Goal: Information Seeking & Learning: Learn about a topic

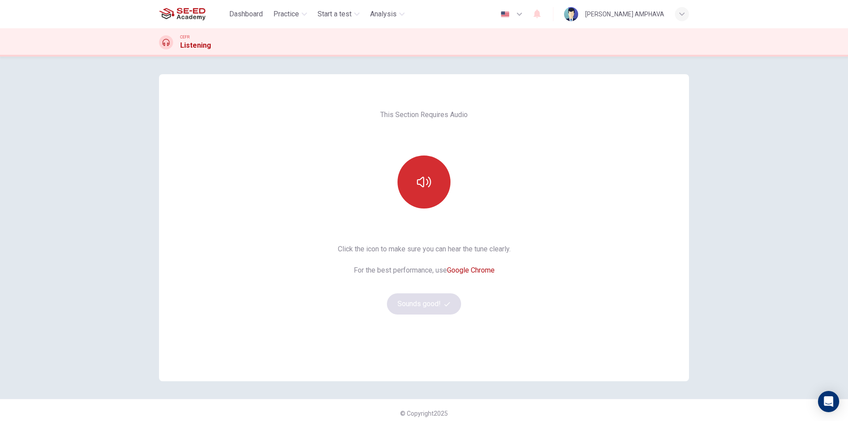
click at [421, 171] on button "button" at bounding box center [423, 181] width 53 height 53
click at [446, 309] on button "Sounds good!" at bounding box center [424, 303] width 74 height 21
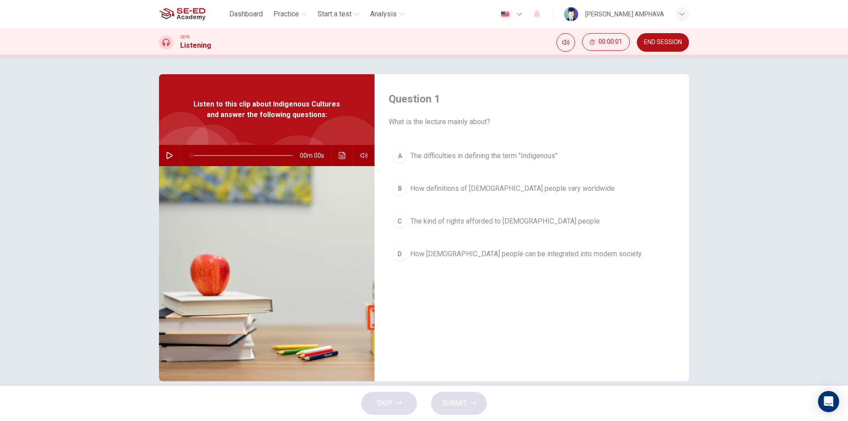
click at [163, 162] on button "button" at bounding box center [169, 155] width 14 height 21
click at [593, 281] on div "A The difficulties in defining the term "Indigenous" B How definitions of Indig…" at bounding box center [531, 214] width 286 height 138
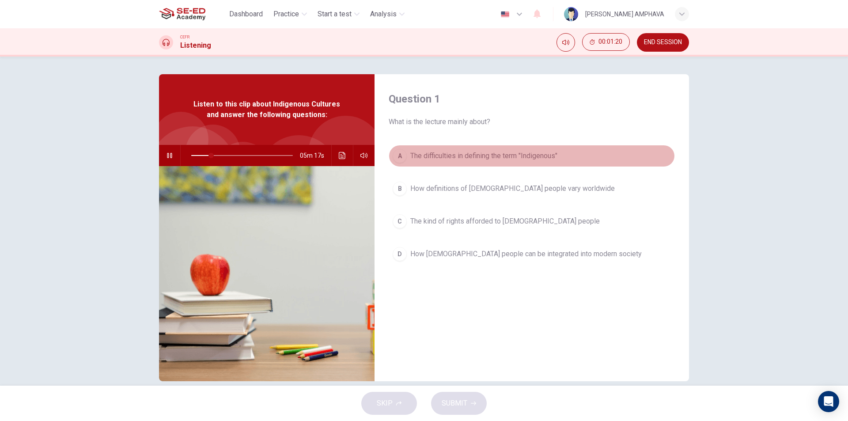
click at [482, 157] on span "The difficulties in defining the term "Indigenous"" at bounding box center [483, 156] width 147 height 11
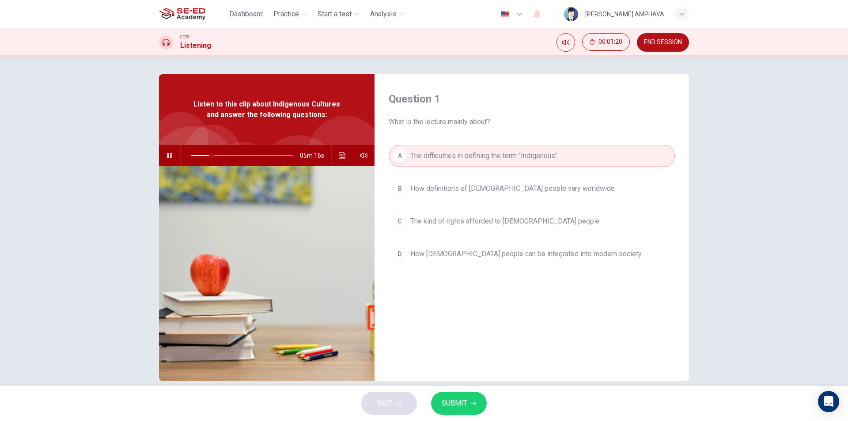
click at [456, 403] on span "SUBMIT" at bounding box center [454, 403] width 26 height 12
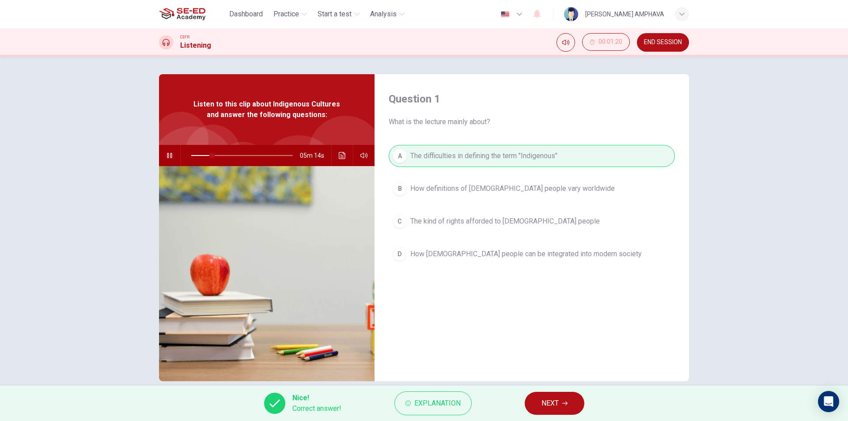
click at [529, 401] on button "NEXT" at bounding box center [554, 403] width 60 height 23
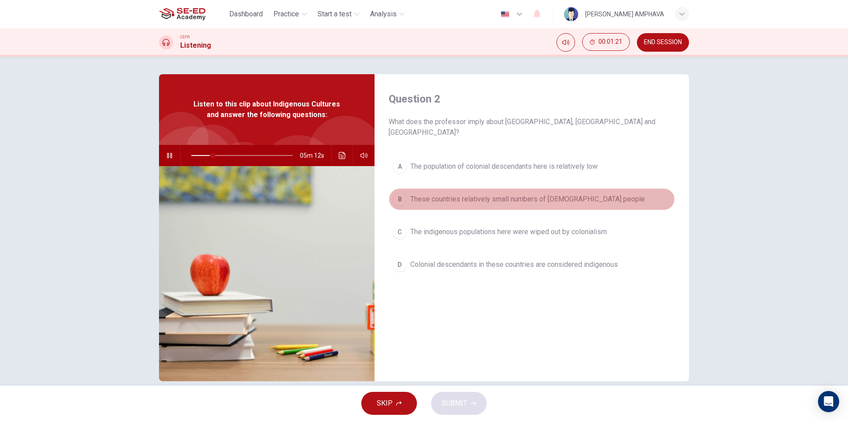
click at [550, 194] on span "These countries relatively small numbers of indigenous people" at bounding box center [527, 199] width 234 height 11
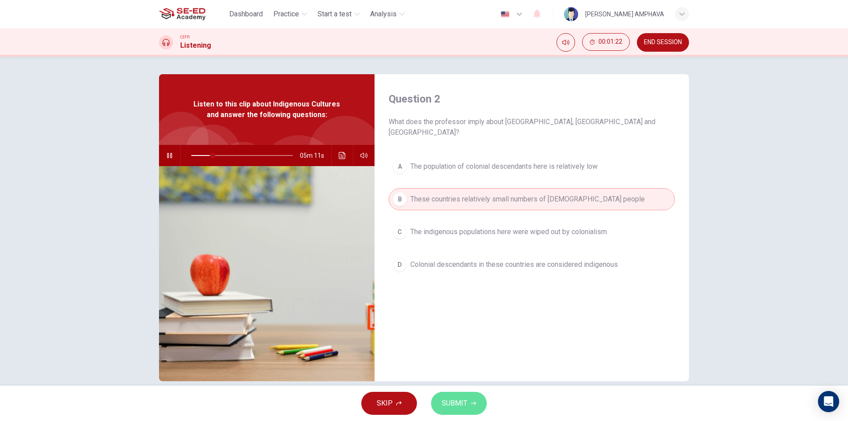
click at [452, 401] on span "SUBMIT" at bounding box center [454, 403] width 26 height 12
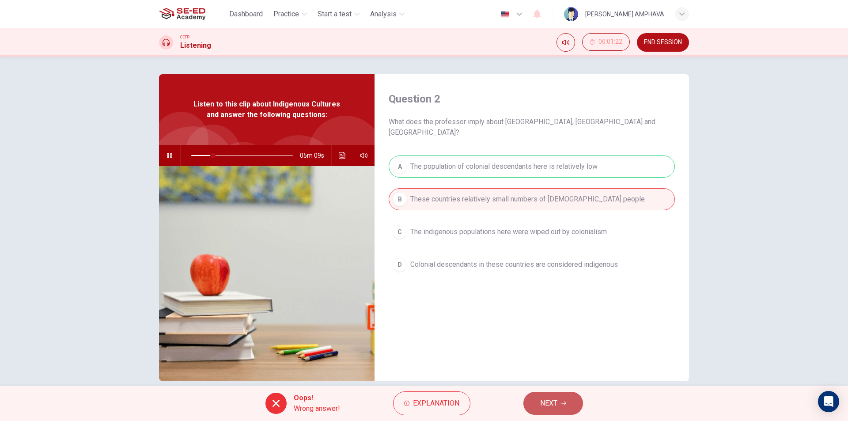
click at [554, 409] on span "NEXT" at bounding box center [548, 403] width 17 height 12
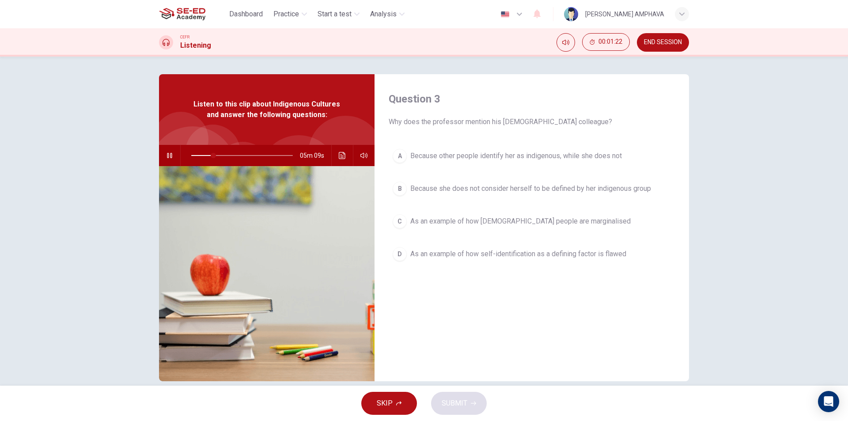
click at [586, 194] on button "B Because she does not consider herself to be defined by her indigenous group" at bounding box center [531, 188] width 286 height 22
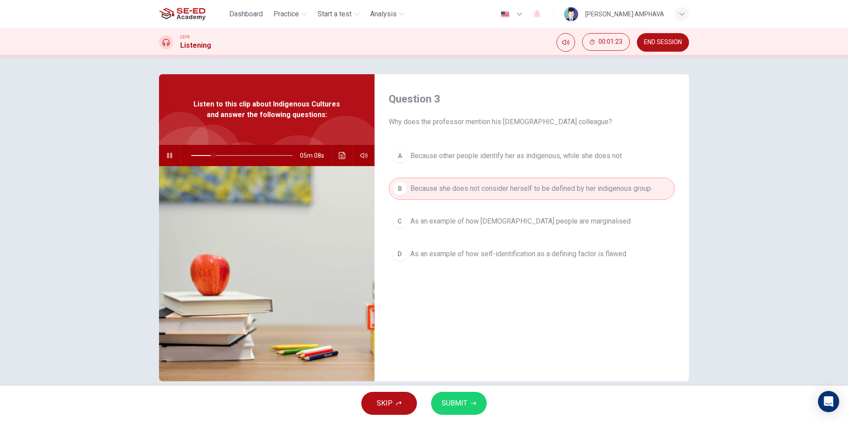
click at [456, 405] on span "SUBMIT" at bounding box center [454, 403] width 26 height 12
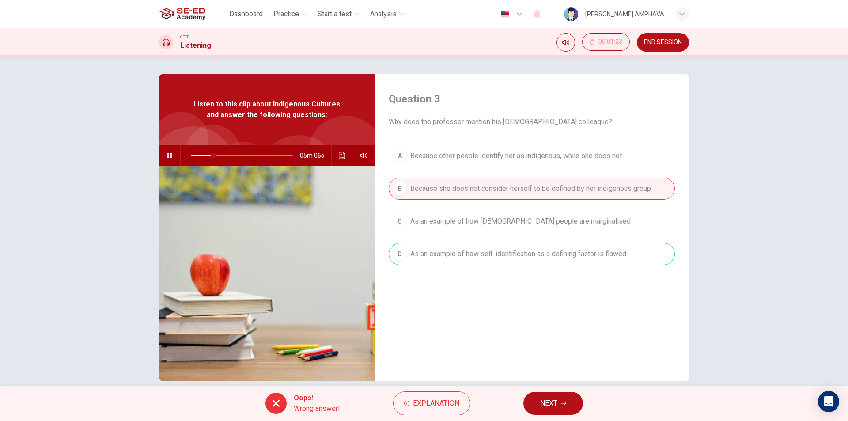
click at [546, 398] on button "NEXT" at bounding box center [553, 403] width 60 height 23
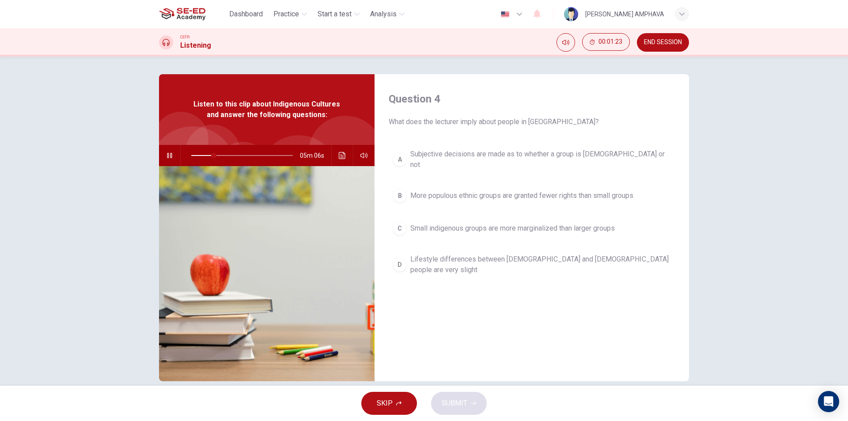
drag, startPoint x: 496, startPoint y: 191, endPoint x: 494, endPoint y: 196, distance: 5.0
click at [495, 191] on span "More populous ethnic groups are granted fewer rights than small groups" at bounding box center [521, 195] width 223 height 11
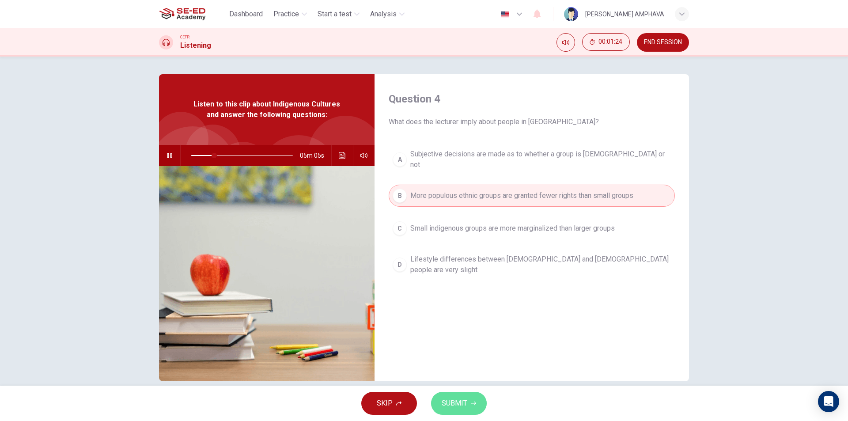
click at [446, 407] on span "SUBMIT" at bounding box center [454, 403] width 26 height 12
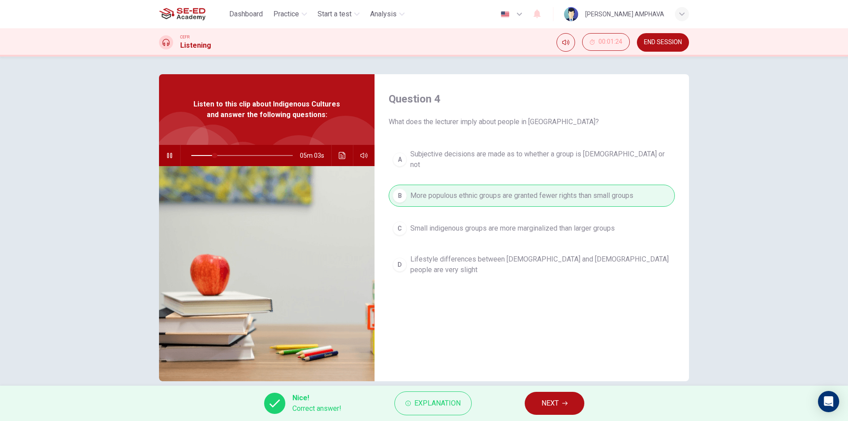
click at [548, 399] on span "NEXT" at bounding box center [549, 403] width 17 height 12
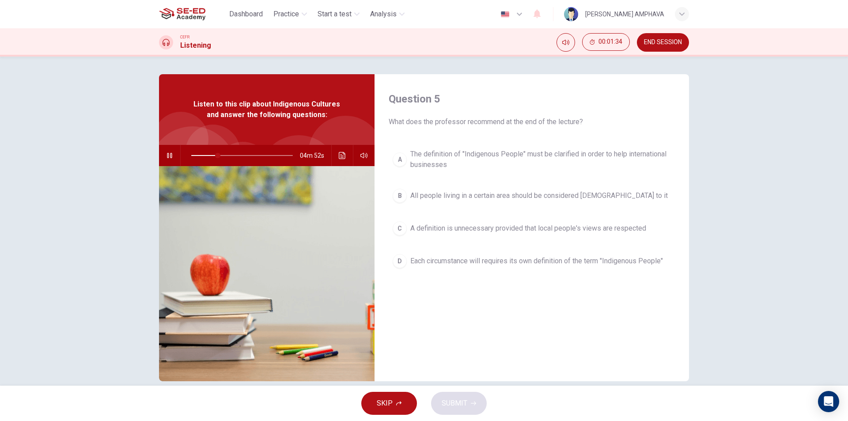
drag, startPoint x: 525, startPoint y: 262, endPoint x: 525, endPoint y: 268, distance: 6.2
click at [525, 263] on span "Each circumstance will requires its own definition of the term "Indigenous Peop…" at bounding box center [536, 261] width 253 height 11
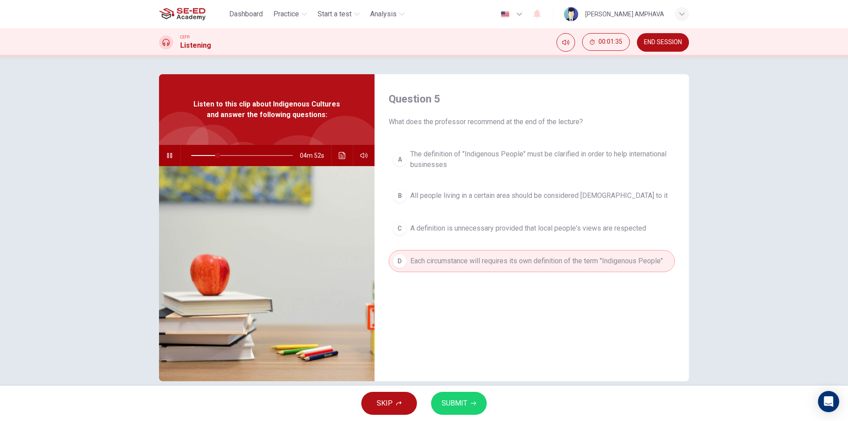
click at [459, 404] on span "SUBMIT" at bounding box center [454, 403] width 26 height 12
type input "26"
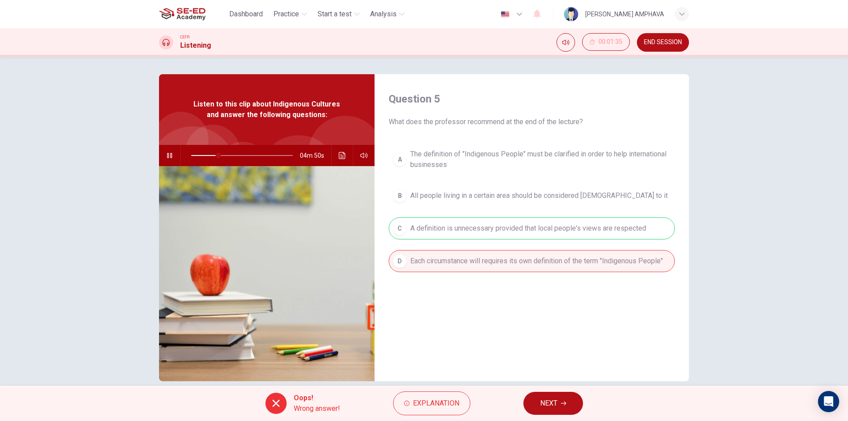
click at [539, 401] on button "NEXT" at bounding box center [553, 403] width 60 height 23
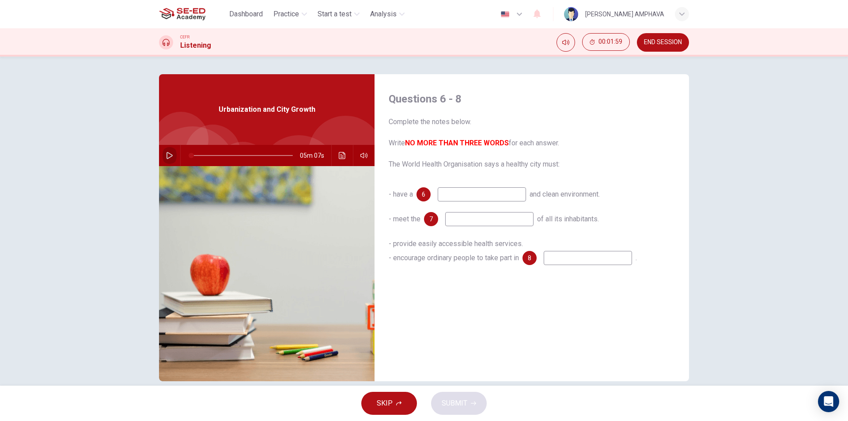
click at [162, 152] on button "button" at bounding box center [169, 155] width 14 height 21
click at [439, 193] on input at bounding box center [481, 194] width 88 height 14
type input "12"
type input "sa"
type input "13"
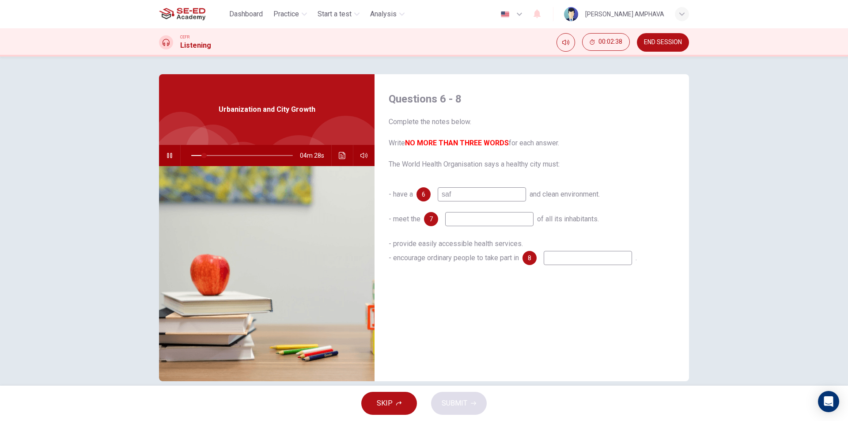
type input "safe"
type input "17"
type input "safe"
click at [495, 222] on input at bounding box center [489, 219] width 88 height 14
type input "18"
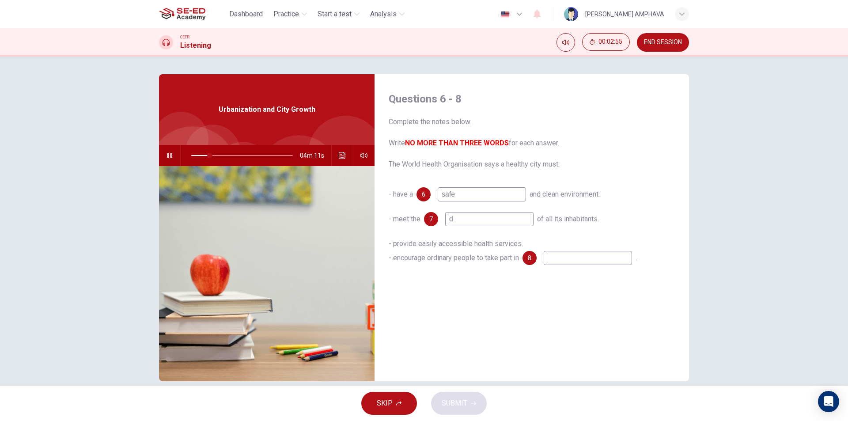
type input "da"
type input "19"
type input "dang"
type input "19"
type input "dang"
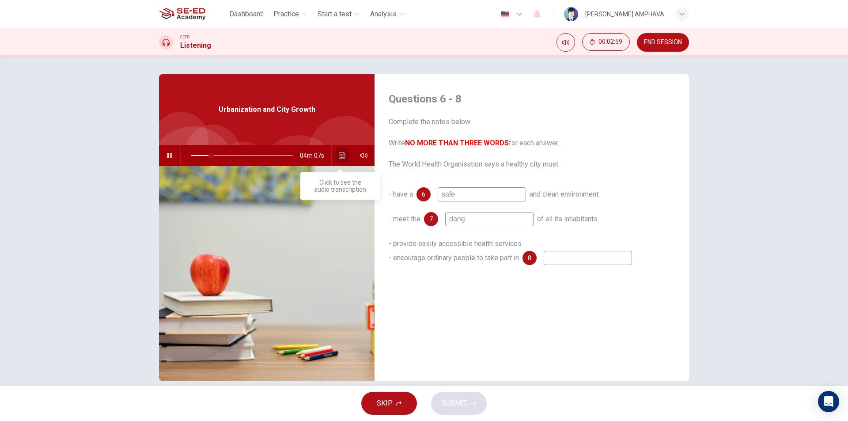
click at [340, 155] on icon "Click to see the audio transcription" at bounding box center [342, 155] width 7 height 7
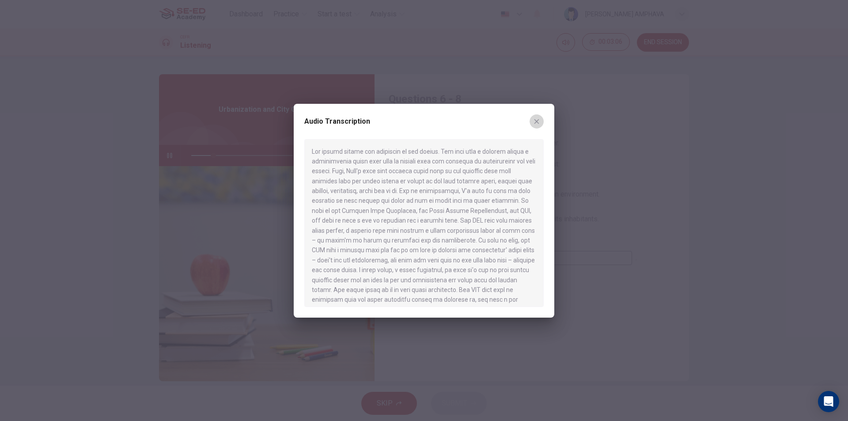
click at [534, 121] on icon "button" at bounding box center [536, 121] width 7 height 7
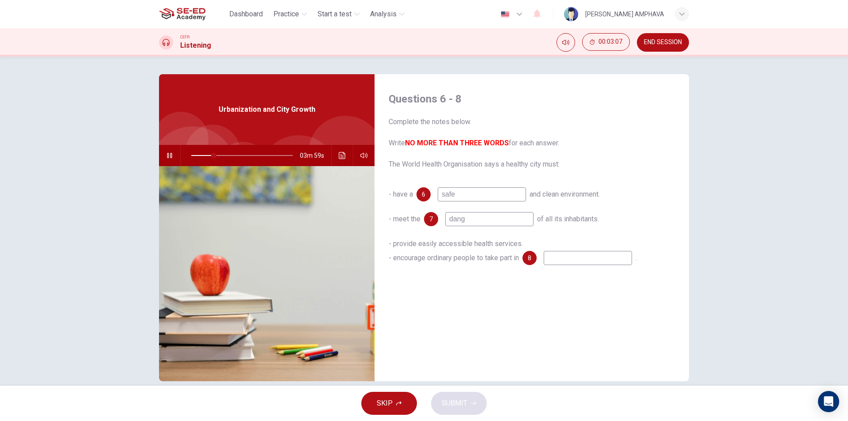
click at [477, 226] on input "dang" at bounding box center [489, 219] width 88 height 14
type input "22"
type input "danger"
type input "23"
type input "dangerouse"
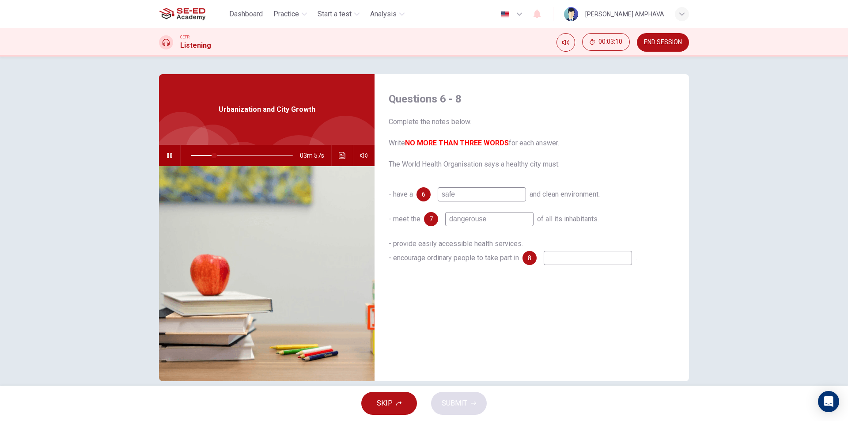
type input "23"
type input "dangerous"
type input "25"
type input "dangerous"
click at [551, 264] on input at bounding box center [587, 258] width 88 height 14
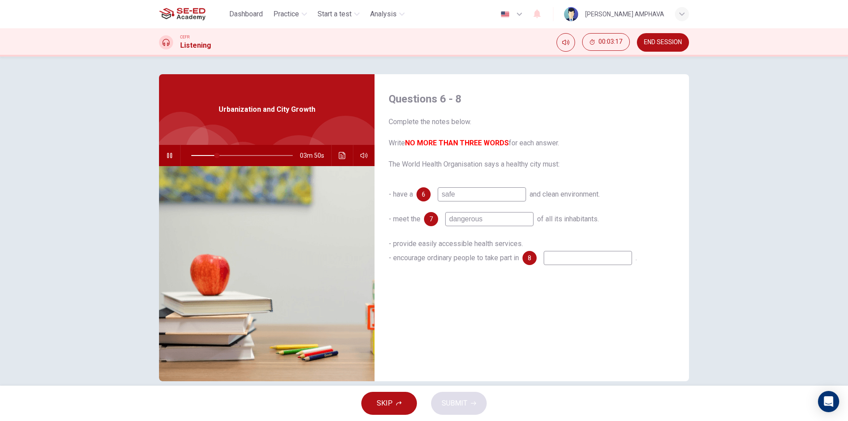
type input "25"
type input "c"
type input "26"
type input "ci"
type input "26"
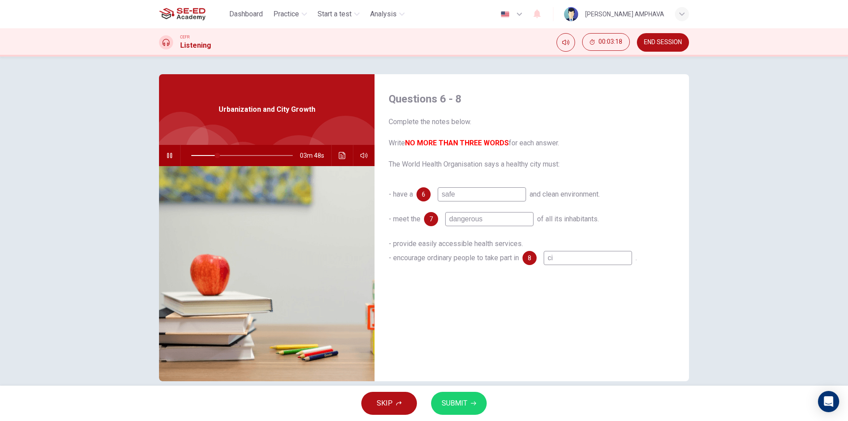
type input "cit"
type input "26"
type input "city"
type input "26"
type input "citys"
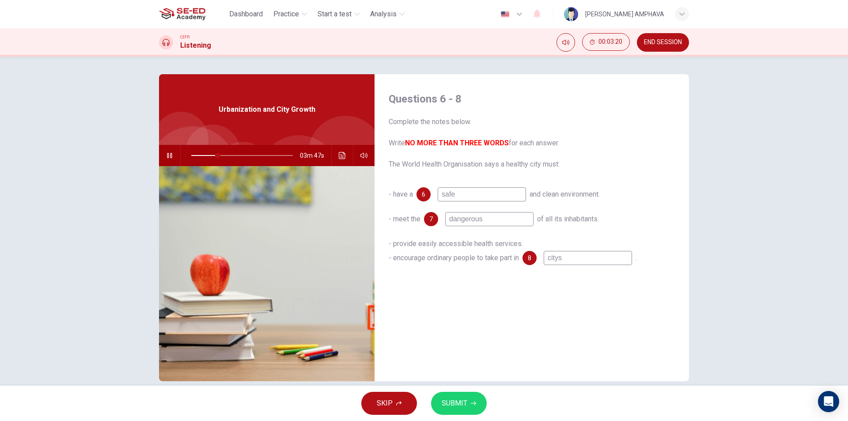
type input "26"
type input "city"
type input "27"
type input "city"
click at [467, 411] on button "SUBMIT" at bounding box center [459, 403] width 56 height 23
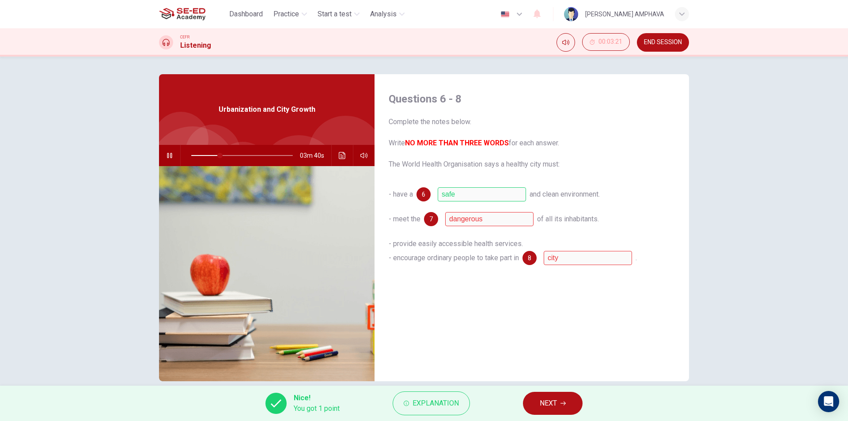
click at [560, 399] on button "NEXT" at bounding box center [553, 403] width 60 height 23
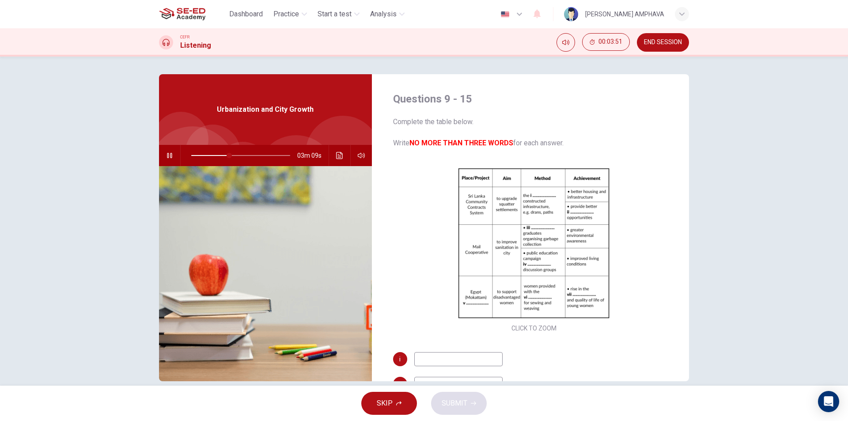
click at [162, 156] on button "button" at bounding box center [169, 155] width 14 height 21
type input "38"
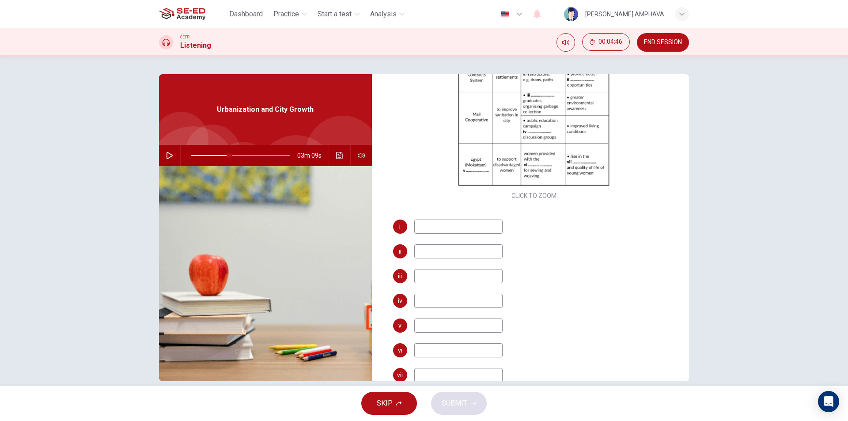
scroll to position [88, 0]
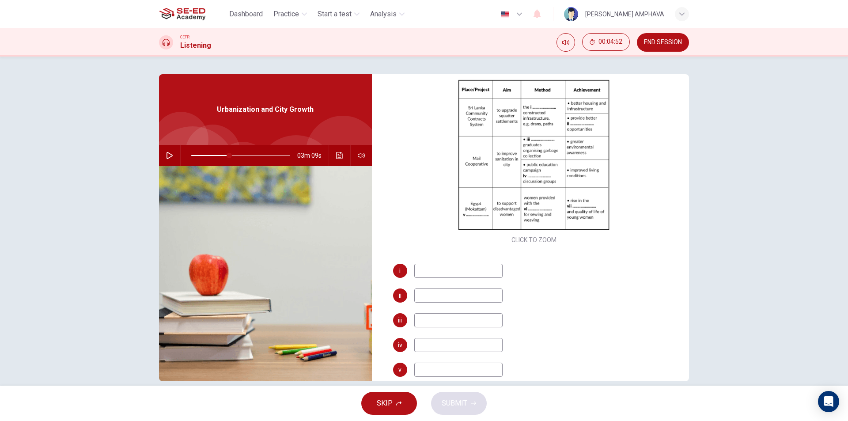
click at [468, 267] on input at bounding box center [458, 271] width 88 height 14
type input "environments"
click at [458, 296] on input at bounding box center [458, 295] width 88 height 14
type input "environments"
click at [466, 328] on div "i environments ii environments iii iv v vi vii" at bounding box center [534, 354] width 282 height 180
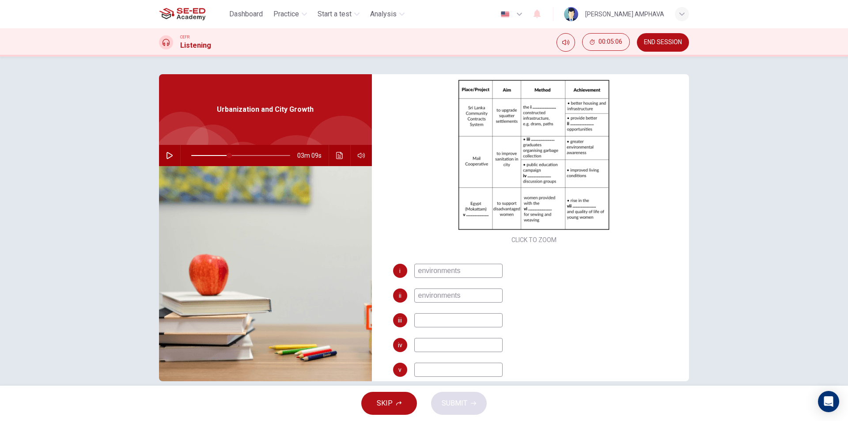
drag, startPoint x: 469, startPoint y: 314, endPoint x: 468, endPoint y: 309, distance: 6.0
click at [469, 312] on div "i environments ii environments iii iv v vi vii" at bounding box center [534, 354] width 282 height 180
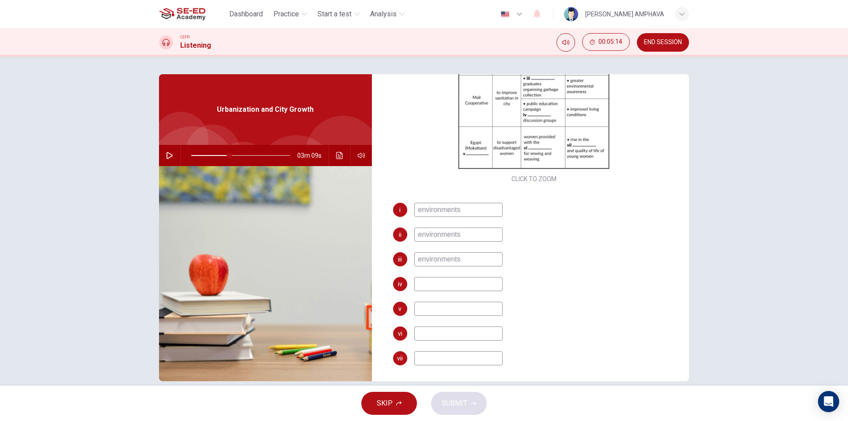
scroll to position [151, 0]
type input "environments"
click at [467, 287] on input at bounding box center [458, 282] width 88 height 14
type input "environments"
click at [474, 306] on input at bounding box center [458, 307] width 88 height 14
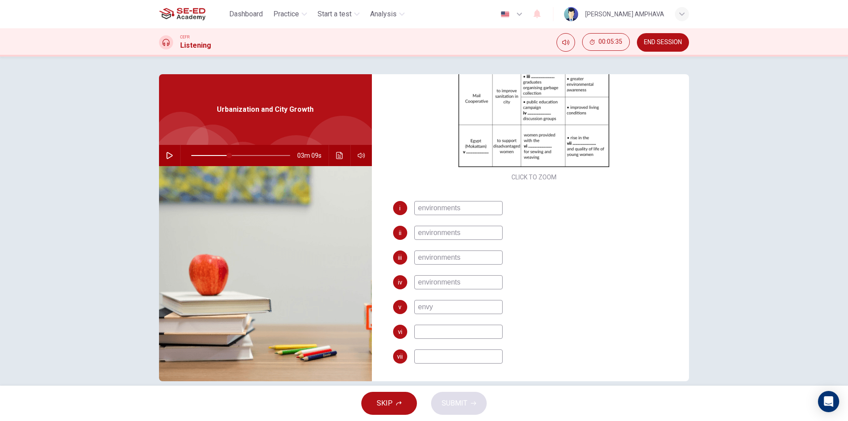
type input "envy"
click at [464, 331] on input at bounding box center [458, 331] width 88 height 14
click at [474, 359] on input at bounding box center [458, 356] width 88 height 14
click at [472, 333] on input "urbin rescurance" at bounding box center [458, 331] width 88 height 14
type input "urbin rescuranch"
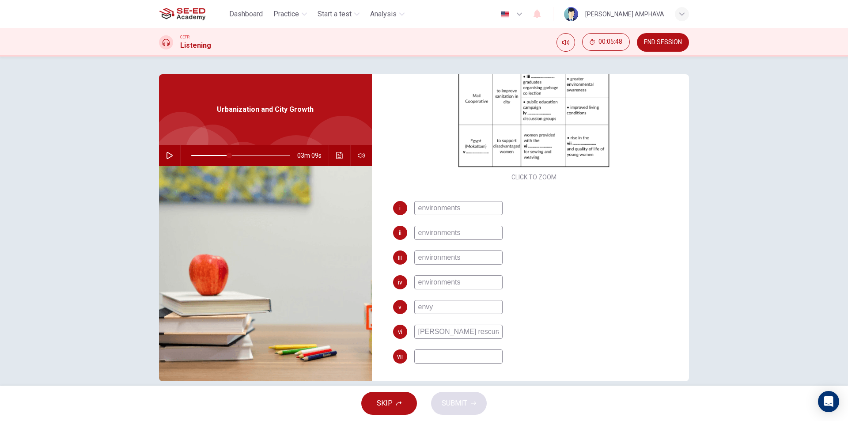
click at [466, 355] on input at bounding box center [458, 356] width 88 height 14
type input "38"
type input "c"
type input "38"
type input "cit"
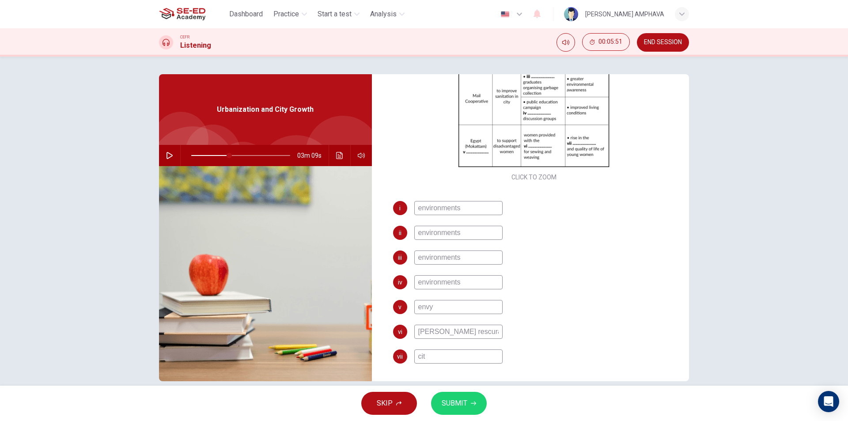
type input "38"
type input "city"
type input "38"
type input "city"
type input "38"
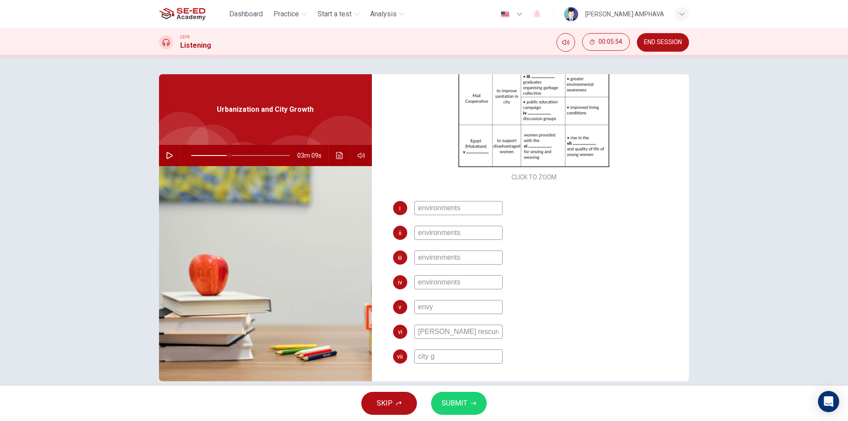
type input "city gr"
type input "38"
type input "city gro"
type input "38"
type input "city growt"
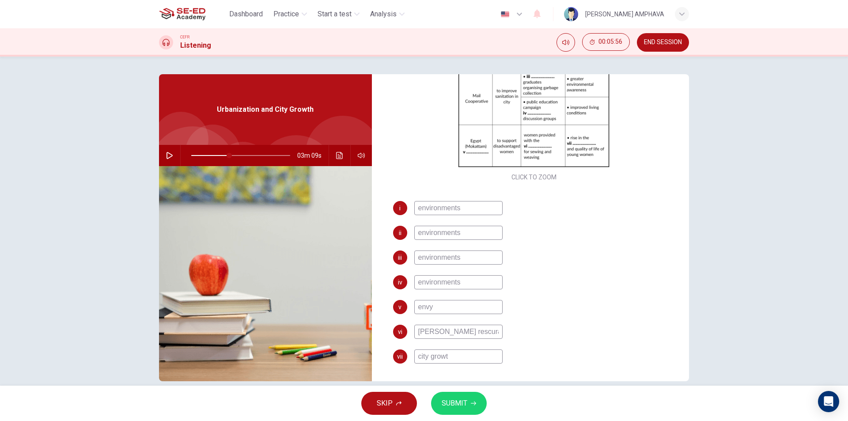
type input "38"
type input "city growth"
type input "38"
type input "city growth"
click at [470, 394] on button "SUBMIT" at bounding box center [459, 403] width 56 height 23
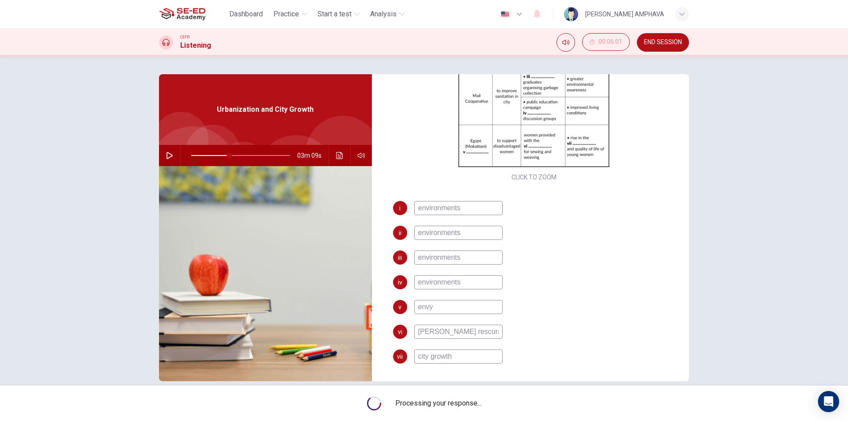
click at [475, 404] on span "Processing your response..." at bounding box center [438, 403] width 86 height 11
click at [476, 404] on span "Processing your response..." at bounding box center [438, 403] width 86 height 11
type input "38"
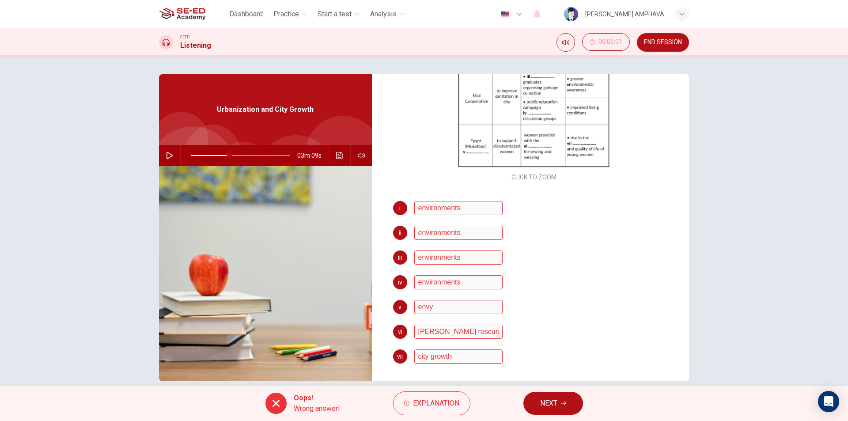
click at [528, 405] on button "NEXT" at bounding box center [553, 403] width 60 height 23
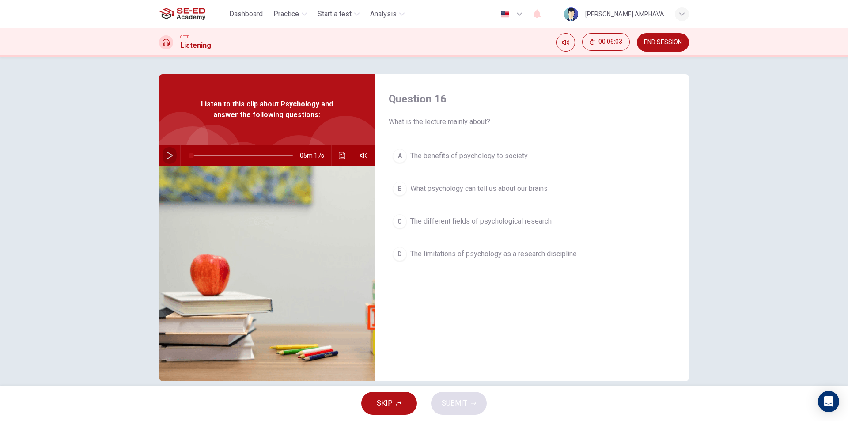
click at [166, 156] on icon "button" at bounding box center [169, 155] width 7 height 7
type input "2"
click at [664, 44] on span "END SESSION" at bounding box center [663, 42] width 38 height 7
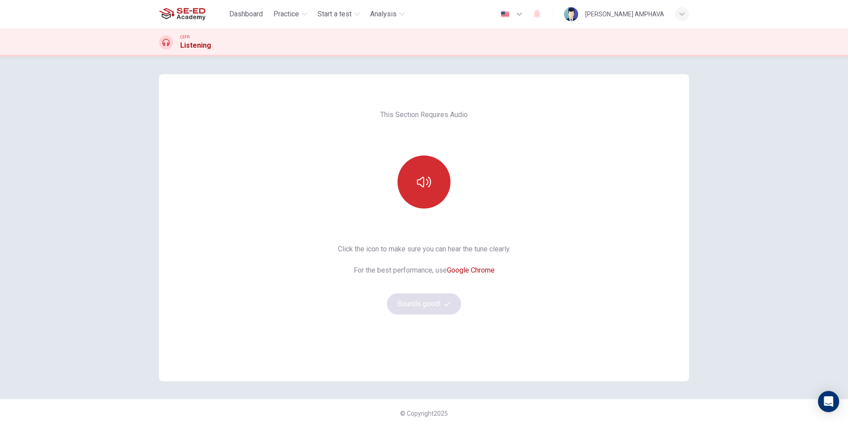
click at [430, 179] on button "button" at bounding box center [423, 181] width 53 height 53
click at [444, 304] on icon "button" at bounding box center [447, 304] width 6 height 6
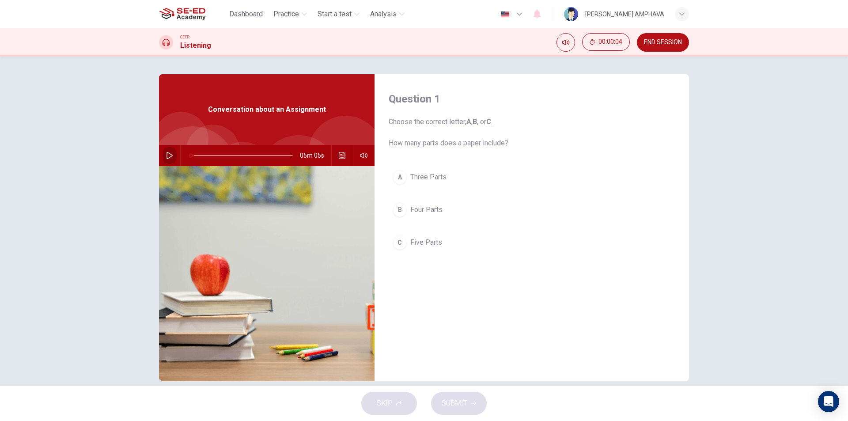
click at [168, 152] on icon "button" at bounding box center [169, 155] width 7 height 7
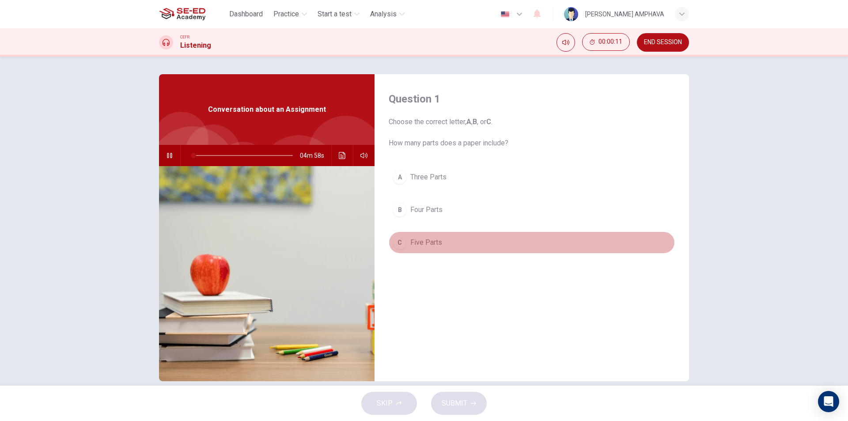
click at [456, 249] on button "C Five Parts" at bounding box center [531, 242] width 286 height 22
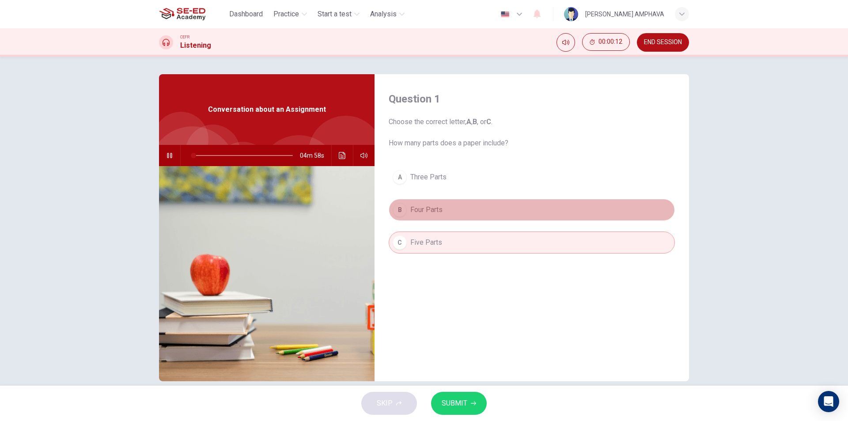
click at [447, 207] on button "B Four Parts" at bounding box center [531, 210] width 286 height 22
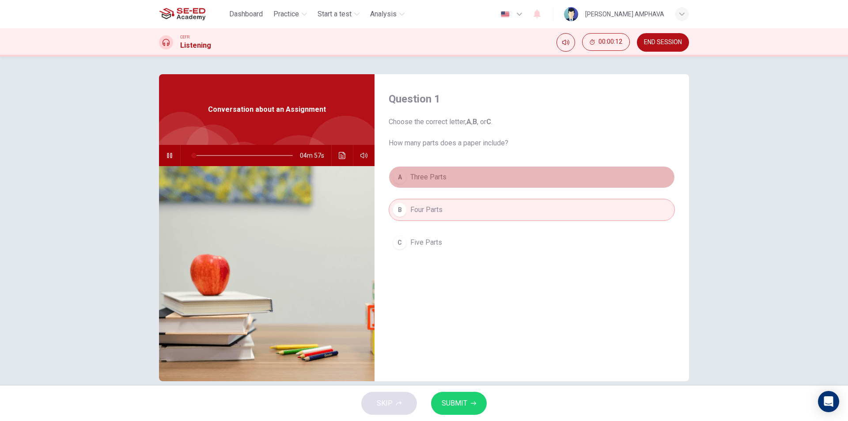
click at [435, 185] on button "A Three Parts" at bounding box center [531, 177] width 286 height 22
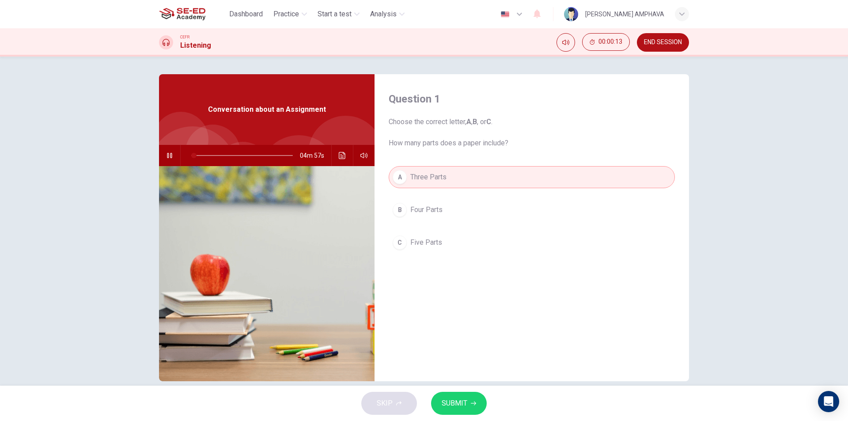
click at [433, 206] on span "Four Parts" at bounding box center [426, 209] width 32 height 11
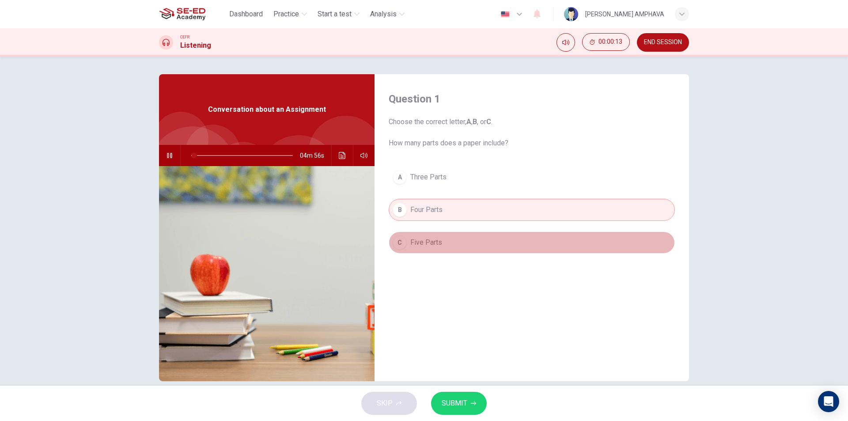
drag, startPoint x: 430, startPoint y: 241, endPoint x: 429, endPoint y: 234, distance: 6.7
click at [429, 245] on span "Five Parts" at bounding box center [426, 242] width 32 height 11
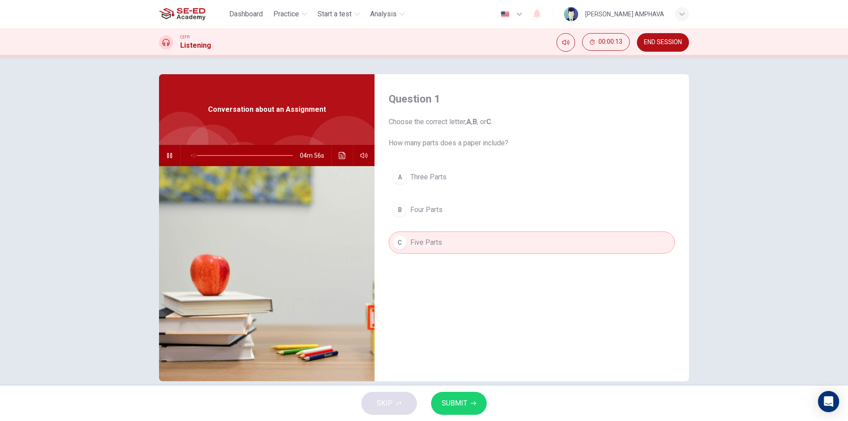
drag, startPoint x: 426, startPoint y: 214, endPoint x: 426, endPoint y: 205, distance: 8.8
click at [426, 214] on span "Four Parts" at bounding box center [426, 209] width 32 height 11
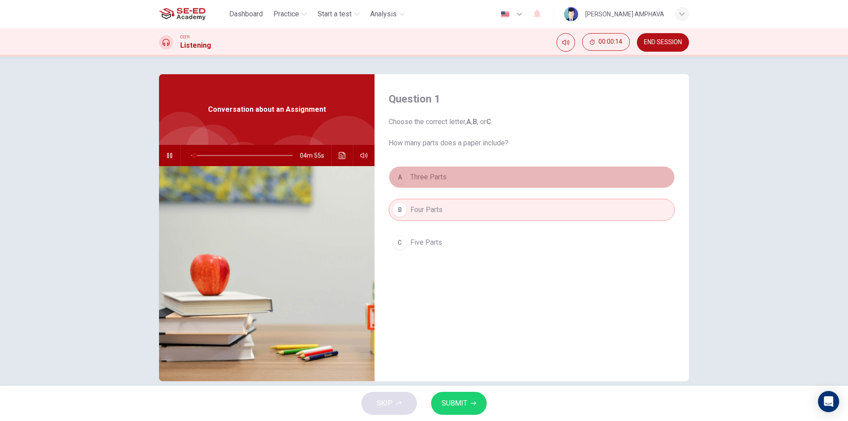
click at [433, 180] on span "Three Parts" at bounding box center [428, 177] width 36 height 11
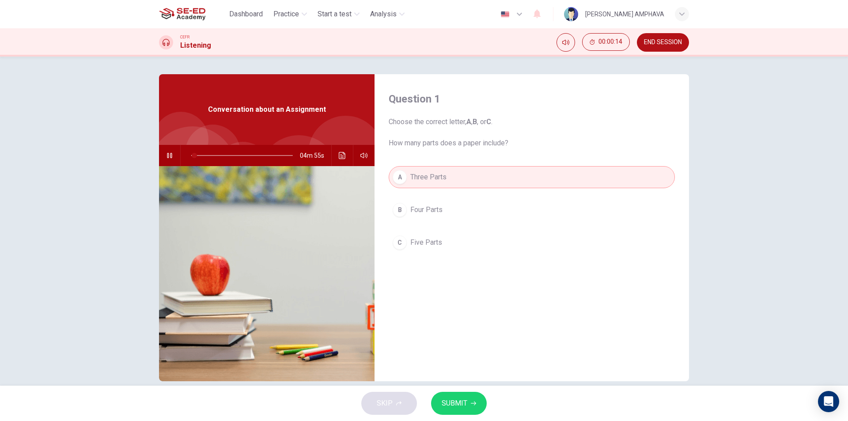
click at [425, 222] on div "A Three Parts B Four Parts C Five Parts" at bounding box center [531, 218] width 286 height 105
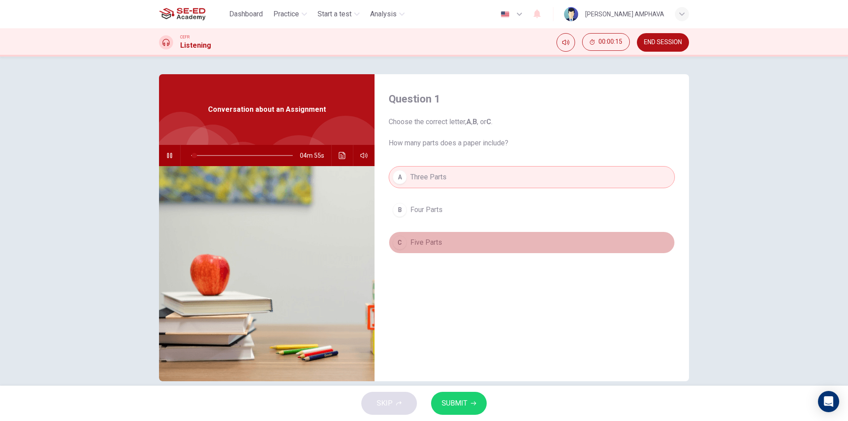
click at [423, 241] on span "Five Parts" at bounding box center [426, 242] width 32 height 11
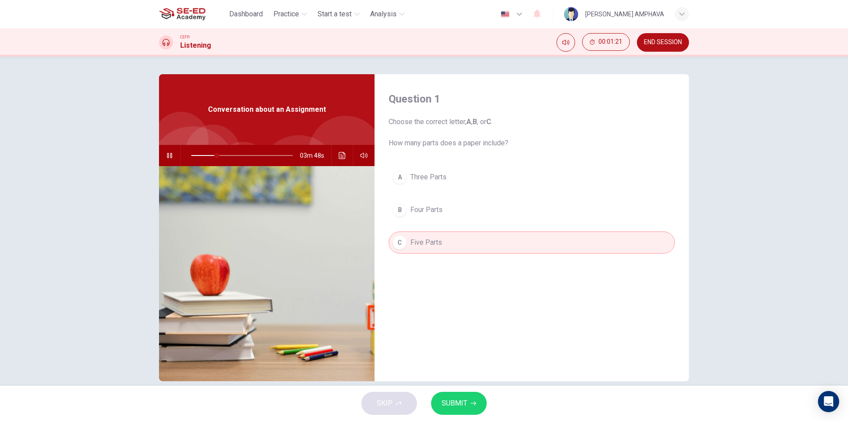
click at [460, 383] on div "Question 1 Choose the correct letter, A , B , or C . How many parts does a pape…" at bounding box center [424, 221] width 848 height 329
click at [448, 398] on span "SUBMIT" at bounding box center [454, 403] width 26 height 12
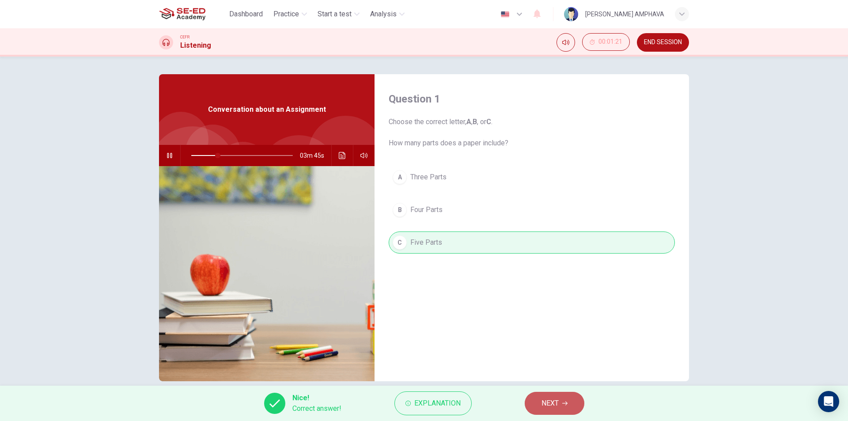
click at [569, 404] on button "NEXT" at bounding box center [554, 403] width 60 height 23
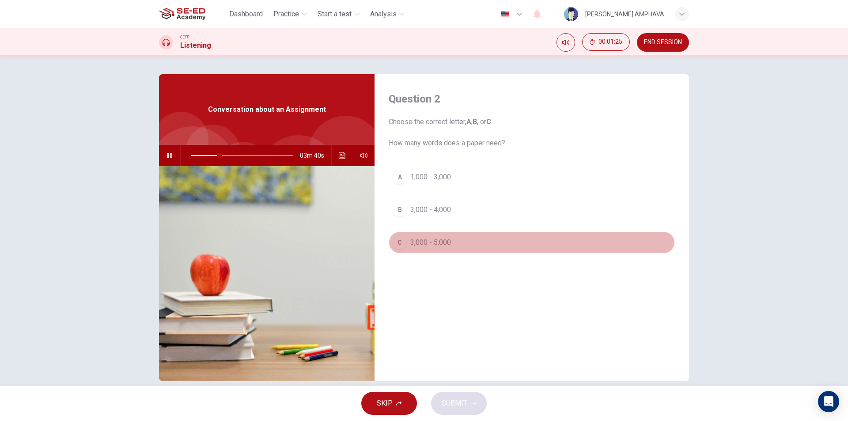
click at [431, 241] on span "3,000 - 5,000" at bounding box center [430, 242] width 41 height 11
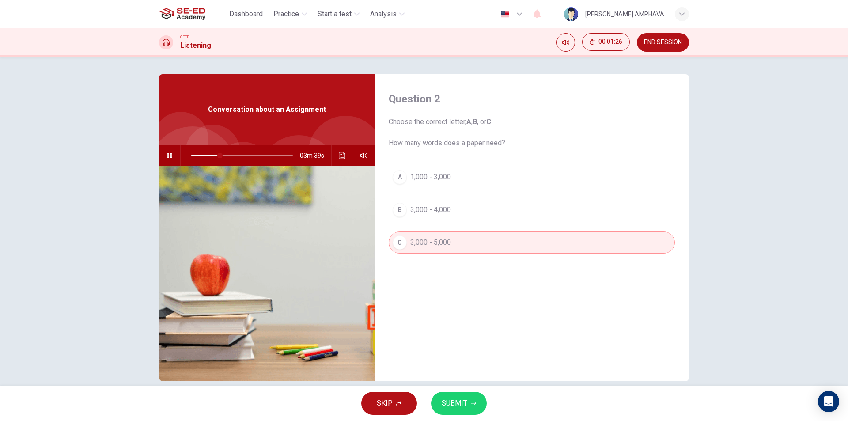
click at [452, 415] on div "SKIP SUBMIT" at bounding box center [424, 402] width 848 height 35
click at [455, 407] on span "SUBMIT" at bounding box center [454, 403] width 26 height 12
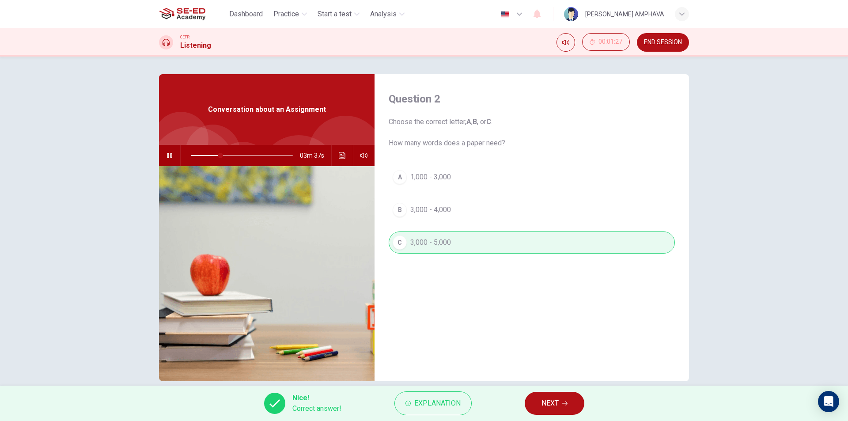
click at [543, 396] on button "NEXT" at bounding box center [554, 403] width 60 height 23
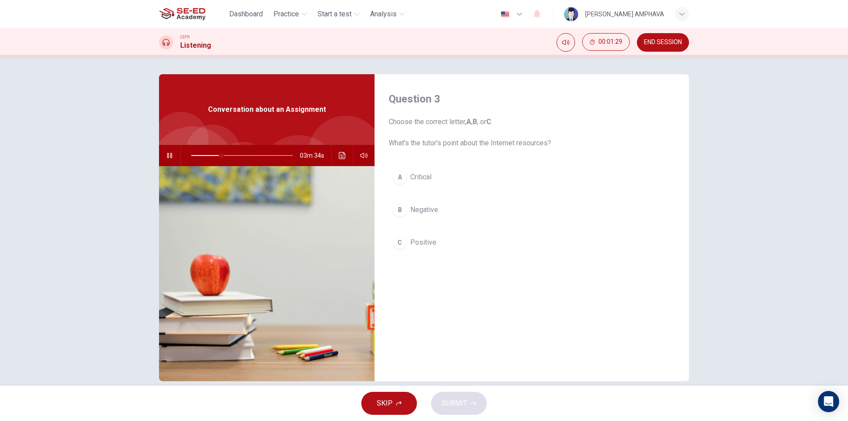
click at [437, 177] on button "A Critical" at bounding box center [531, 177] width 286 height 22
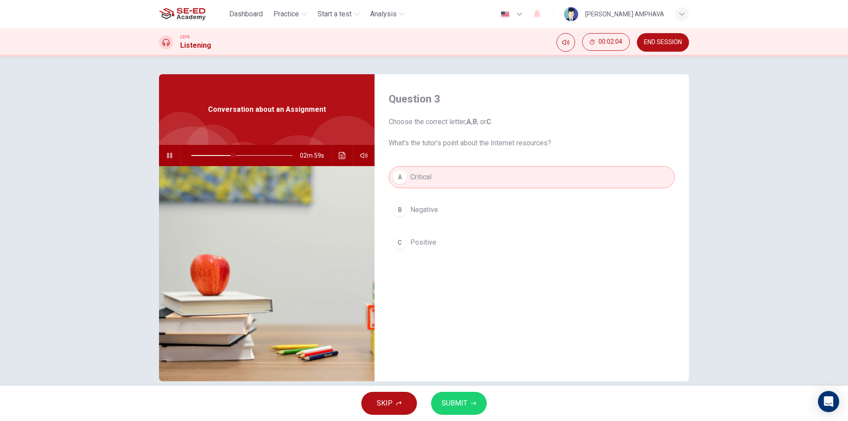
click at [451, 400] on span "SUBMIT" at bounding box center [454, 403] width 26 height 12
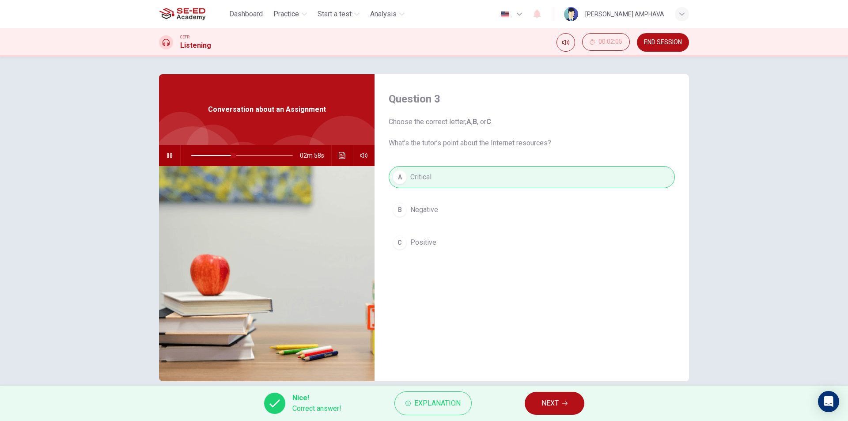
click at [501, 396] on div "Nice! Correct answer! Explanation NEXT" at bounding box center [424, 402] width 848 height 35
click at [524, 400] on button "NEXT" at bounding box center [554, 403] width 60 height 23
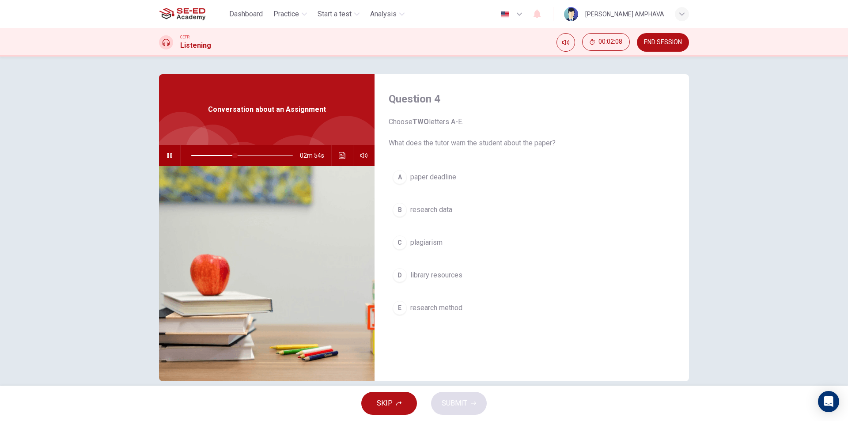
click at [451, 206] on span "research data" at bounding box center [431, 209] width 42 height 11
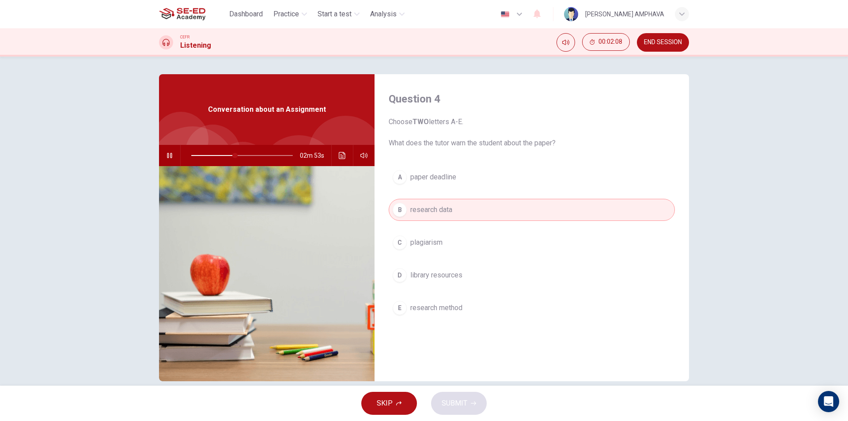
click at [441, 285] on button "D library resources" at bounding box center [531, 275] width 286 height 22
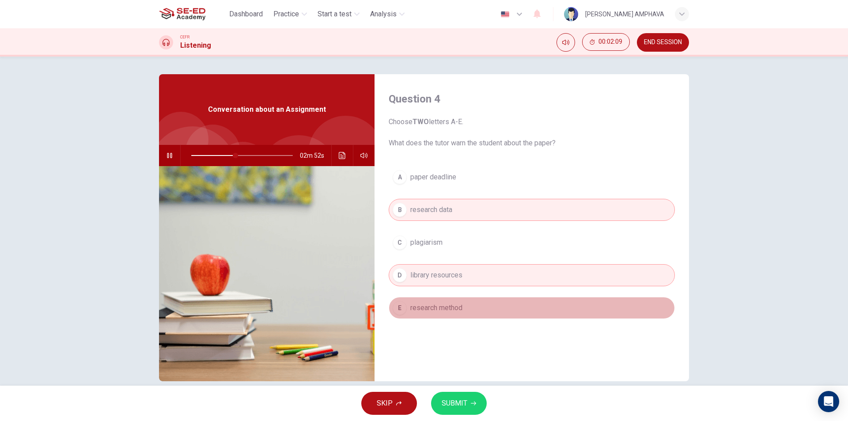
click at [452, 313] on button "E research method" at bounding box center [531, 308] width 286 height 22
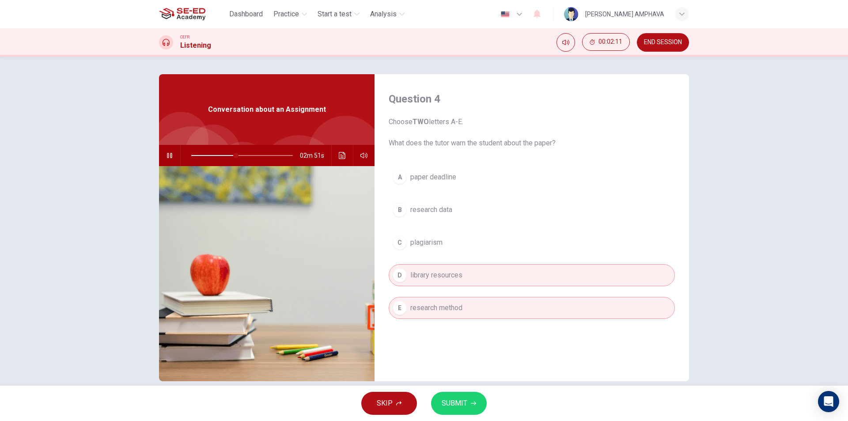
click at [453, 208] on button "B research data" at bounding box center [531, 210] width 286 height 22
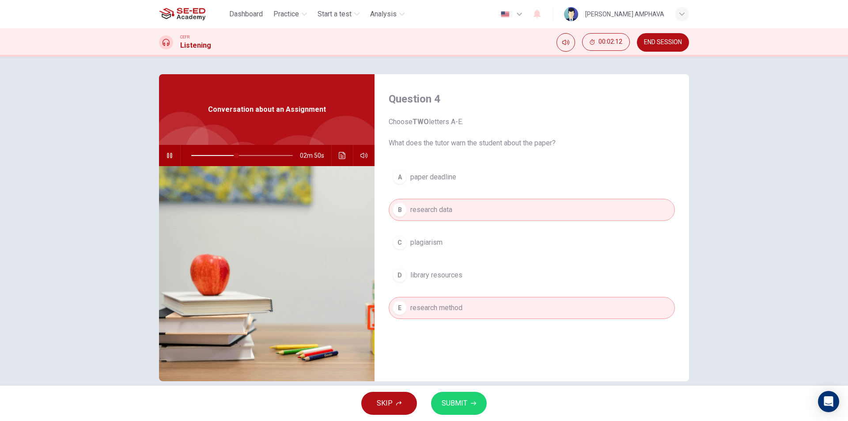
click at [452, 275] on span "library resources" at bounding box center [436, 275] width 52 height 11
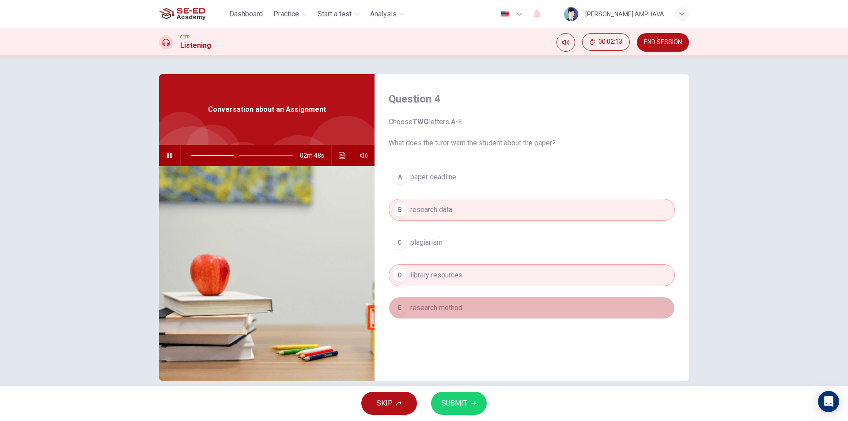
click at [452, 305] on span "research method" at bounding box center [436, 307] width 52 height 11
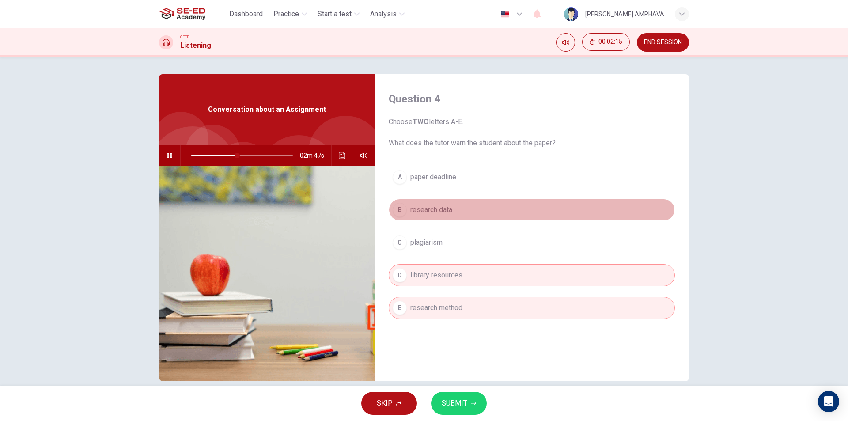
click at [447, 205] on span "research data" at bounding box center [431, 209] width 42 height 11
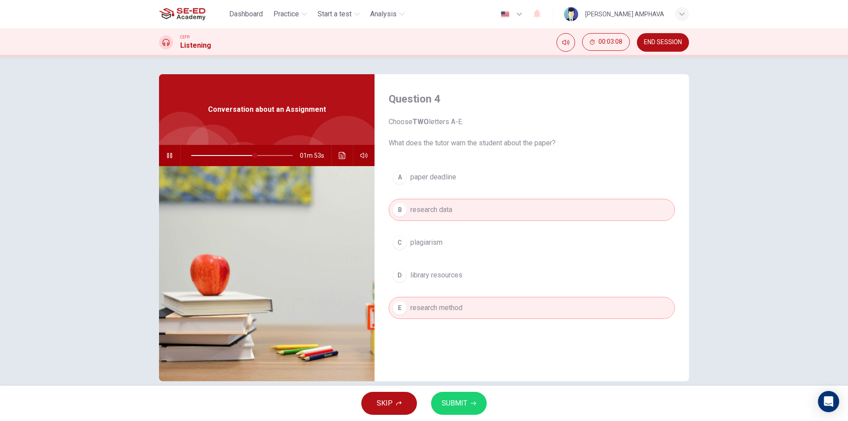
click at [436, 250] on button "C plagiarism" at bounding box center [531, 242] width 286 height 22
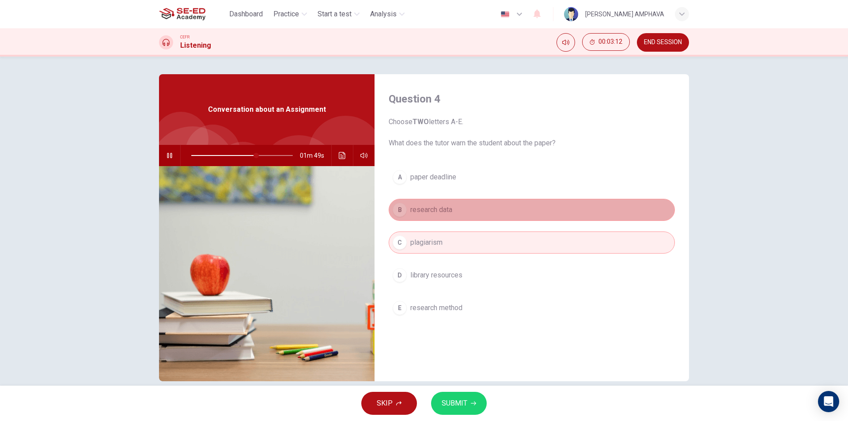
click at [514, 209] on button "B research data" at bounding box center [531, 210] width 286 height 22
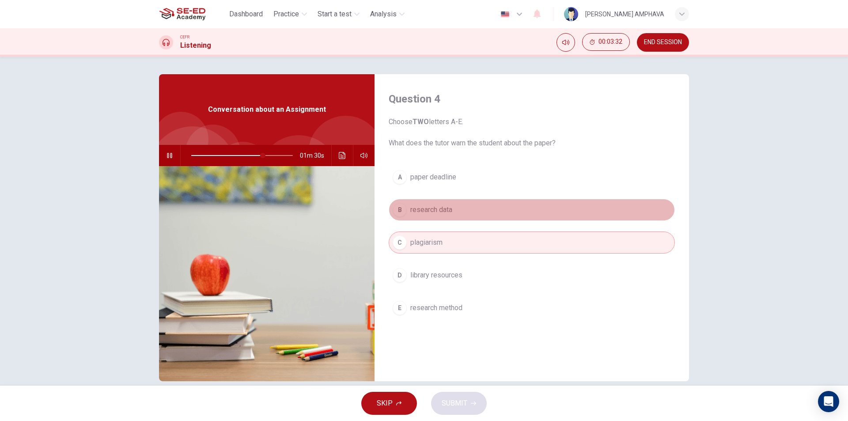
drag, startPoint x: 437, startPoint y: 216, endPoint x: 446, endPoint y: 280, distance: 64.2
click at [438, 216] on button "B research data" at bounding box center [531, 210] width 286 height 22
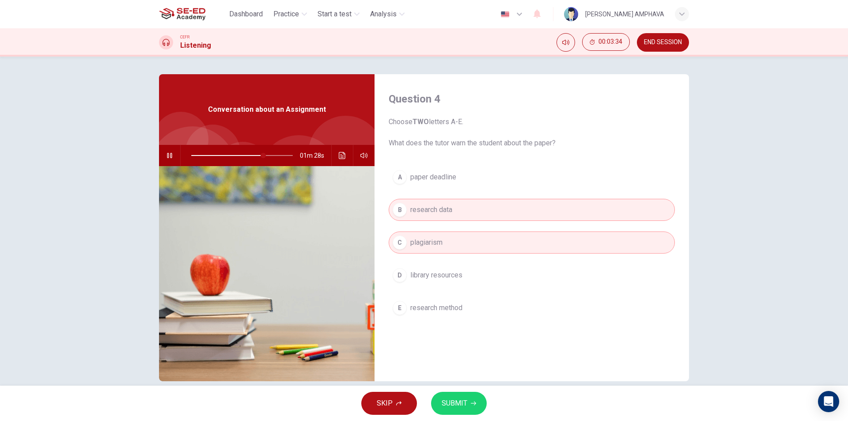
click at [455, 393] on button "SUBMIT" at bounding box center [459, 403] width 56 height 23
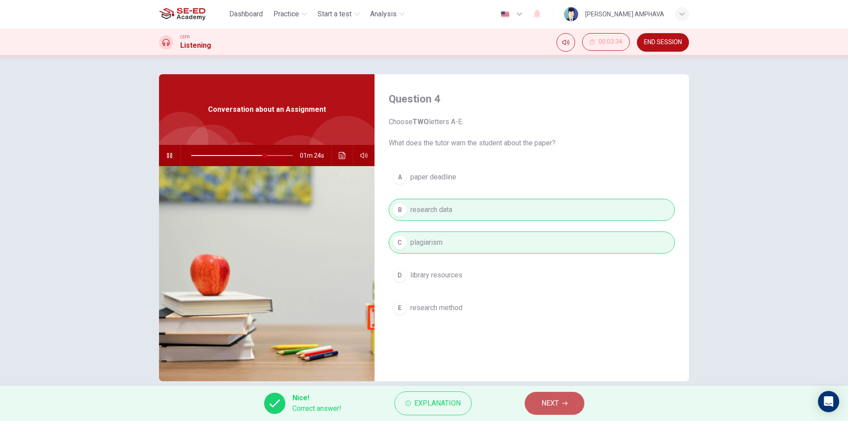
click at [550, 402] on span "NEXT" at bounding box center [549, 403] width 17 height 12
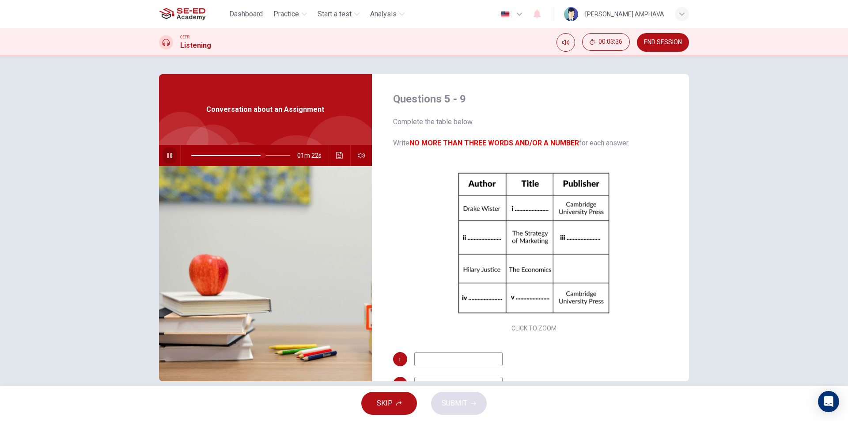
click at [169, 152] on icon "button" at bounding box center [169, 155] width 7 height 7
click at [166, 156] on icon "button" at bounding box center [169, 155] width 7 height 7
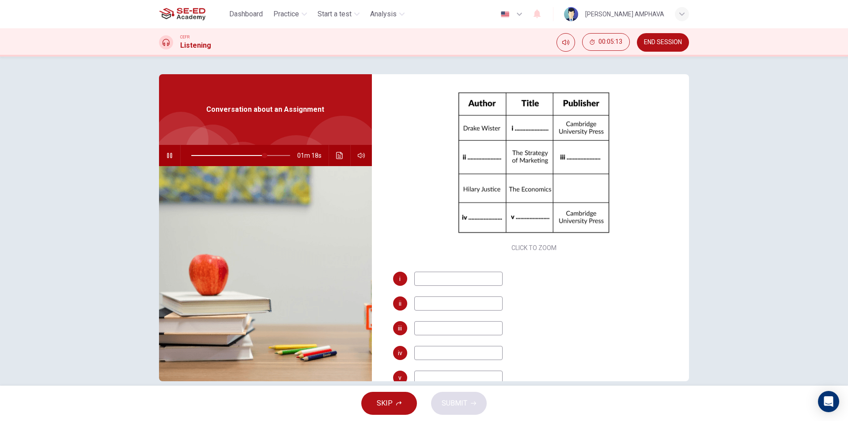
scroll to position [57, 0]
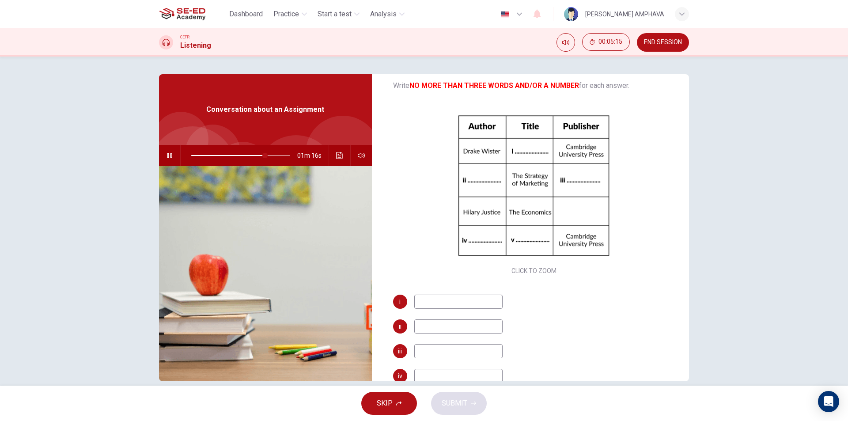
click at [452, 301] on input at bounding box center [458, 301] width 88 height 14
type input "77"
type input "Gl"
type input "77"
type input "Global"
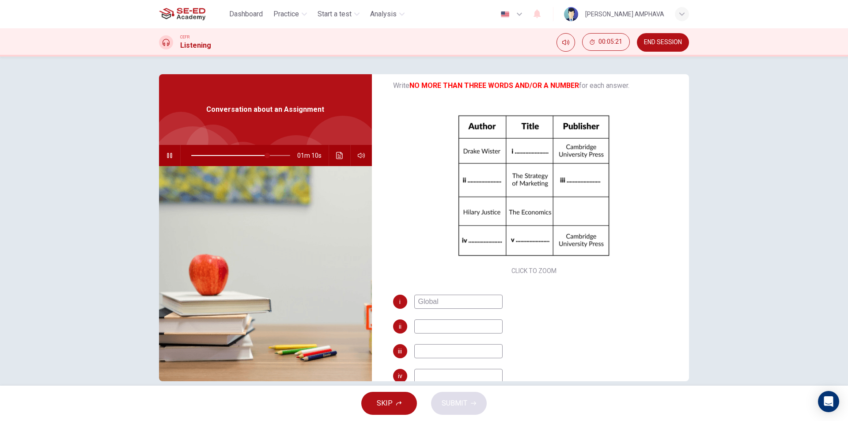
type input "77"
type input "Global"
type input "78"
type input "Global E"
type input "78"
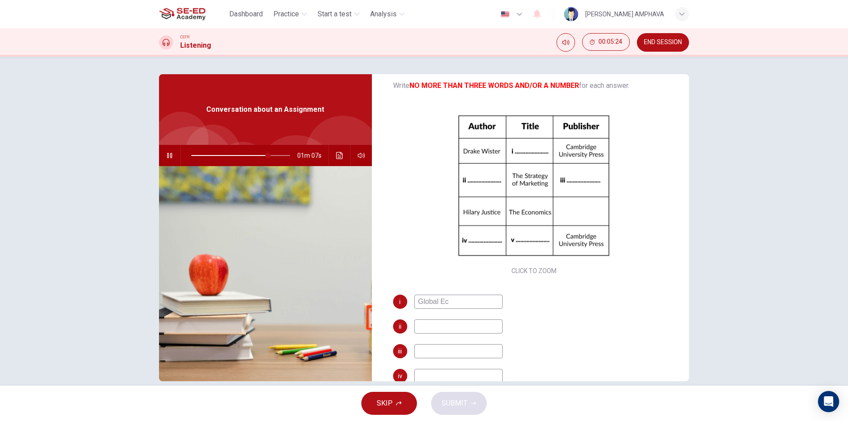
type input "Global Eco"
type input "78"
type input "Global Econom"
type input "78"
type input "Global Econome"
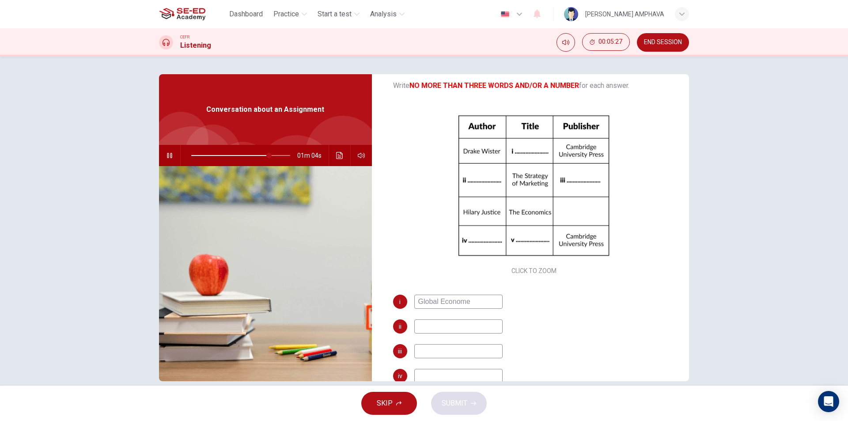
type input "79"
type input "Global Economi"
type input "79"
type input "Global Econom"
type input "80"
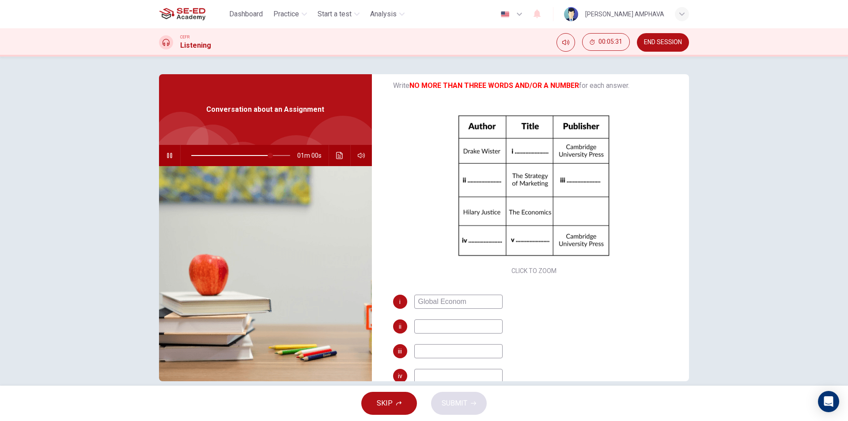
type input "Global Econome"
type input "81"
type input "Global Econome"
click at [162, 157] on button "button" at bounding box center [169, 155] width 14 height 21
click at [336, 158] on icon "Click to see the audio transcription" at bounding box center [339, 155] width 7 height 7
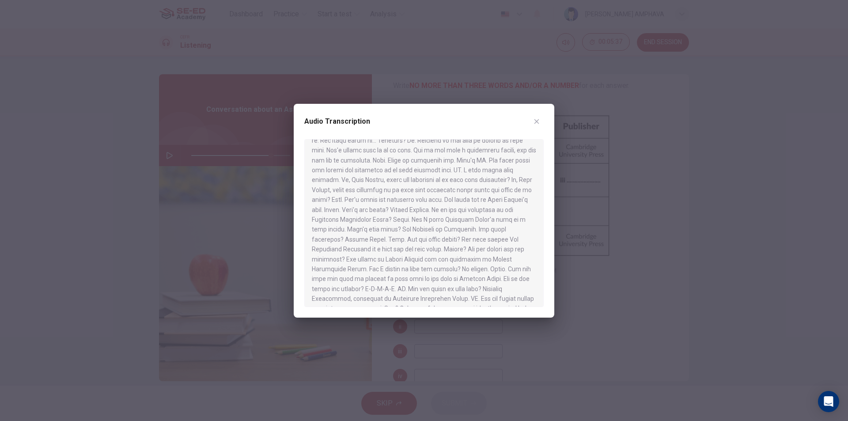
scroll to position [309, 0]
drag, startPoint x: 529, startPoint y: 124, endPoint x: 515, endPoint y: 175, distance: 53.5
click at [529, 124] on div "Audio Transcription" at bounding box center [423, 126] width 239 height 25
click at [533, 119] on button "button" at bounding box center [536, 121] width 14 height 14
type input "81"
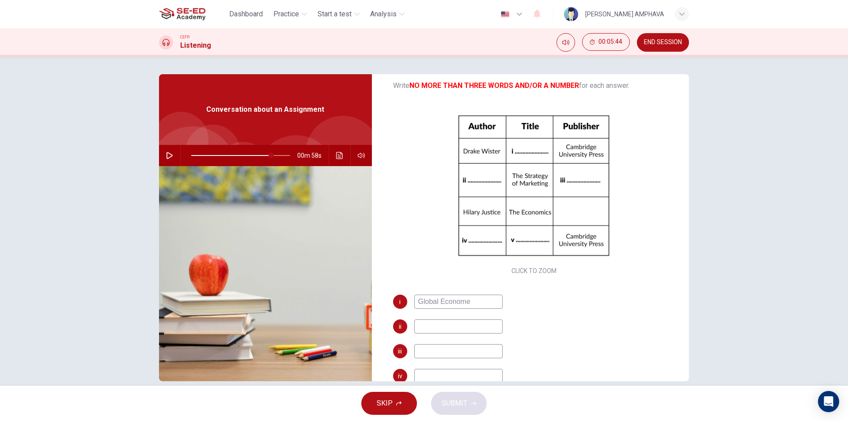
click at [479, 307] on input "Global Econome" at bounding box center [458, 301] width 88 height 14
type input "Global Economy"
click at [162, 156] on button "button" at bounding box center [169, 155] width 14 height 21
click at [166, 156] on icon "button" at bounding box center [169, 155] width 7 height 7
type input "82"
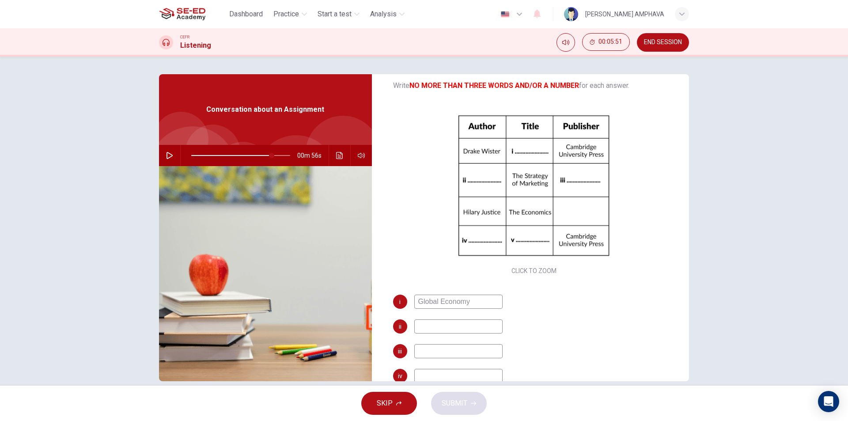
click at [454, 324] on input at bounding box center [458, 326] width 88 height 14
type input "London Press"
click at [468, 349] on input at bounding box center [458, 351] width 88 height 14
click at [169, 155] on icon "button" at bounding box center [169, 155] width 6 height 7
click at [267, 154] on span at bounding box center [269, 155] width 5 height 5
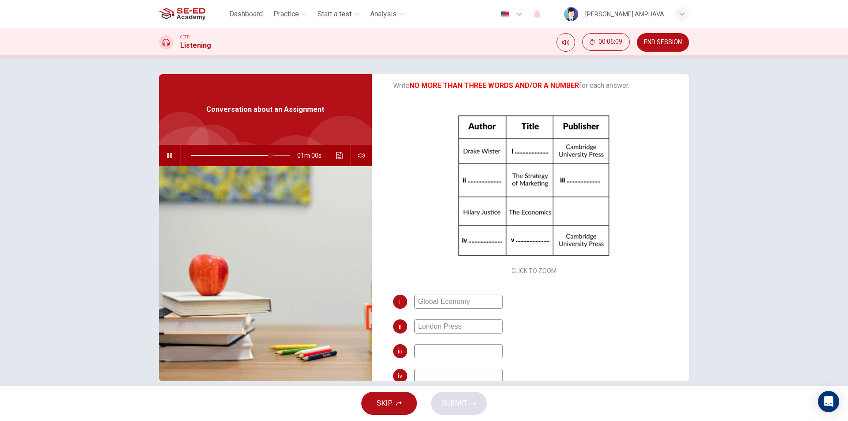
click at [268, 155] on span at bounding box center [270, 155] width 5 height 5
drag, startPoint x: 170, startPoint y: 155, endPoint x: 205, endPoint y: 160, distance: 35.6
click at [169, 155] on icon "button" at bounding box center [169, 155] width 7 height 7
click at [339, 152] on icon "Click to see the audio transcription" at bounding box center [339, 155] width 7 height 7
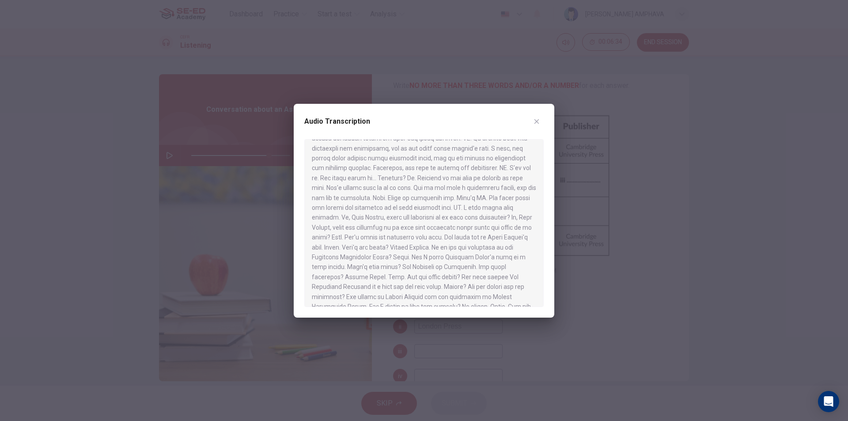
scroll to position [265, 0]
drag, startPoint x: 538, startPoint y: 115, endPoint x: 532, endPoint y: 128, distance: 14.6
click at [538, 115] on button "button" at bounding box center [536, 121] width 14 height 14
type input "79"
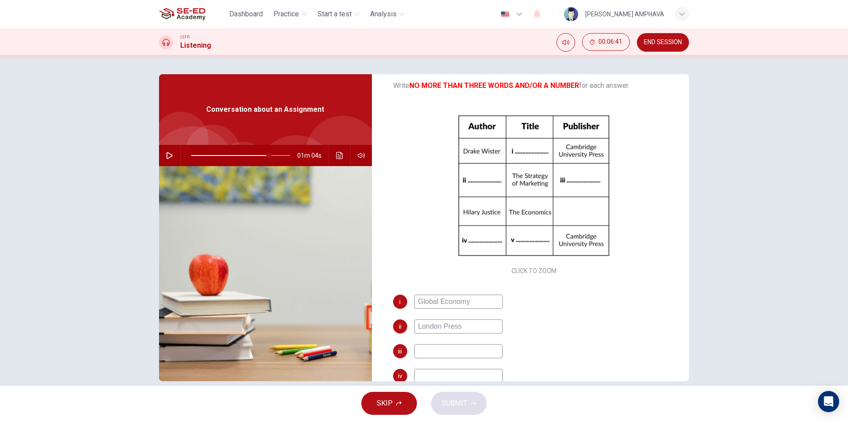
click at [449, 345] on input at bounding box center [458, 351] width 88 height 14
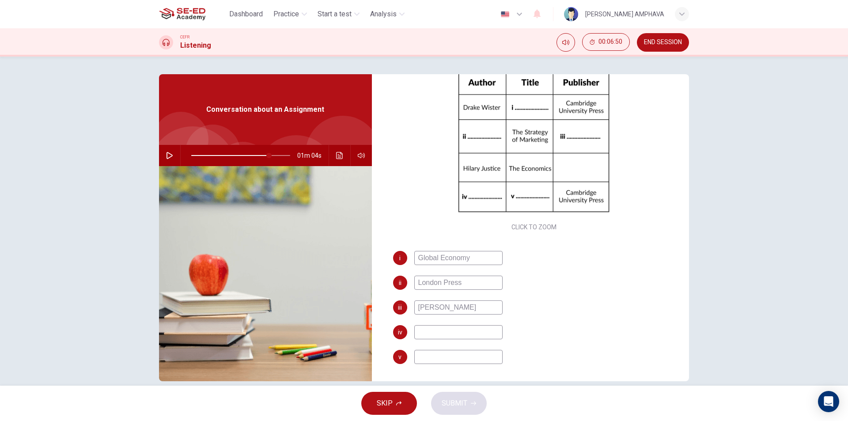
scroll to position [102, 0]
type input "Victoria Smith"
click at [441, 328] on input at bounding box center [458, 331] width 88 height 14
click at [159, 161] on div "01m 04s" at bounding box center [265, 155] width 213 height 21
click at [164, 148] on button "button" at bounding box center [169, 155] width 14 height 21
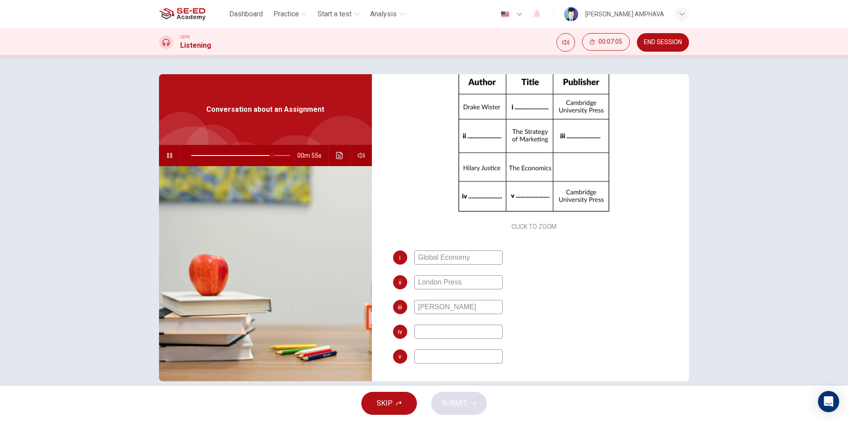
click at [172, 158] on button "button" at bounding box center [169, 155] width 14 height 21
type input "82"
drag, startPoint x: 467, startPoint y: 279, endPoint x: 346, endPoint y: 274, distance: 121.1
click at [346, 274] on div "Questions 5 - 9 Complete the table below. Write NO MORE THAN THREE WORDS AND/OR…" at bounding box center [424, 227] width 530 height 307
type input "Victoria Smith"
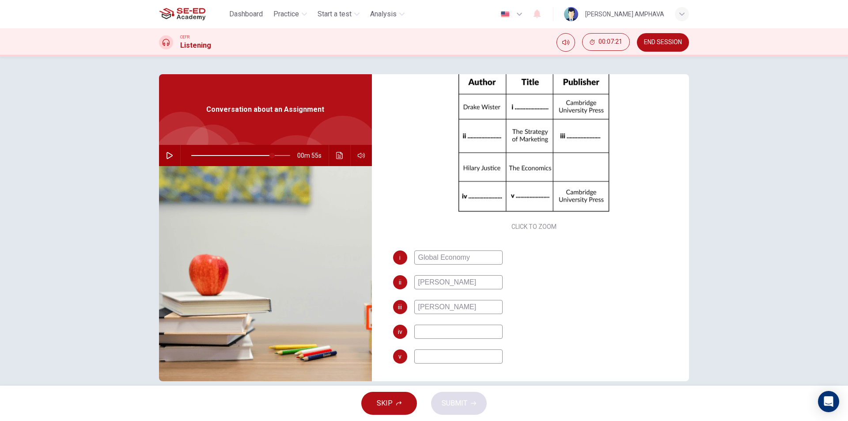
drag, startPoint x: 452, startPoint y: 301, endPoint x: 358, endPoint y: 297, distance: 94.1
click at [359, 297] on div "Questions 5 - 9 Complete the table below. Write NO MORE THAN THREE WORDS AND/OR…" at bounding box center [424, 227] width 530 height 307
type input "London Press"
click at [473, 335] on input at bounding box center [458, 331] width 88 height 14
click at [162, 153] on button "button" at bounding box center [169, 155] width 14 height 21
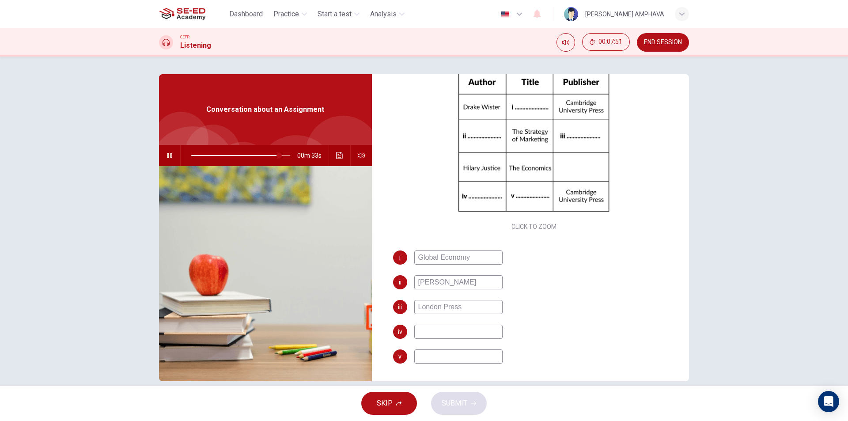
click at [451, 329] on input at bounding box center [458, 331] width 88 height 14
type input "90"
type input "Wi"
type input "91"
type input "Willia"
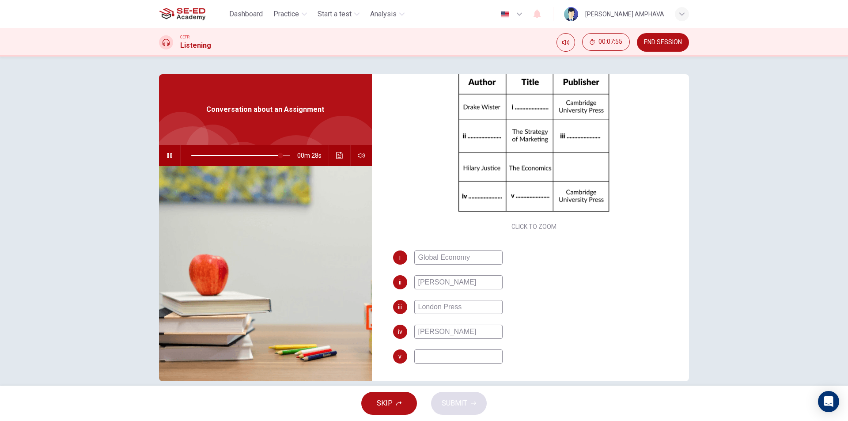
type input "91"
type input "William"
type input "91"
type input "William H"
type input "91"
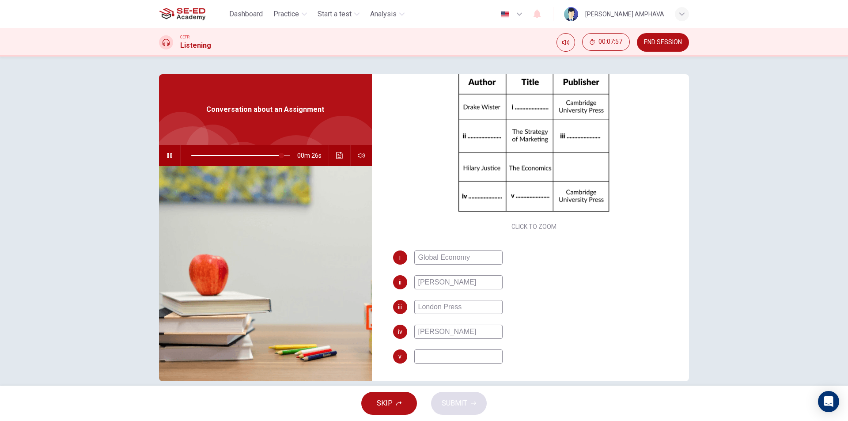
type input "William Ha"
type input "92"
type input "William Han"
type input "92"
type input "William Hanna"
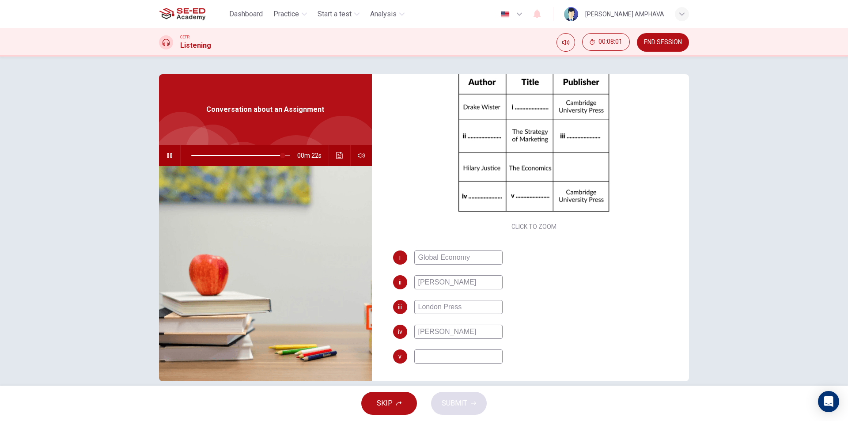
type input "93"
type input "William Hanna"
click at [476, 351] on input at bounding box center [458, 356] width 88 height 14
type input "94"
type input "B"
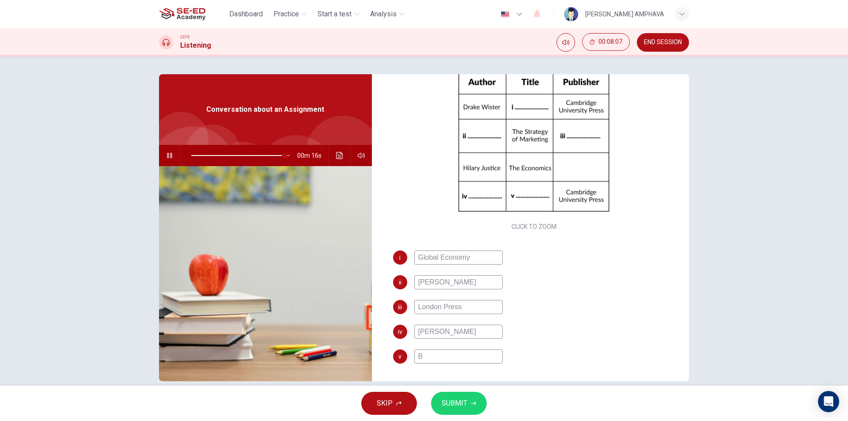
type input "94"
type input "Be"
type input "95"
type input "Bi"
type input "95"
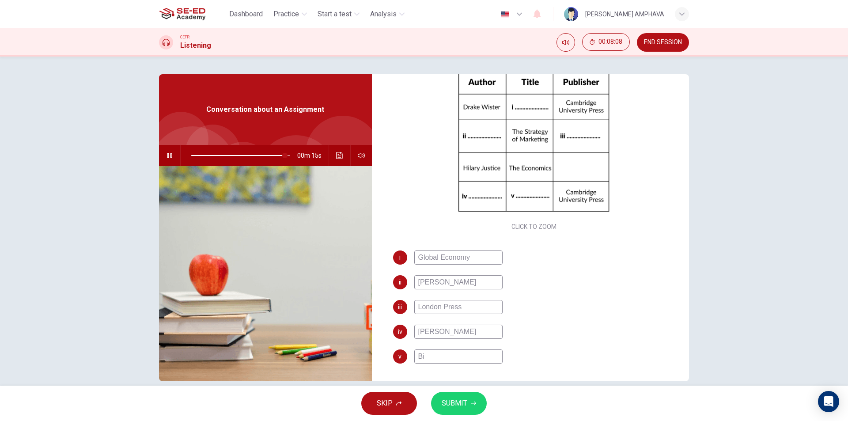
type input "Bis"
type input "95"
type input "Bisse"
type input "96"
type input "Biss"
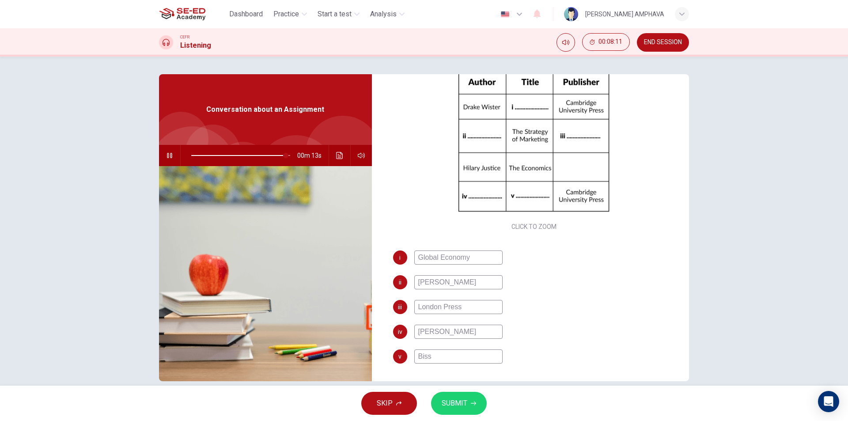
type input "96"
type input "Bissu"
type input "96"
type input "Bissui"
type input "96"
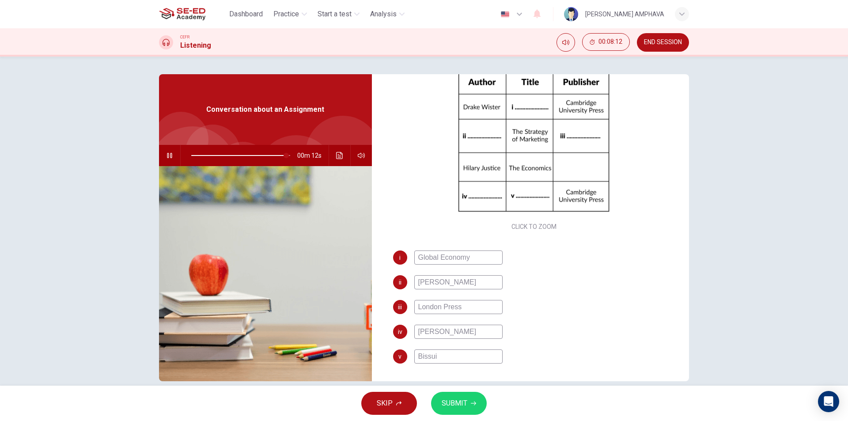
type input "Bissu"
type input "96"
type input "Bis"
type input "97"
type input "Bi"
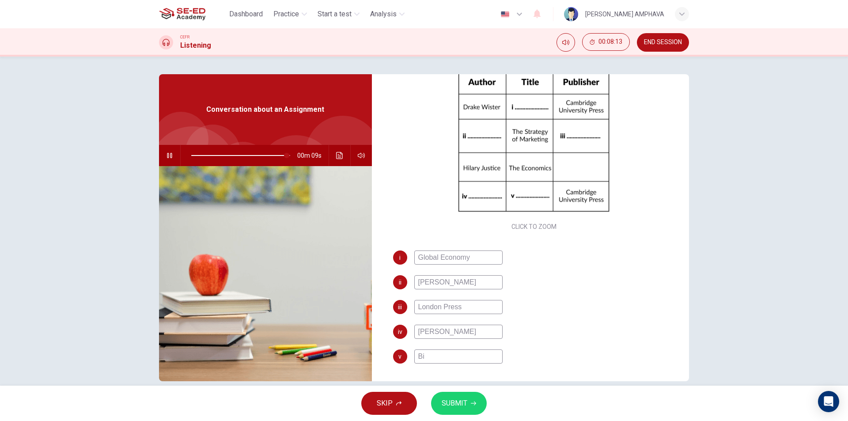
type input "97"
type input "B"
type input "97"
type input "B"
click at [340, 157] on icon "Click to see the audio transcription" at bounding box center [339, 155] width 7 height 7
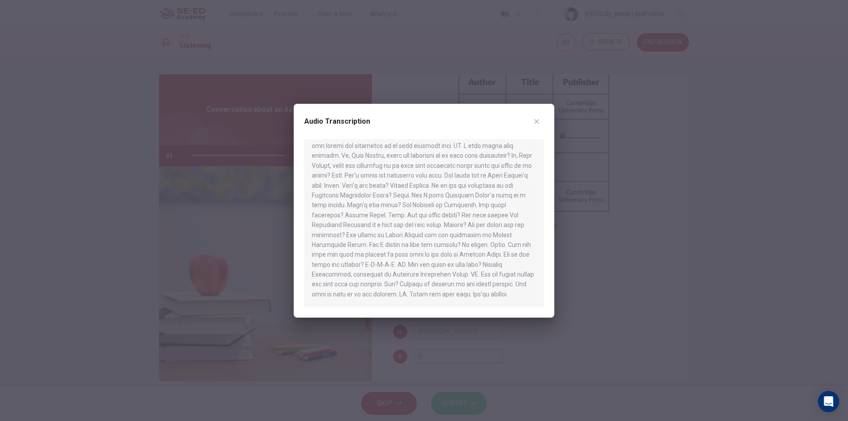
scroll to position [332, 0]
click at [534, 121] on icon "button" at bounding box center [536, 121] width 7 height 7
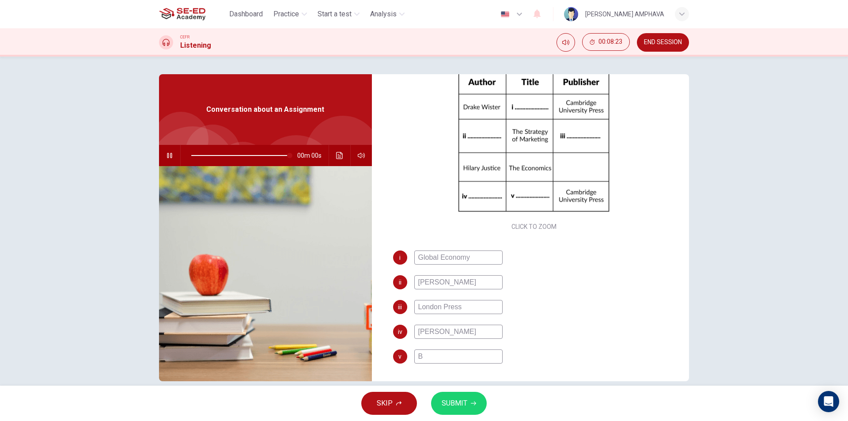
drag, startPoint x: 434, startPoint y: 364, endPoint x: 435, endPoint y: 357, distance: 7.6
click at [435, 363] on div "i Global Economy ii Victoria Smith iii London Press iv William Hanna v B" at bounding box center [534, 315] width 282 height 131
type input "0"
click at [435, 355] on input "B" at bounding box center [458, 356] width 88 height 14
click at [328, 149] on div "05m 05s" at bounding box center [265, 155] width 213 height 21
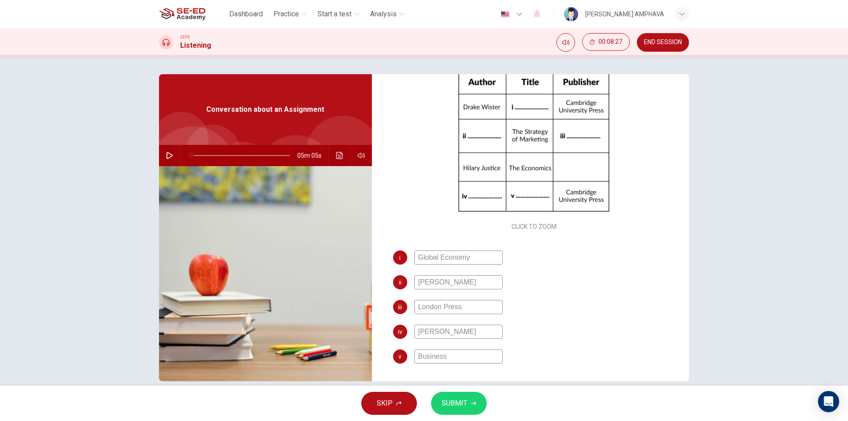
click at [343, 159] on button "Click to see the audio transcription" at bounding box center [339, 155] width 14 height 21
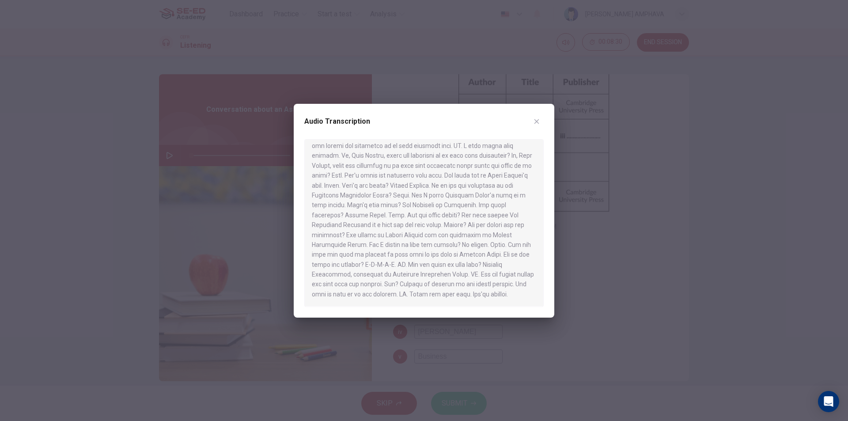
drag, startPoint x: 544, startPoint y: 121, endPoint x: 536, endPoint y: 121, distance: 8.4
click at [541, 121] on div "Audio Transcription" at bounding box center [424, 211] width 260 height 214
click at [535, 122] on icon "button" at bounding box center [536, 121] width 7 height 7
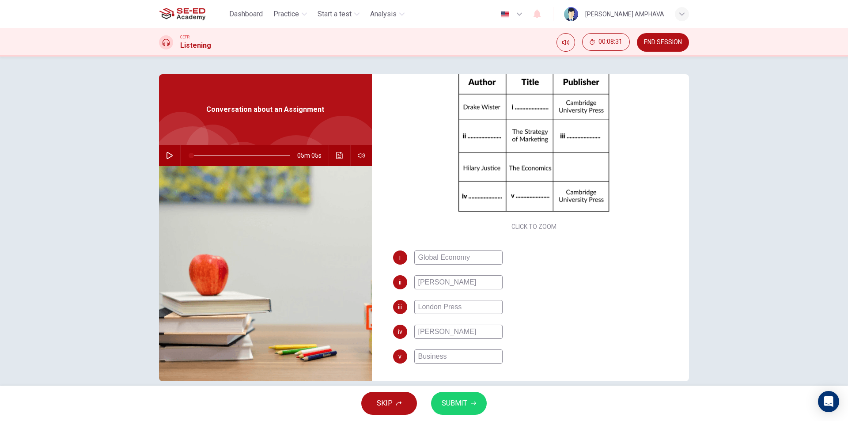
click at [462, 363] on div "i Global Economy ii Victoria Smith iii London Press iv William Hanna v Business" at bounding box center [534, 315] width 282 height 131
drag, startPoint x: 463, startPoint y: 361, endPoint x: 456, endPoint y: 362, distance: 7.3
click at [464, 360] on input "Business" at bounding box center [458, 356] width 88 height 14
type input "Business Management"
click at [460, 398] on span "SUBMIT" at bounding box center [454, 403] width 26 height 12
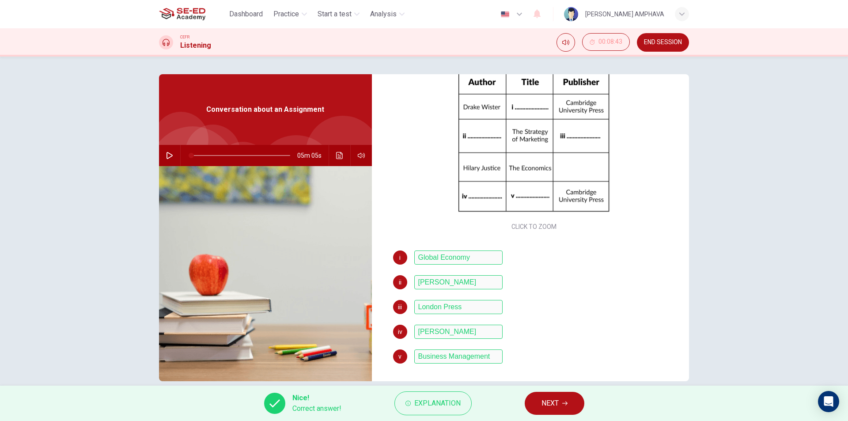
click at [548, 400] on span "NEXT" at bounding box center [549, 403] width 17 height 12
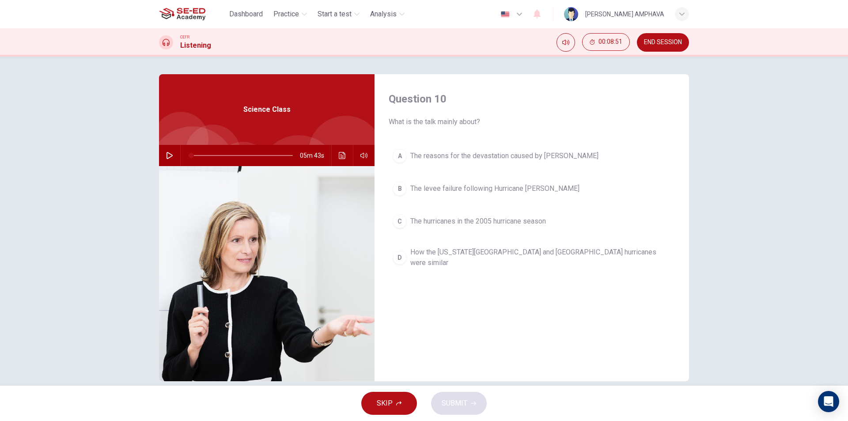
click at [659, 45] on span "END SESSION" at bounding box center [663, 42] width 38 height 7
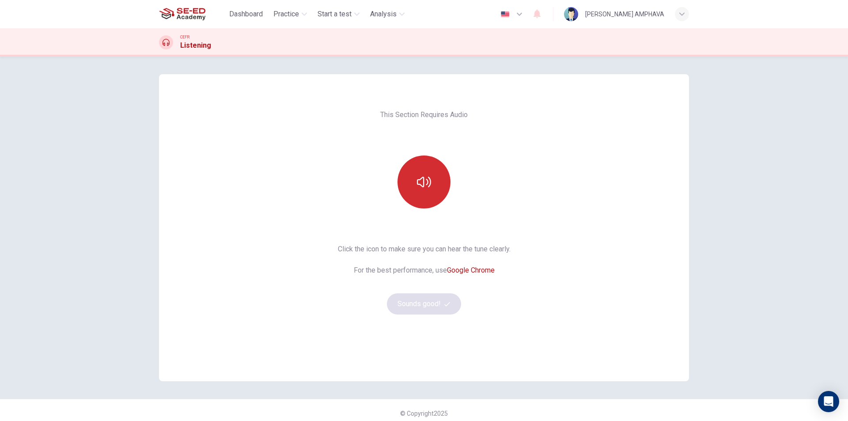
click at [417, 179] on icon "button" at bounding box center [424, 182] width 14 height 14
click at [444, 304] on icon "button" at bounding box center [447, 304] width 6 height 6
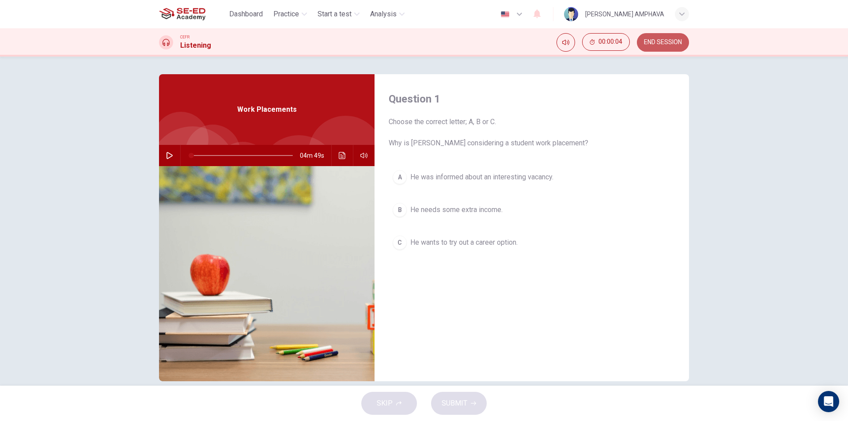
click at [658, 48] on button "END SESSION" at bounding box center [663, 42] width 52 height 19
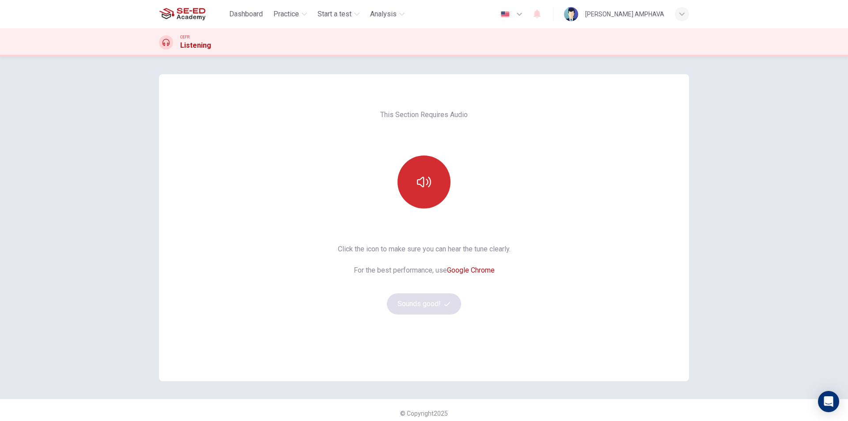
click at [428, 179] on button "button" at bounding box center [423, 181] width 53 height 53
click at [450, 299] on button "Sounds good!" at bounding box center [424, 303] width 74 height 21
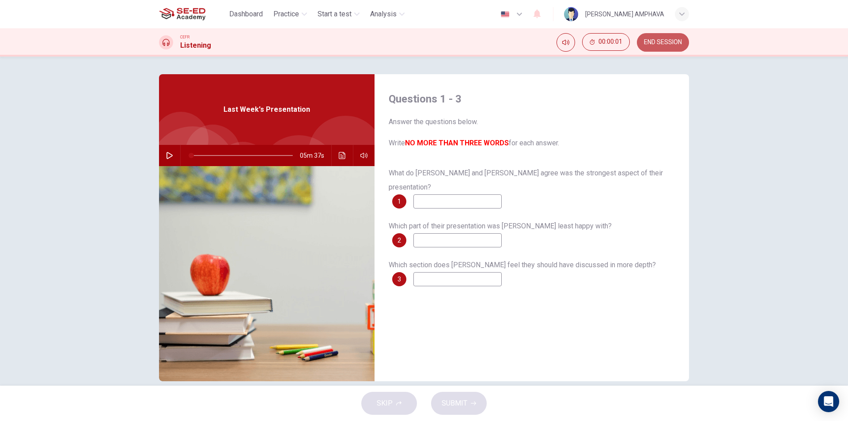
click at [670, 34] on button "END SESSION" at bounding box center [663, 42] width 52 height 19
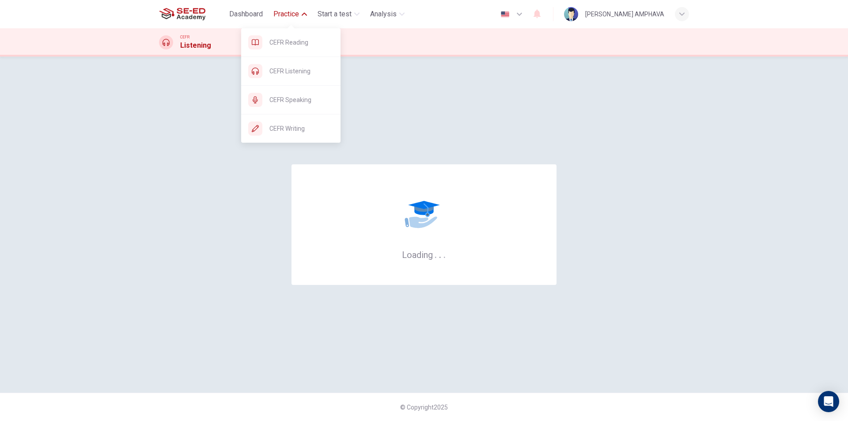
click at [284, 19] on span "Practice" at bounding box center [286, 14] width 26 height 11
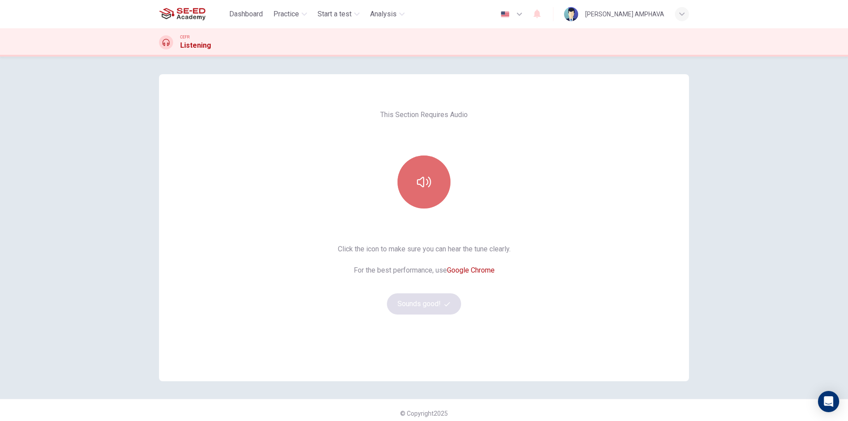
drag, startPoint x: 426, startPoint y: 177, endPoint x: 423, endPoint y: 204, distance: 26.2
click at [425, 178] on icon "button" at bounding box center [424, 182] width 14 height 14
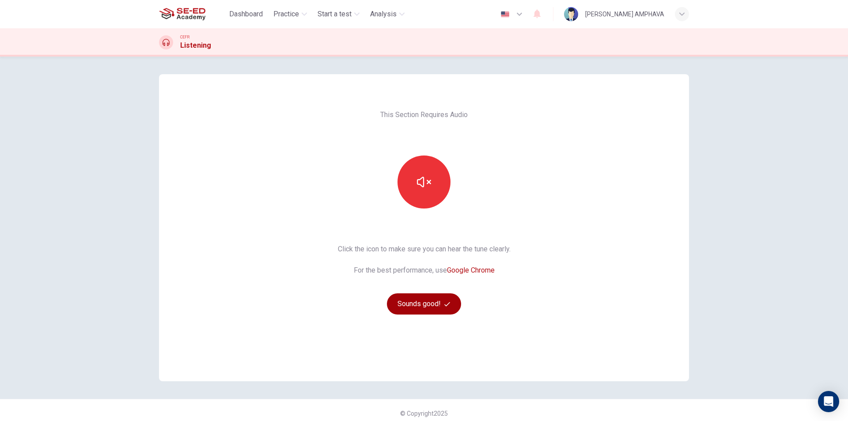
click at [428, 302] on button "Sounds good!" at bounding box center [424, 303] width 74 height 21
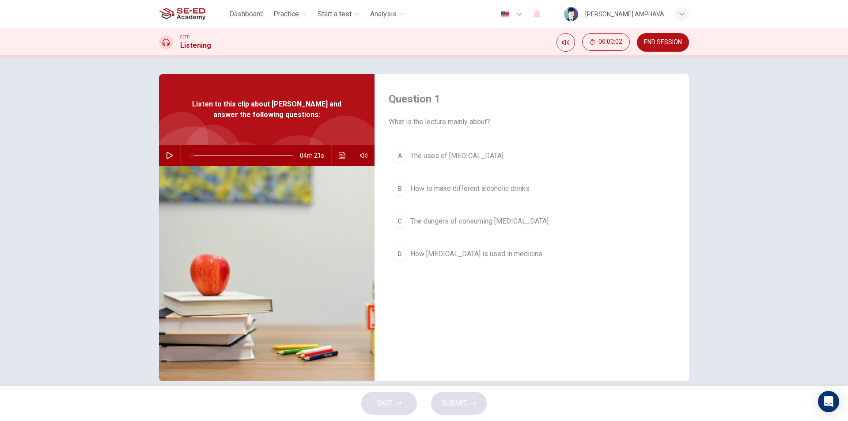
click at [642, 42] on button "END SESSION" at bounding box center [663, 42] width 52 height 19
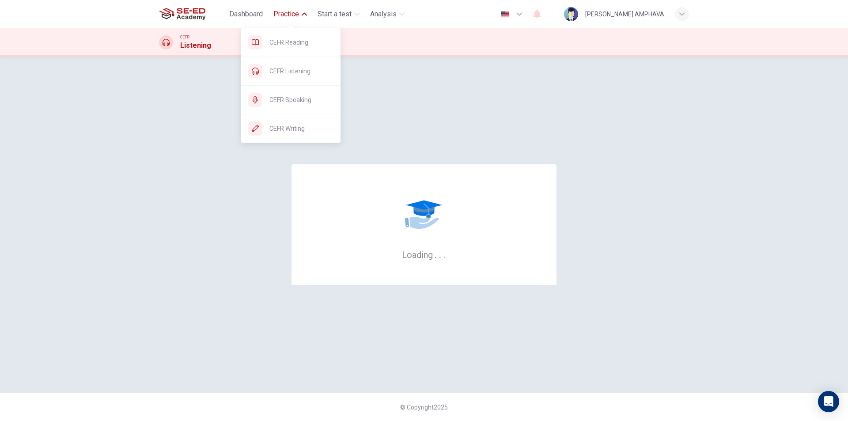
click at [294, 20] on button "Practice" at bounding box center [290, 14] width 41 height 16
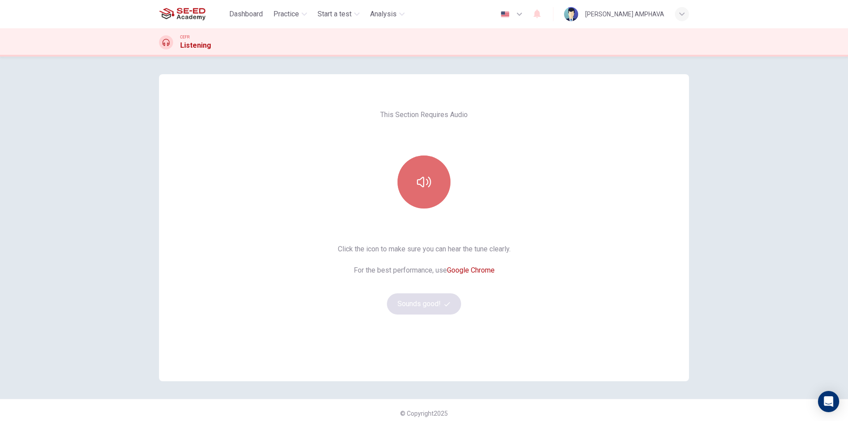
click at [430, 192] on button "button" at bounding box center [423, 181] width 53 height 53
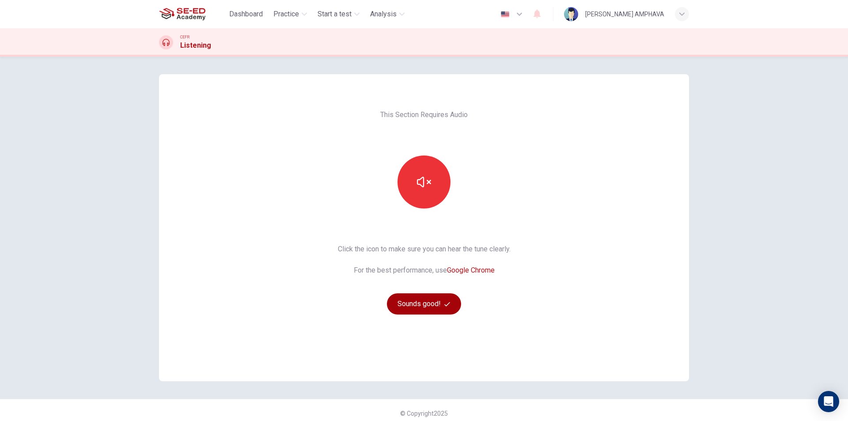
click at [440, 303] on button "Sounds good!" at bounding box center [424, 303] width 74 height 21
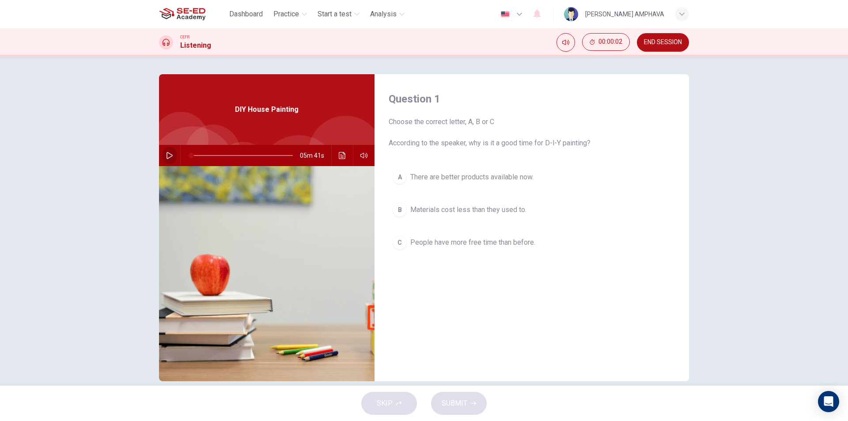
click at [166, 158] on icon "button" at bounding box center [169, 155] width 6 height 7
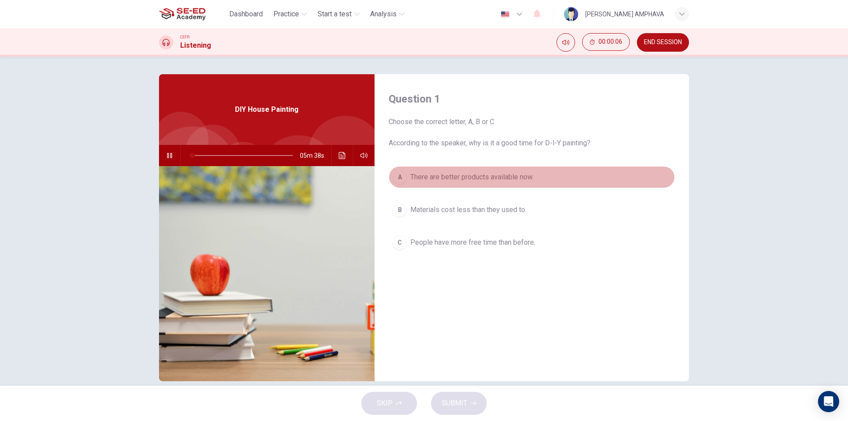
click at [501, 181] on span "There are better products available now." at bounding box center [471, 177] width 123 height 11
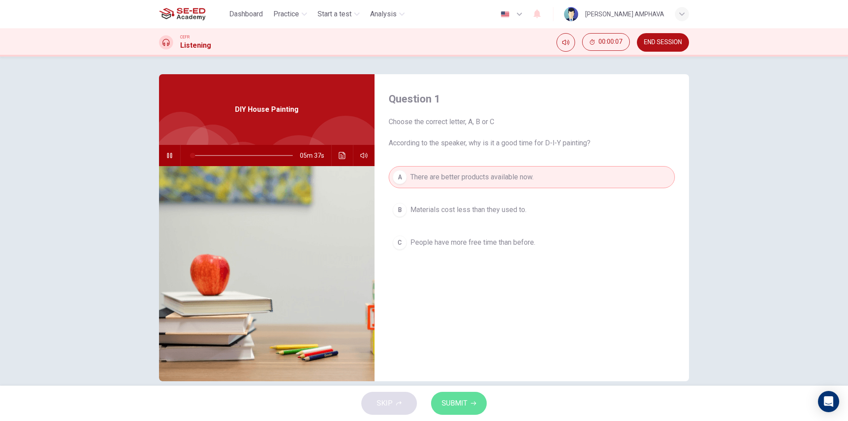
click at [453, 406] on span "SUBMIT" at bounding box center [454, 403] width 26 height 12
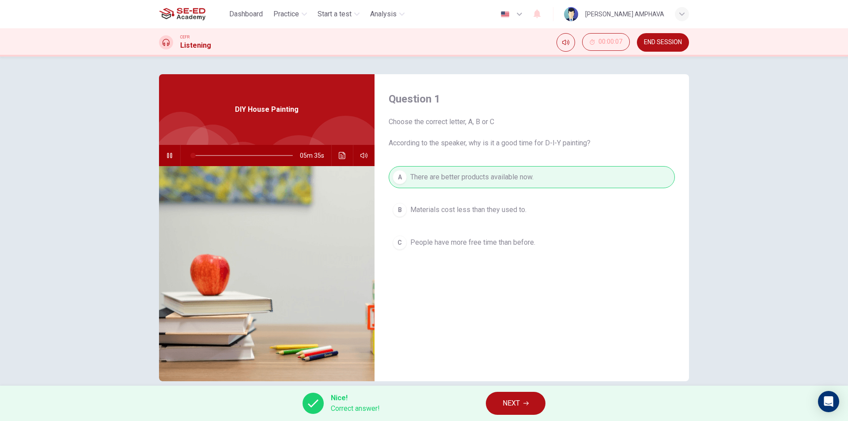
click at [514, 404] on span "NEXT" at bounding box center [510, 403] width 17 height 12
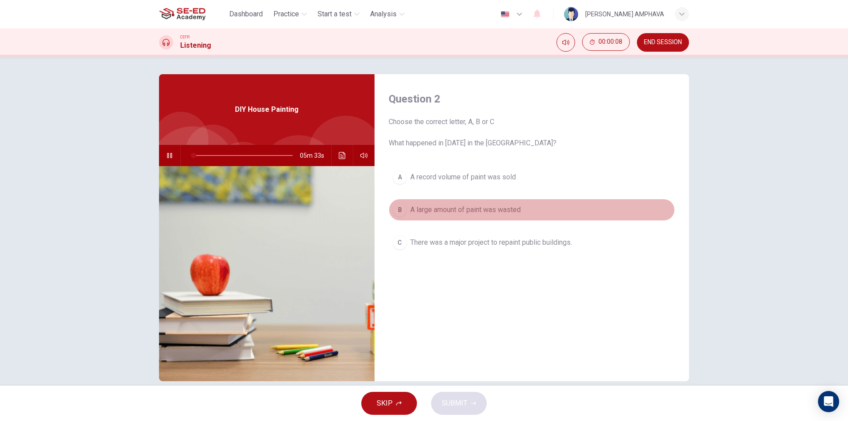
click at [464, 207] on span "A large amount of paint was wasted" at bounding box center [465, 209] width 110 height 11
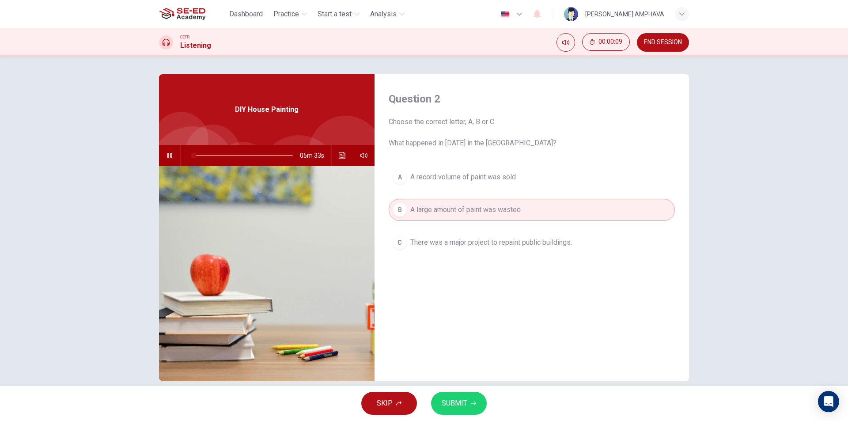
click at [456, 409] on button "SUBMIT" at bounding box center [459, 403] width 56 height 23
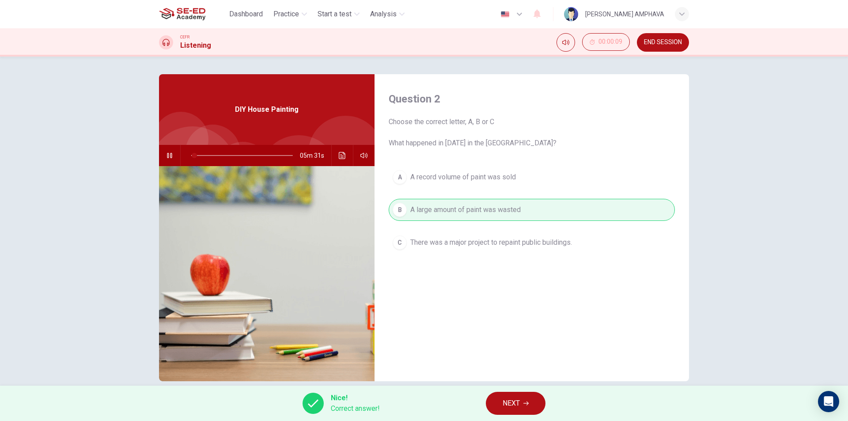
click at [527, 407] on button "NEXT" at bounding box center [516, 403] width 60 height 23
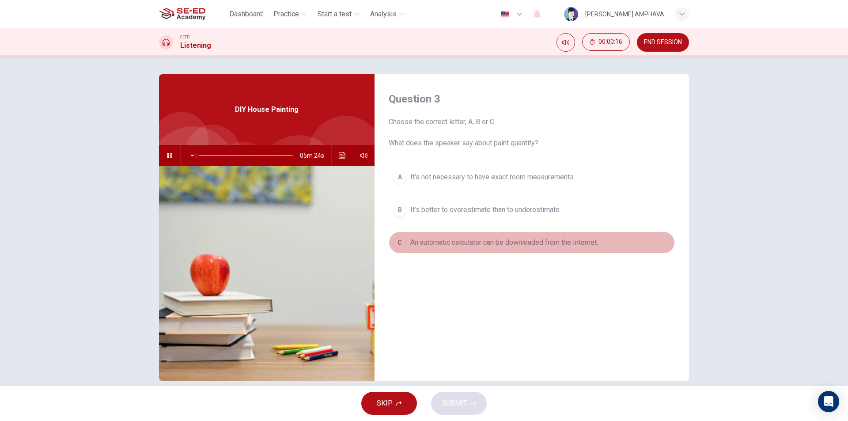
click at [522, 241] on span "An automatic calculator can be downloaded from the Internet." at bounding box center [504, 242] width 188 height 11
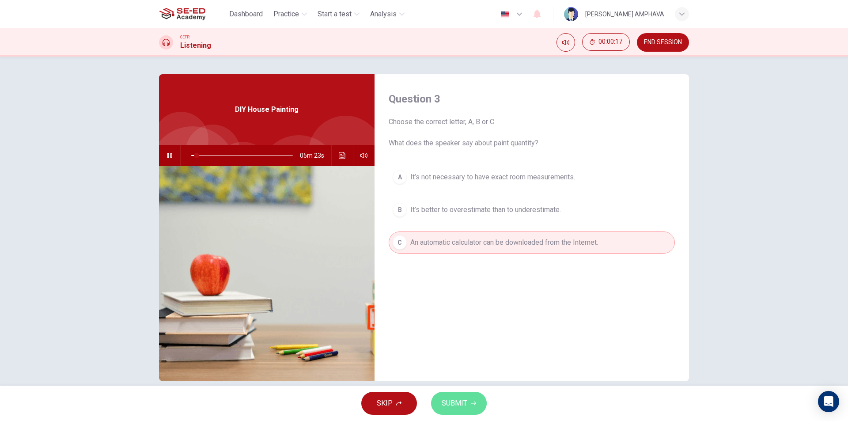
click at [463, 405] on span "SUBMIT" at bounding box center [454, 403] width 26 height 12
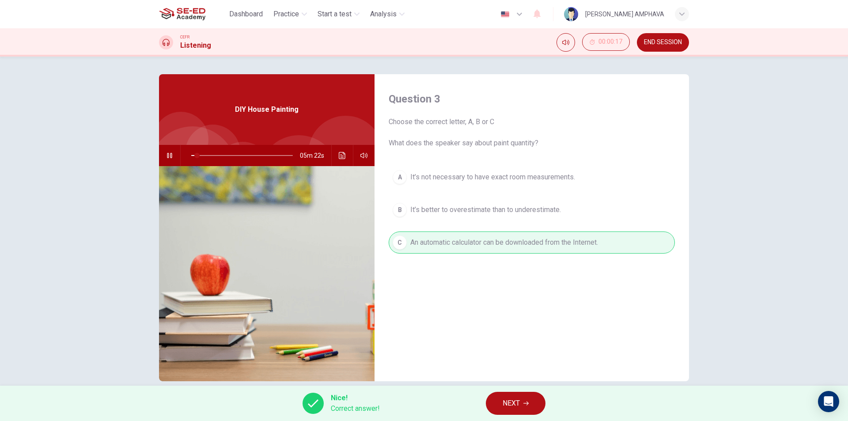
click at [522, 407] on button "NEXT" at bounding box center [516, 403] width 60 height 23
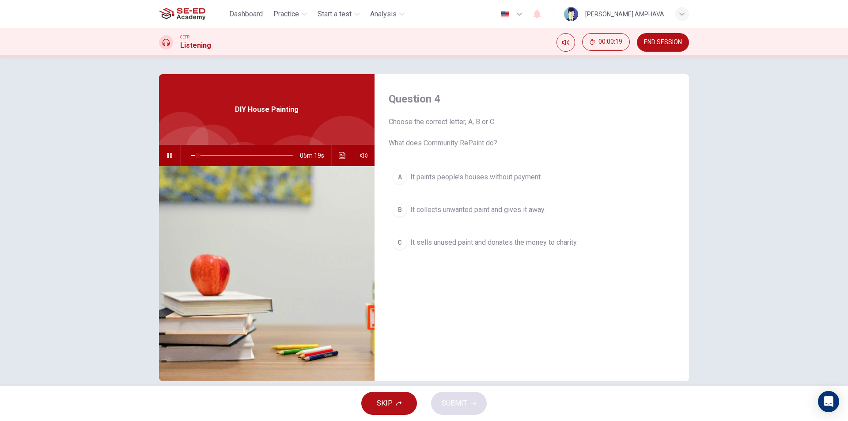
click at [445, 209] on span "It collects unwanted paint and gives it away." at bounding box center [477, 209] width 135 height 11
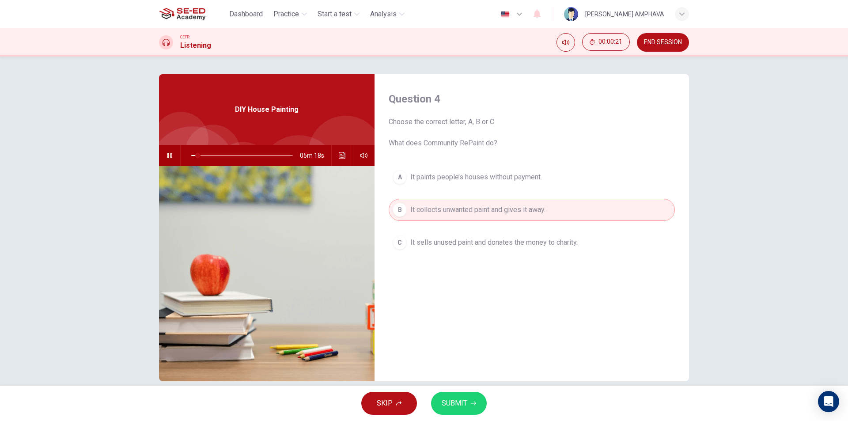
click at [455, 406] on span "SUBMIT" at bounding box center [454, 403] width 26 height 12
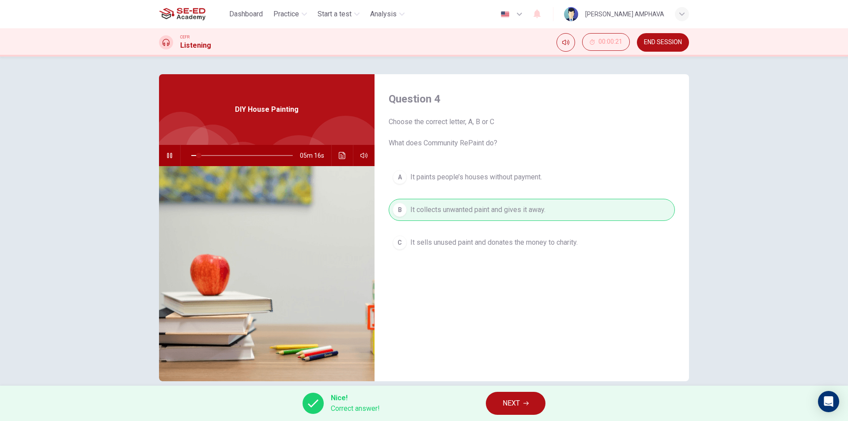
click at [500, 401] on button "NEXT" at bounding box center [516, 403] width 60 height 23
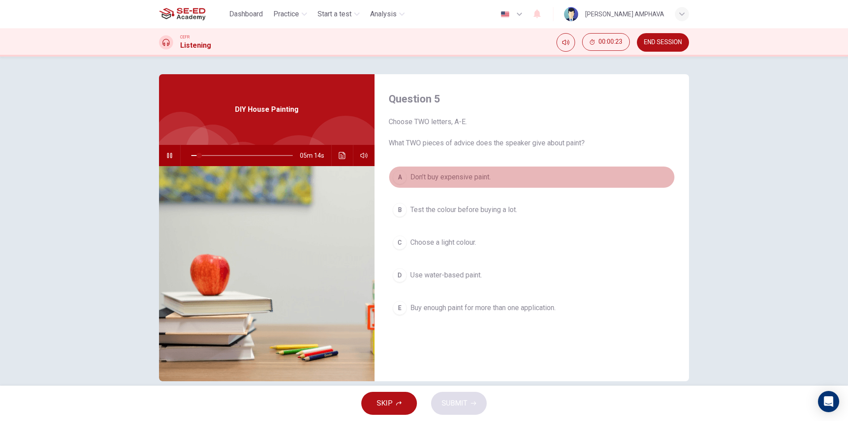
click at [471, 177] on span "Don’t buy expensive paint." at bounding box center [450, 177] width 80 height 11
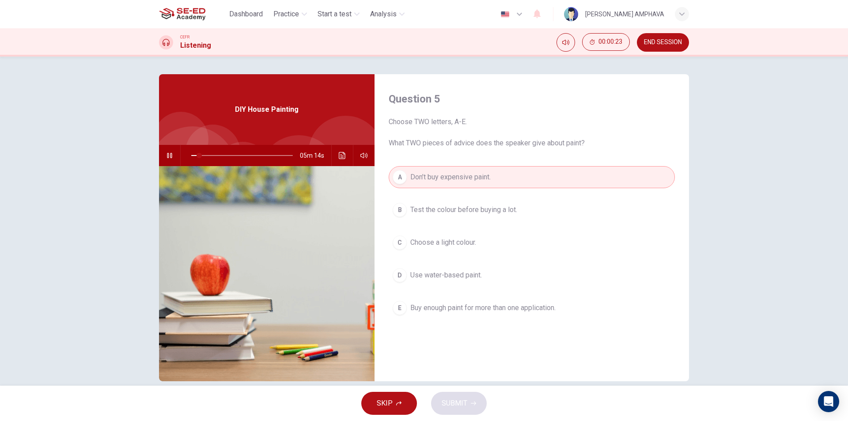
click at [471, 178] on span "Don’t buy expensive paint." at bounding box center [450, 177] width 80 height 11
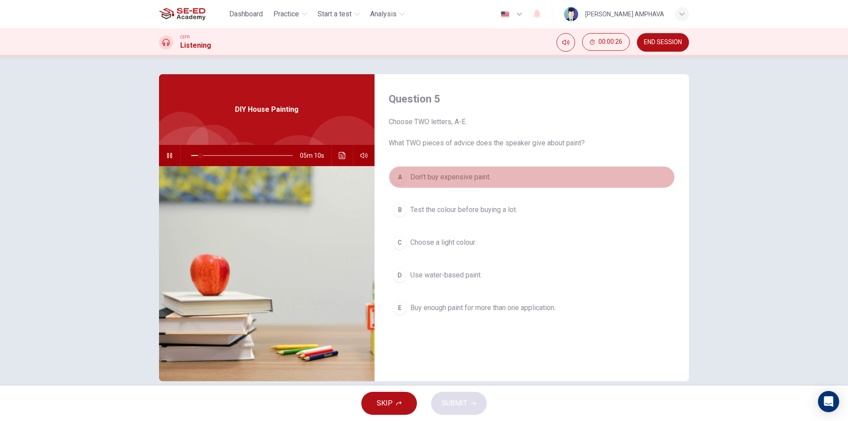
click at [436, 174] on span "Don’t buy expensive paint." at bounding box center [450, 177] width 80 height 11
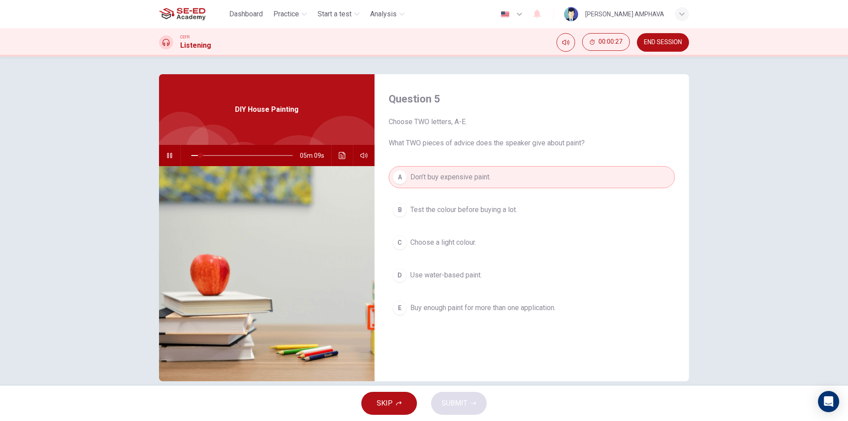
click at [422, 205] on span "Test the colour before buying a lot." at bounding box center [463, 209] width 107 height 11
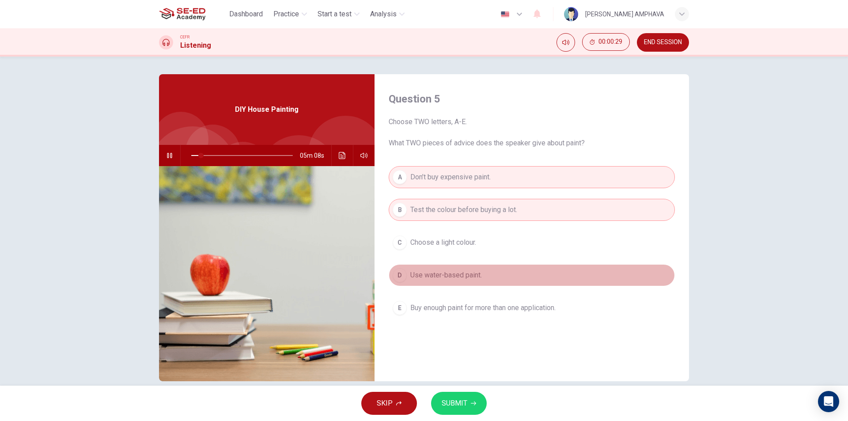
click at [432, 272] on span "Use water-based paint." at bounding box center [446, 275] width 72 height 11
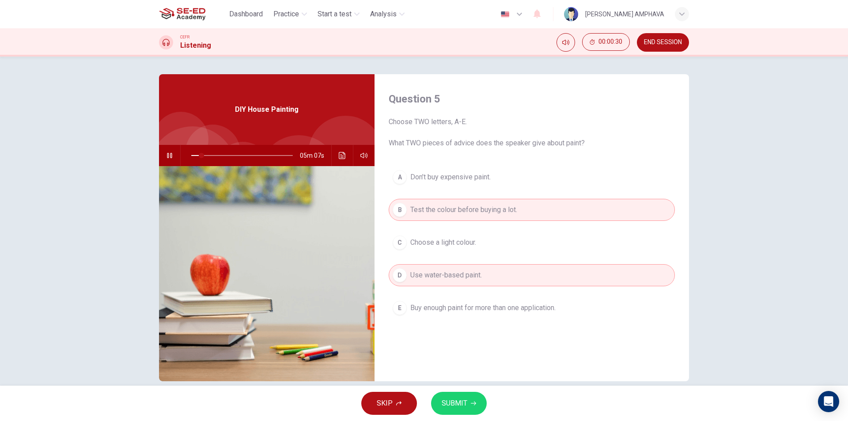
click at [466, 410] on button "SUBMIT" at bounding box center [459, 403] width 56 height 23
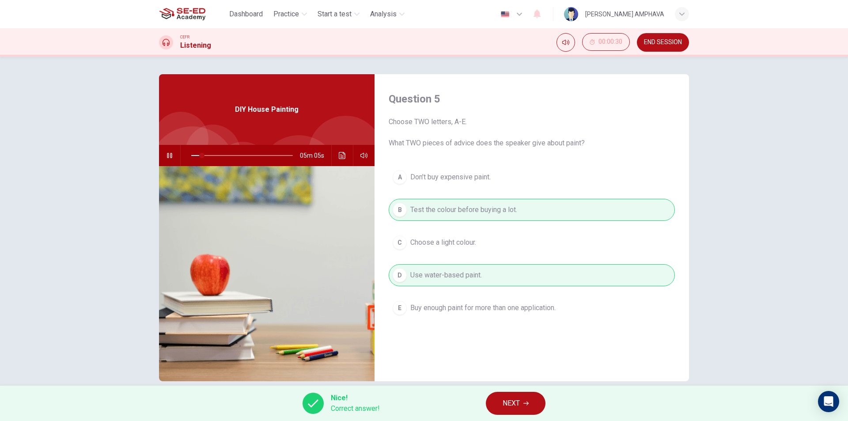
click at [526, 403] on icon "button" at bounding box center [525, 402] width 5 height 5
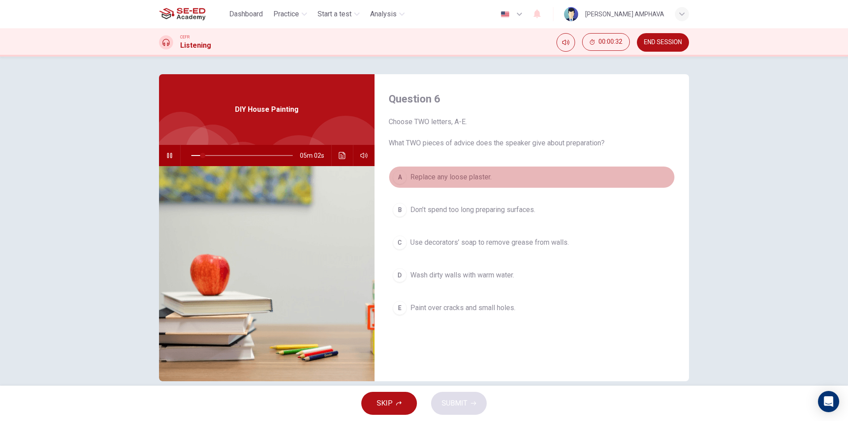
click at [445, 182] on button "A Replace any loose plaster." at bounding box center [531, 177] width 286 height 22
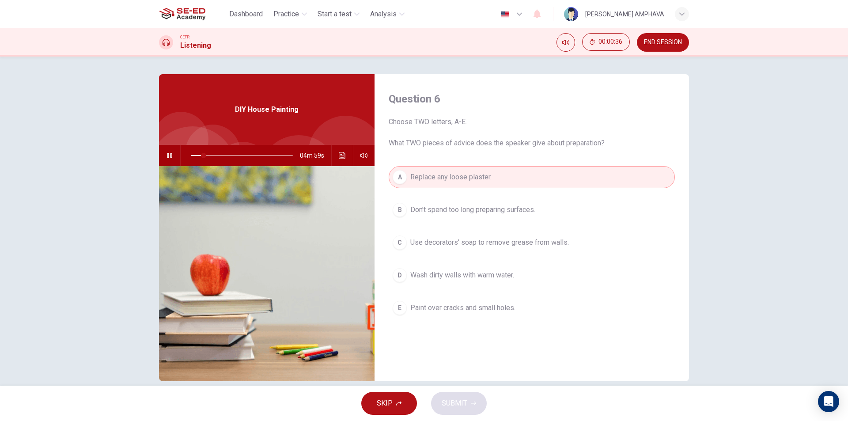
click at [444, 248] on button "C Use decorators’ soap to remove grease from walls." at bounding box center [531, 242] width 286 height 22
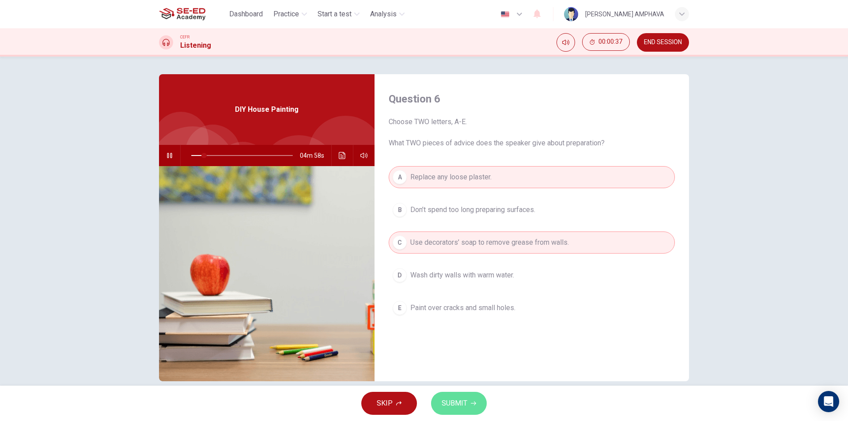
click at [449, 398] on span "SUBMIT" at bounding box center [454, 403] width 26 height 12
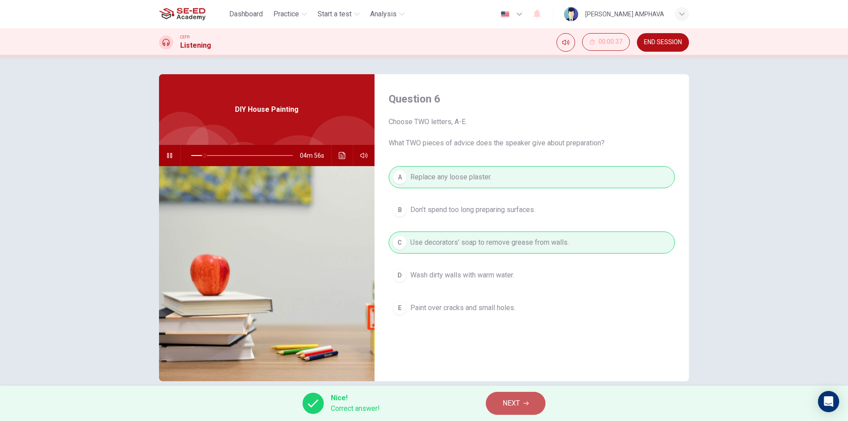
click at [513, 411] on button "NEXT" at bounding box center [516, 403] width 60 height 23
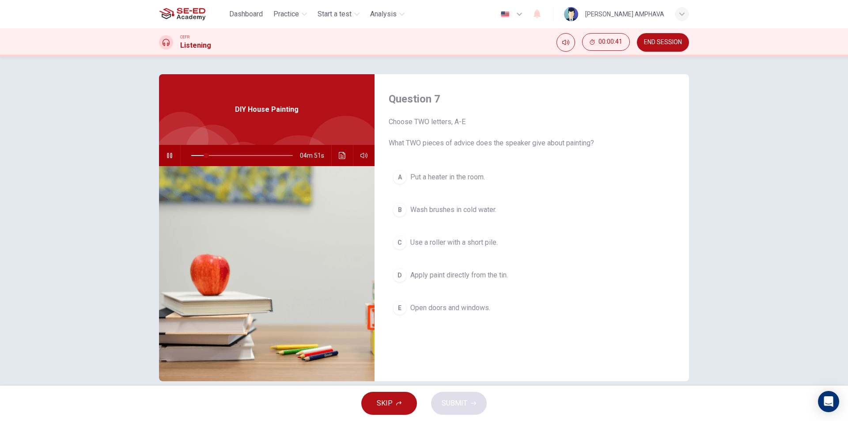
click at [470, 210] on span "Wash brushes in cold water." at bounding box center [453, 209] width 86 height 11
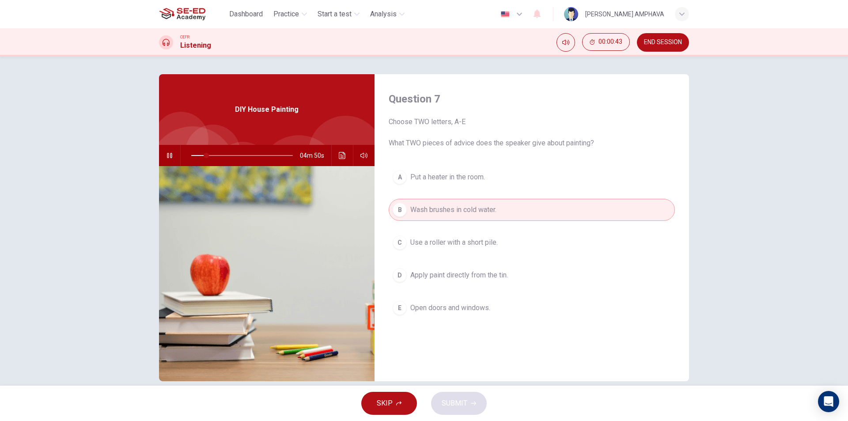
click at [464, 308] on span "Open doors and windows." at bounding box center [450, 307] width 80 height 11
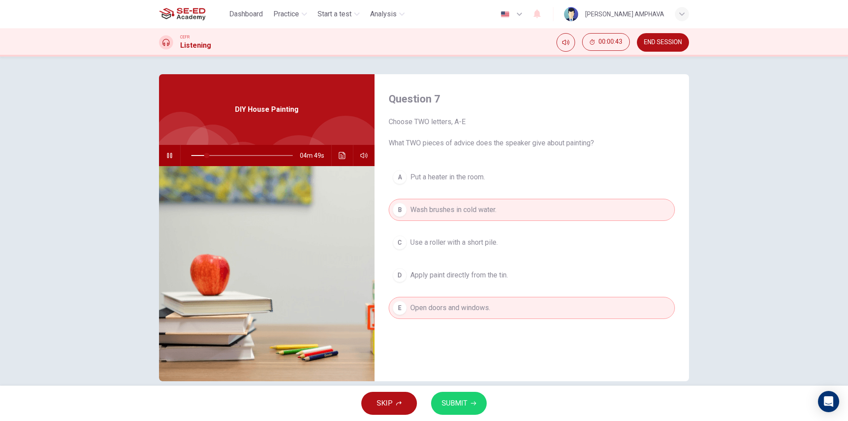
click at [471, 401] on icon "button" at bounding box center [473, 402] width 5 height 5
type input "15"
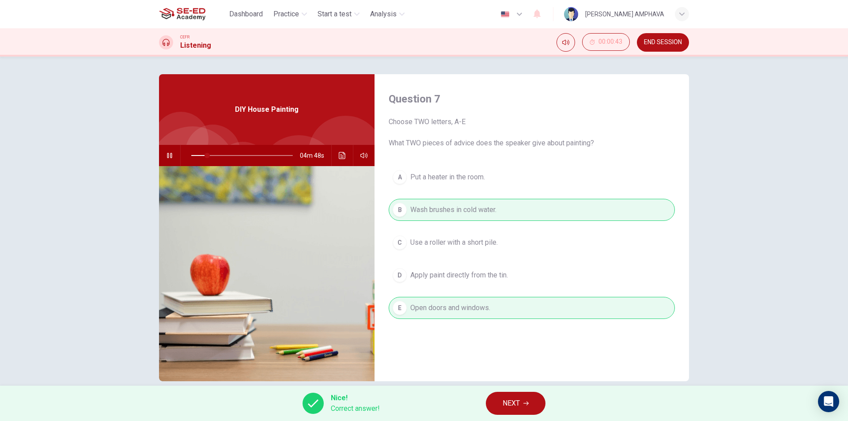
click at [524, 405] on button "NEXT" at bounding box center [516, 403] width 60 height 23
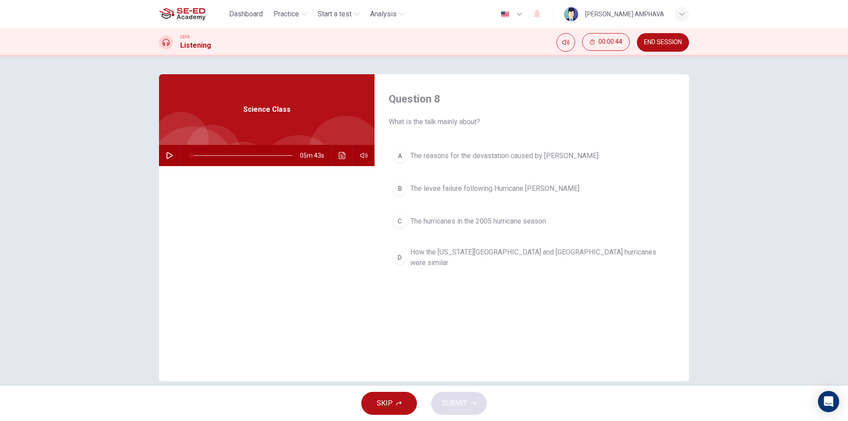
click at [536, 170] on div "A The reasons for the devastation caused by [PERSON_NAME] The levee failure fol…" at bounding box center [531, 217] width 286 height 145
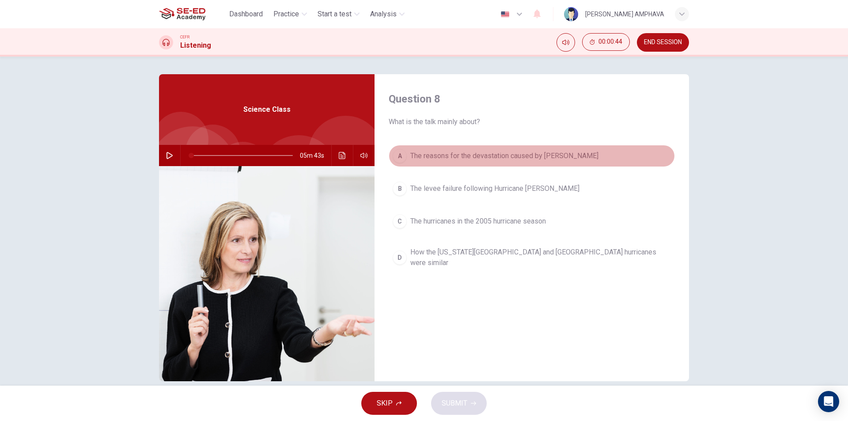
click at [547, 159] on span "The reasons for the devastation caused by [PERSON_NAME]" at bounding box center [504, 156] width 188 height 11
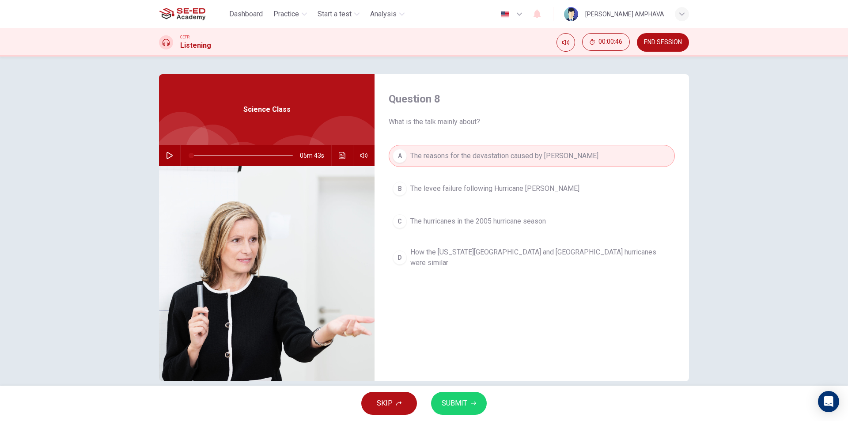
drag, startPoint x: 453, startPoint y: 397, endPoint x: 452, endPoint y: 259, distance: 138.2
click at [453, 396] on button "SUBMIT" at bounding box center [459, 403] width 56 height 23
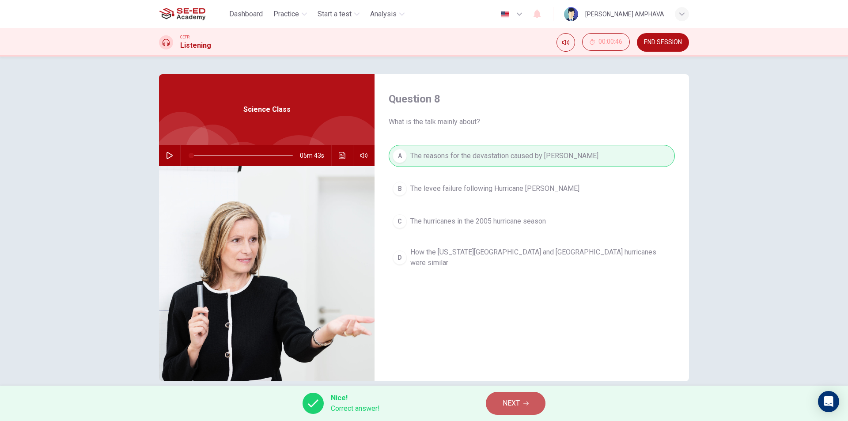
click at [519, 400] on span "NEXT" at bounding box center [510, 403] width 17 height 12
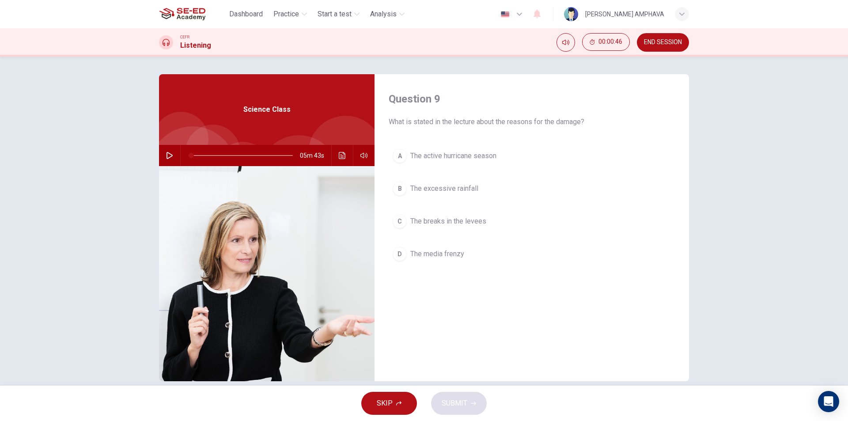
click at [462, 170] on div "A The active hurricane season B The excessive rainfall C The breaks in the leve…" at bounding box center [531, 214] width 286 height 138
click at [460, 192] on span "The excessive rainfall" at bounding box center [444, 188] width 68 height 11
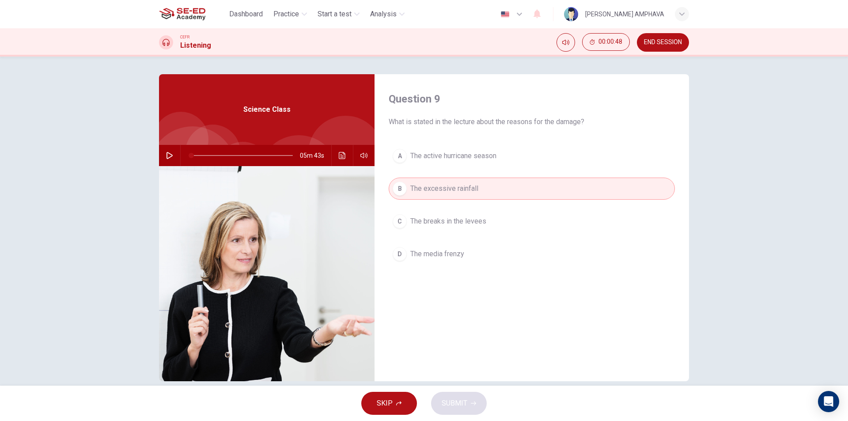
click at [454, 170] on div "A The active hurricane season B The excessive rainfall C The breaks in the leve…" at bounding box center [531, 214] width 286 height 138
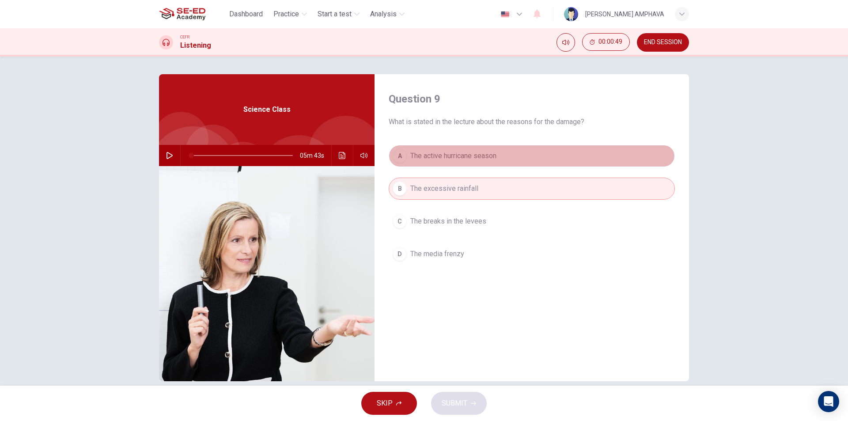
click at [456, 161] on span "The active hurricane season" at bounding box center [453, 156] width 86 height 11
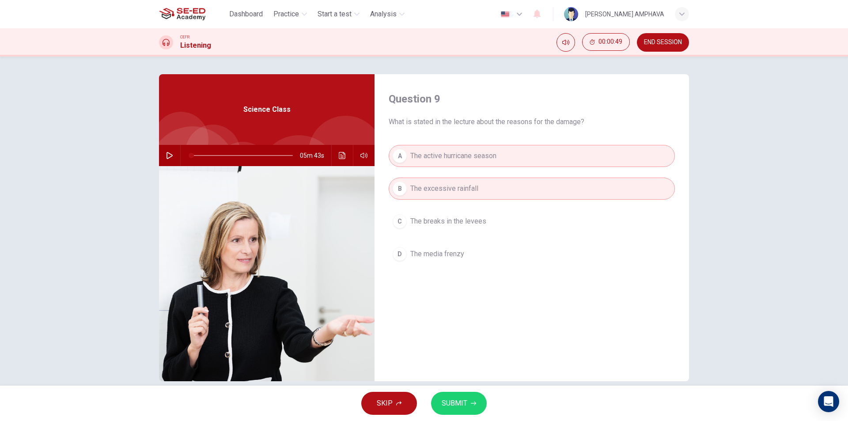
click at [471, 407] on button "SUBMIT" at bounding box center [459, 403] width 56 height 23
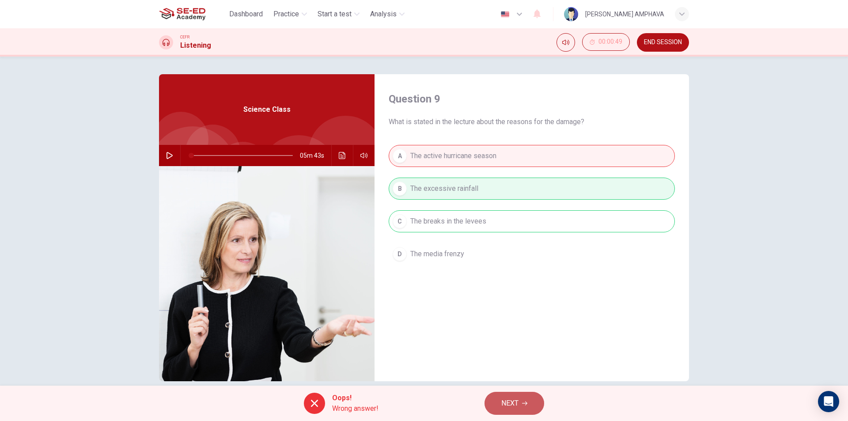
click at [522, 400] on button "NEXT" at bounding box center [514, 403] width 60 height 23
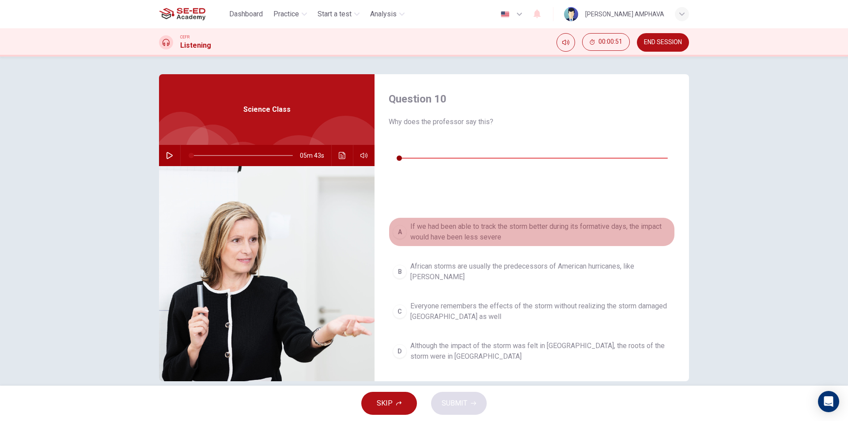
drag, startPoint x: 477, startPoint y: 192, endPoint x: 481, endPoint y: 206, distance: 14.6
click at [477, 221] on span "If we had been able to track the storm better during its formative days, the im…" at bounding box center [540, 231] width 260 height 21
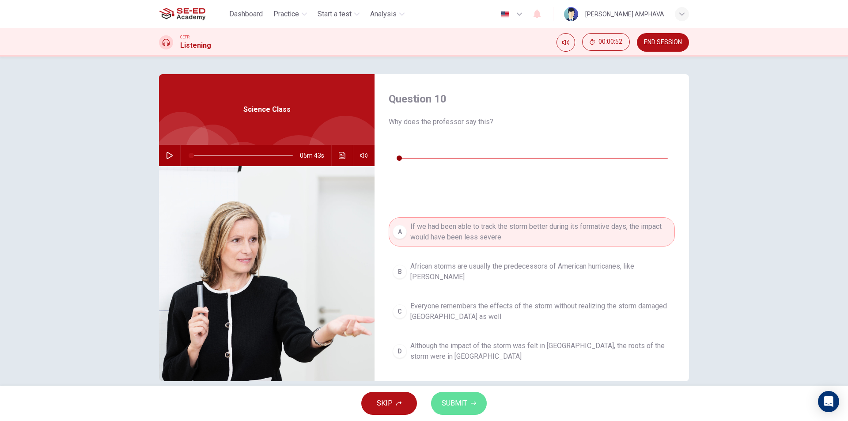
click at [472, 404] on icon "button" at bounding box center [473, 402] width 5 height 5
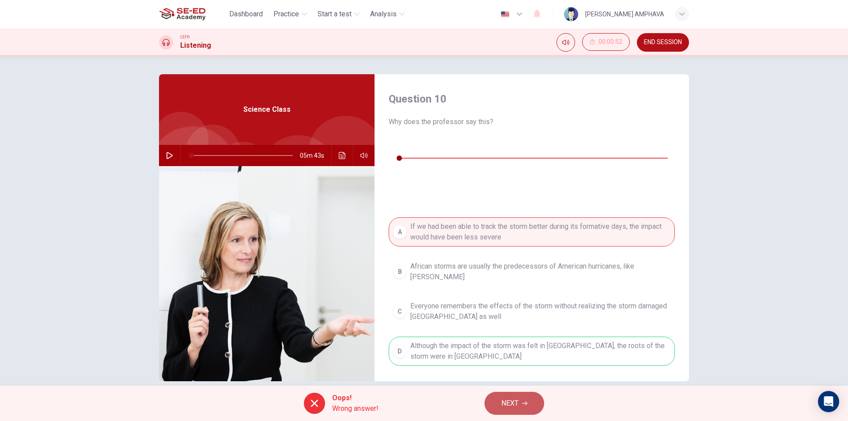
click at [517, 399] on span "NEXT" at bounding box center [509, 403] width 17 height 12
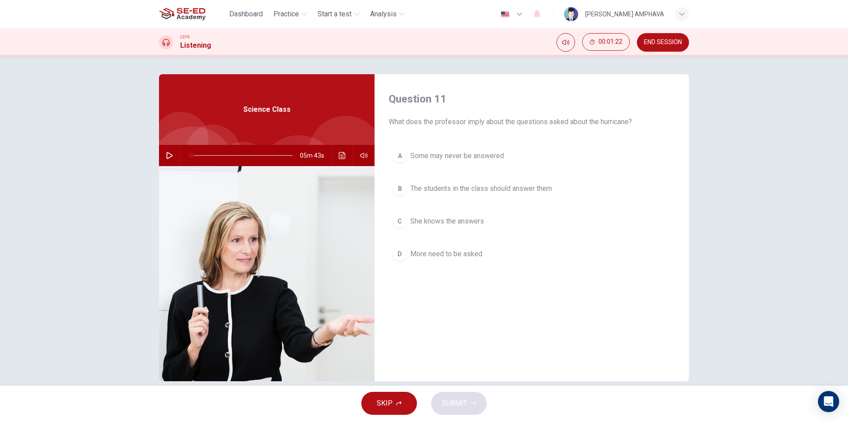
click at [448, 224] on span "She knows the answers" at bounding box center [447, 221] width 74 height 11
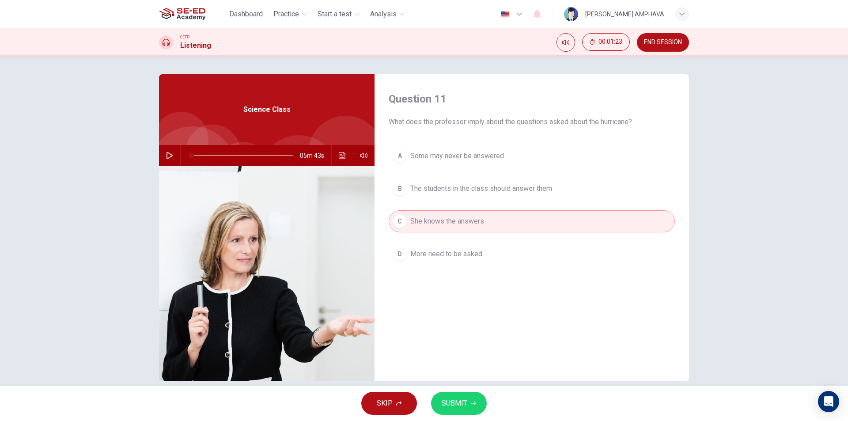
click at [460, 400] on span "SUBMIT" at bounding box center [454, 403] width 26 height 12
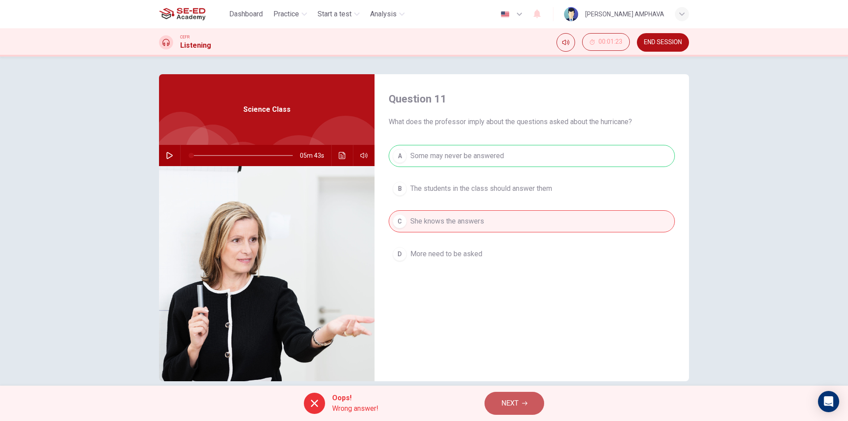
click at [513, 403] on span "NEXT" at bounding box center [509, 403] width 17 height 12
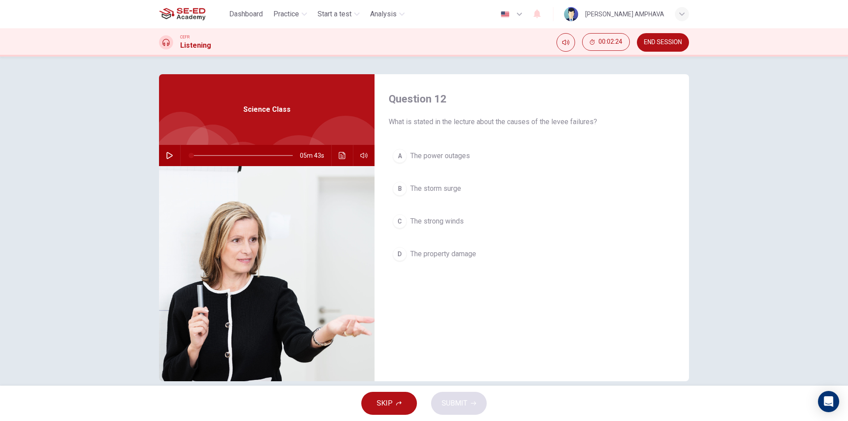
click at [461, 195] on button "B The storm surge" at bounding box center [531, 188] width 286 height 22
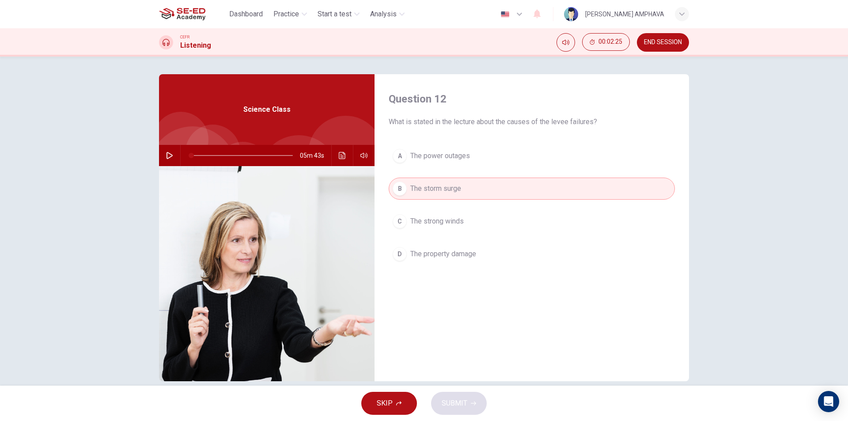
click at [460, 221] on span "The strong winds" at bounding box center [436, 221] width 53 height 11
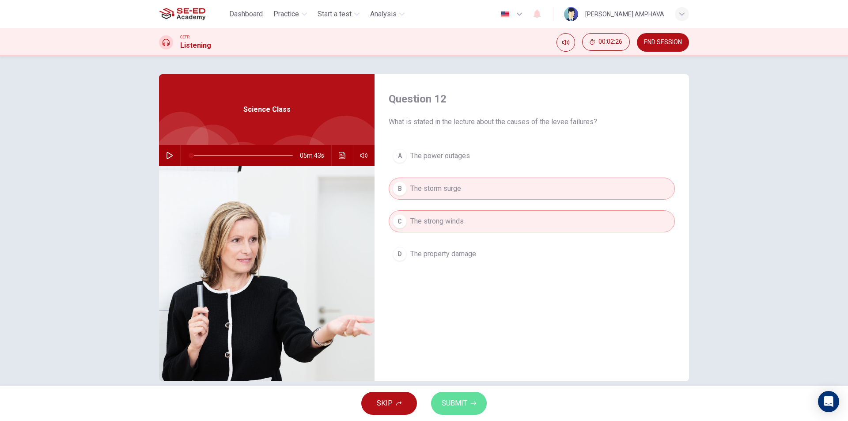
click at [460, 400] on span "SUBMIT" at bounding box center [454, 403] width 26 height 12
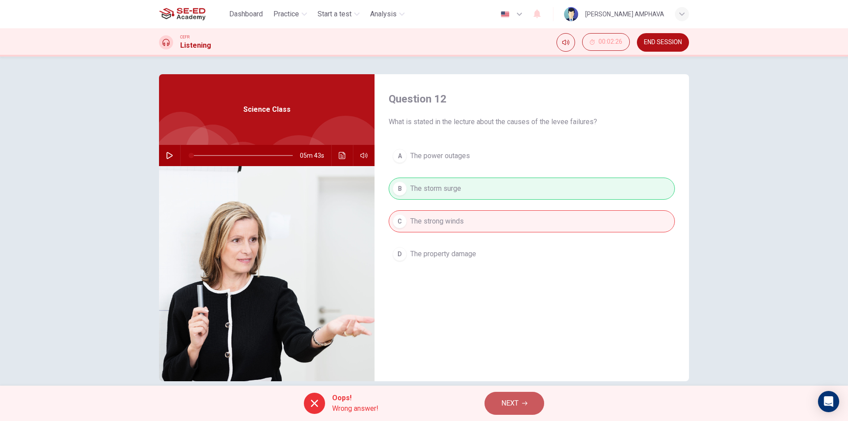
click at [534, 403] on button "NEXT" at bounding box center [514, 403] width 60 height 23
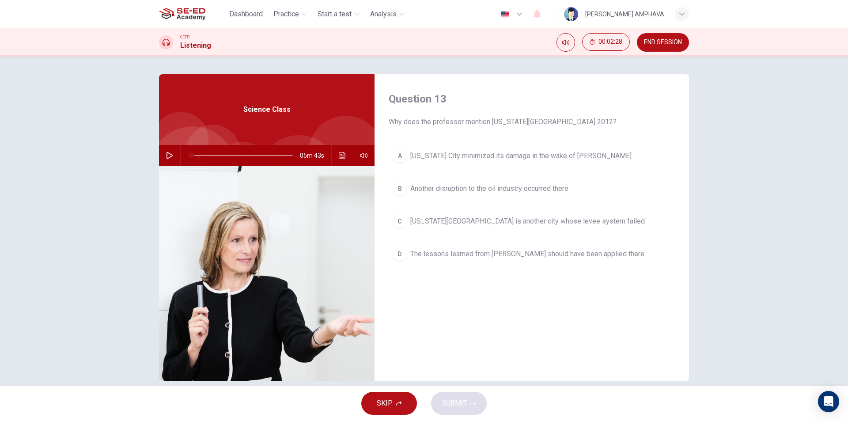
click at [491, 185] on span "Another disruption to the oil industry occurred there" at bounding box center [489, 188] width 158 height 11
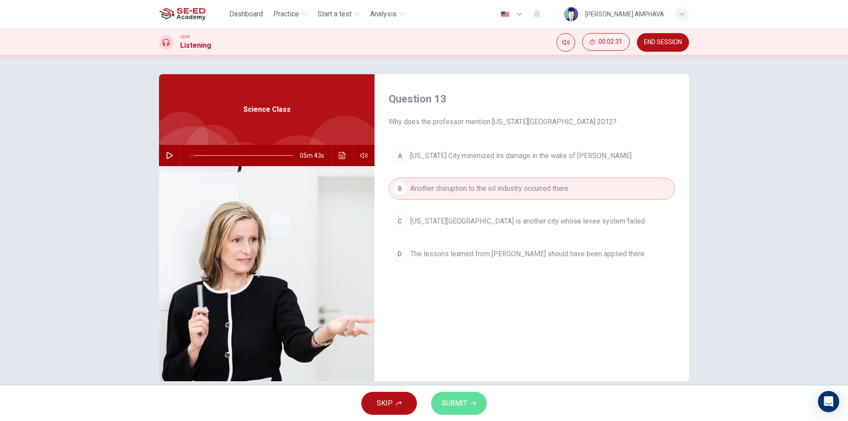
click at [478, 408] on button "SUBMIT" at bounding box center [459, 403] width 56 height 23
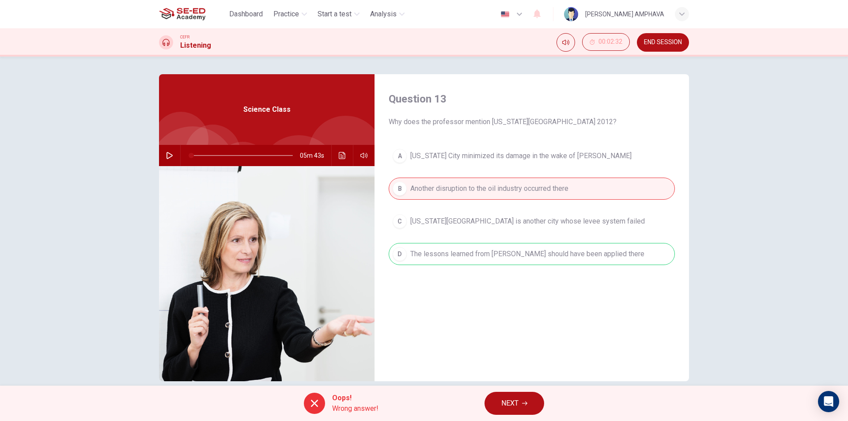
click at [513, 403] on span "NEXT" at bounding box center [509, 403] width 17 height 12
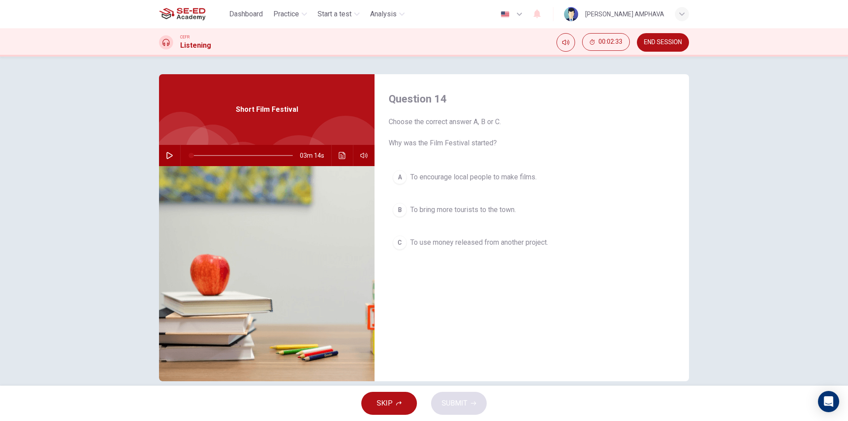
click at [457, 218] on button "B To bring more tourists to the town." at bounding box center [531, 210] width 286 height 22
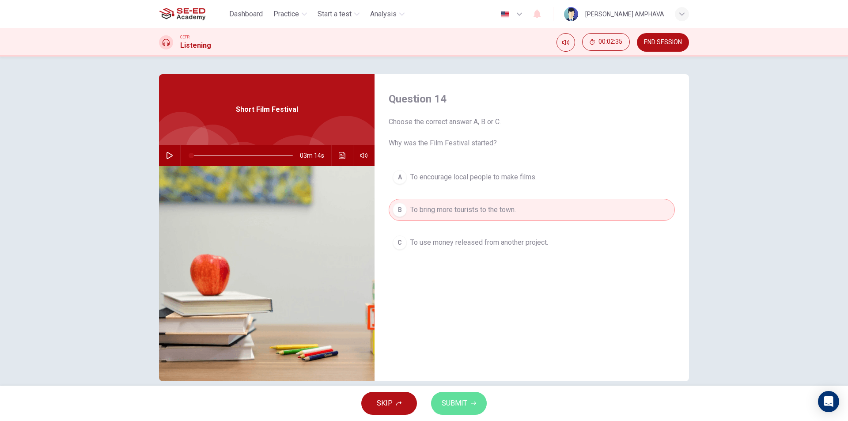
click at [471, 407] on button "SUBMIT" at bounding box center [459, 403] width 56 height 23
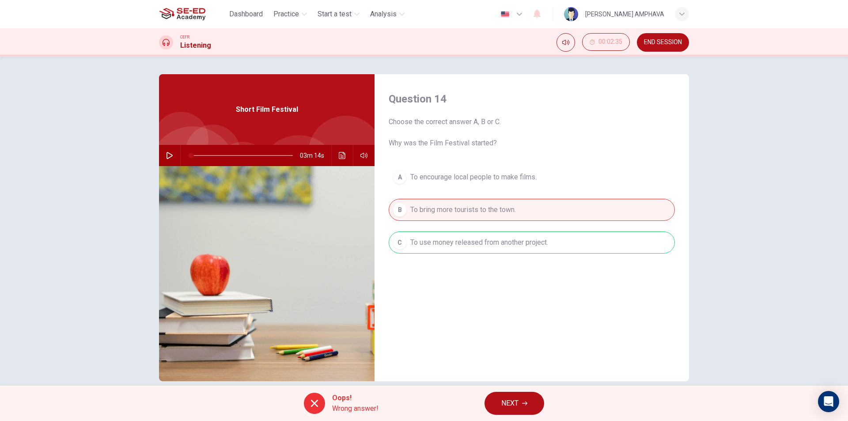
click at [513, 402] on span "NEXT" at bounding box center [509, 403] width 17 height 12
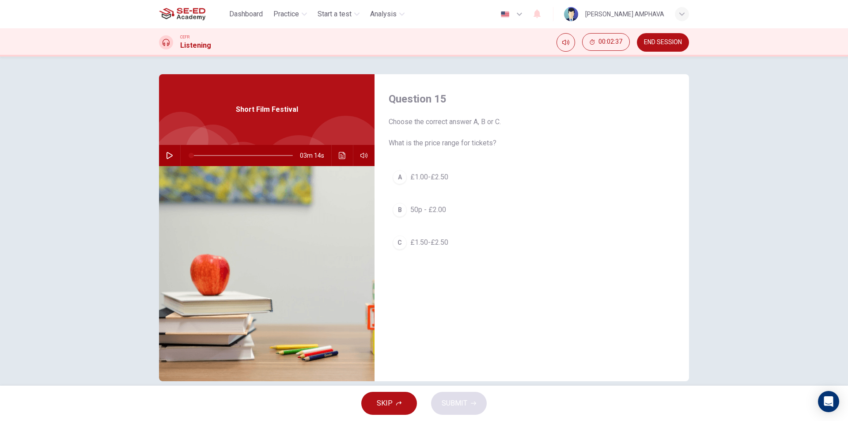
click at [455, 235] on button "C £1.50-£2.50" at bounding box center [531, 242] width 286 height 22
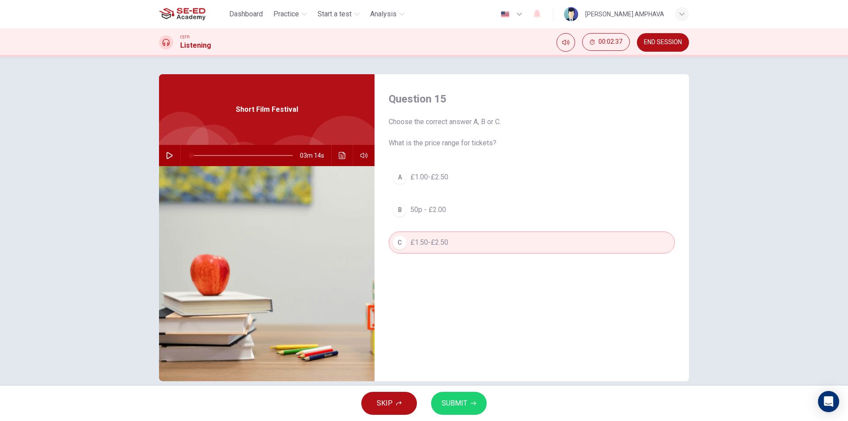
click at [463, 178] on button "A £1.00-£2.50" at bounding box center [531, 177] width 286 height 22
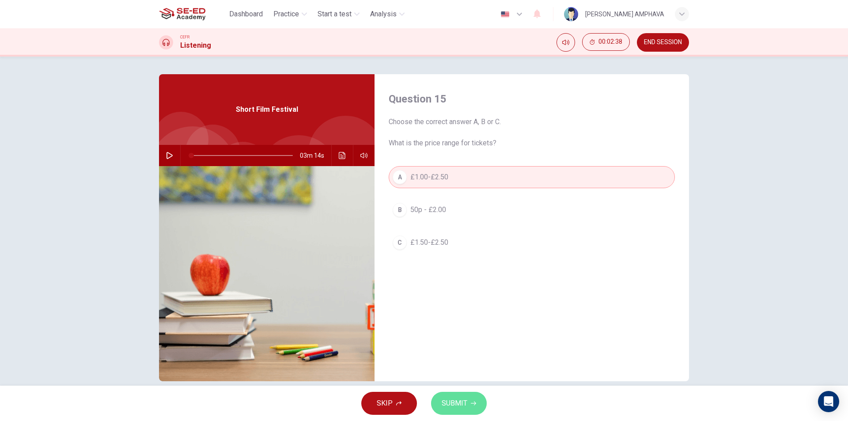
click at [466, 411] on button "SUBMIT" at bounding box center [459, 403] width 56 height 23
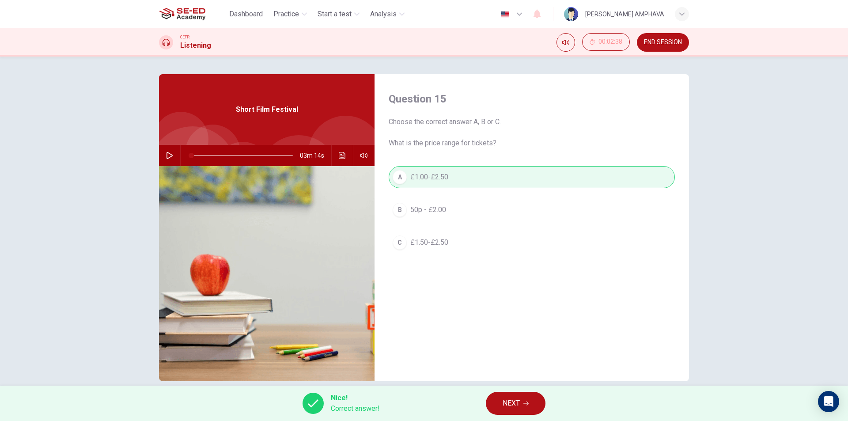
click at [509, 390] on div "Nice! Correct answer! NEXT" at bounding box center [424, 402] width 848 height 35
click at [509, 402] on span "NEXT" at bounding box center [510, 403] width 17 height 12
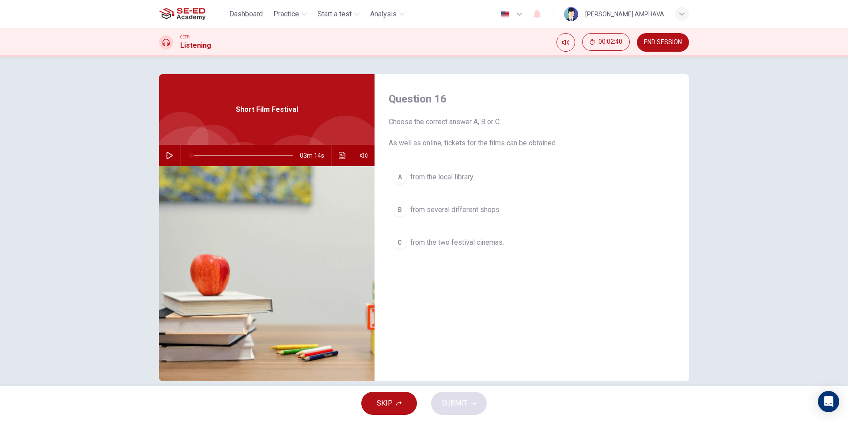
click at [444, 183] on button "A from the local library." at bounding box center [531, 177] width 286 height 22
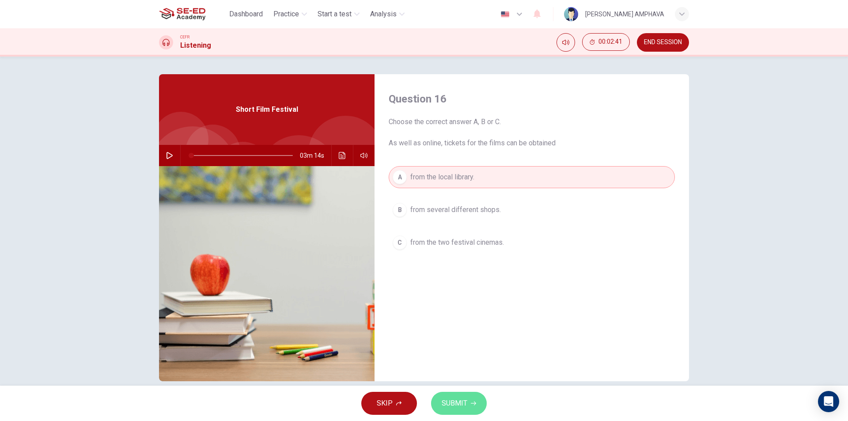
click at [461, 407] on span "SUBMIT" at bounding box center [454, 403] width 26 height 12
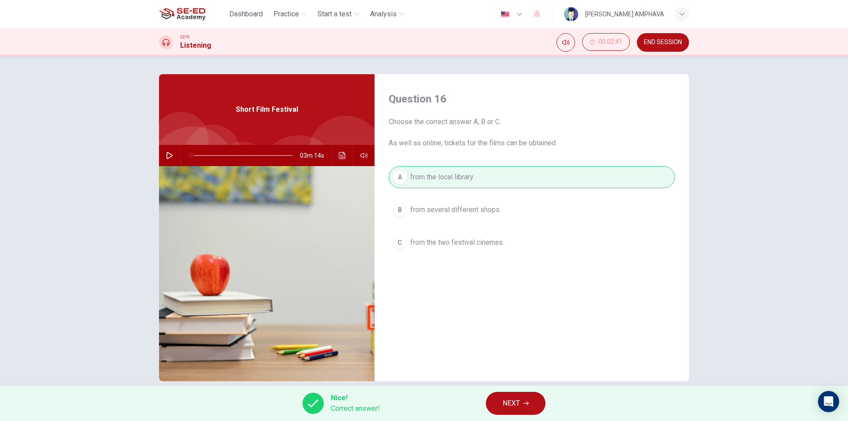
click at [507, 400] on span "NEXT" at bounding box center [510, 403] width 17 height 12
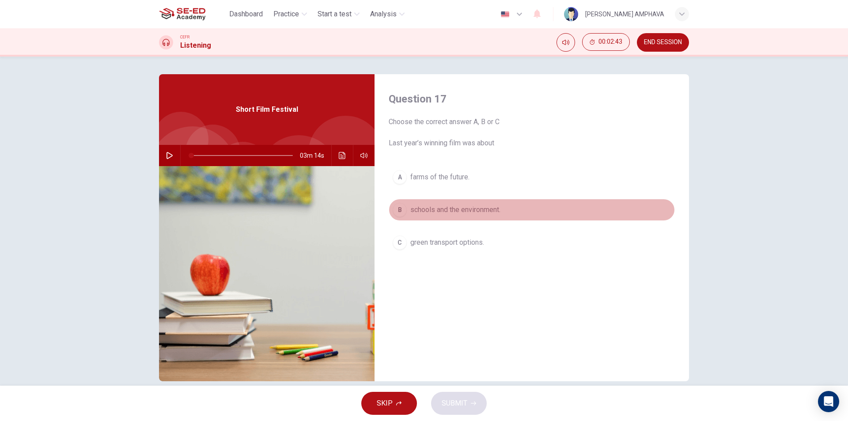
click at [466, 215] on button "B schools and the environment." at bounding box center [531, 210] width 286 height 22
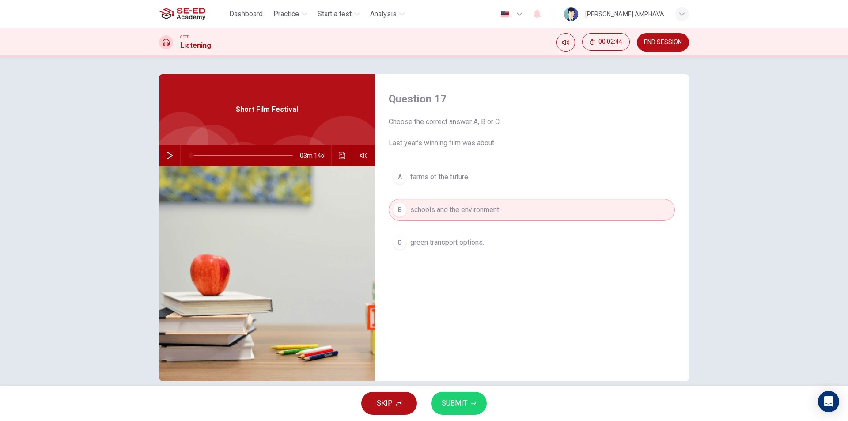
click at [459, 410] on button "SUBMIT" at bounding box center [459, 403] width 56 height 23
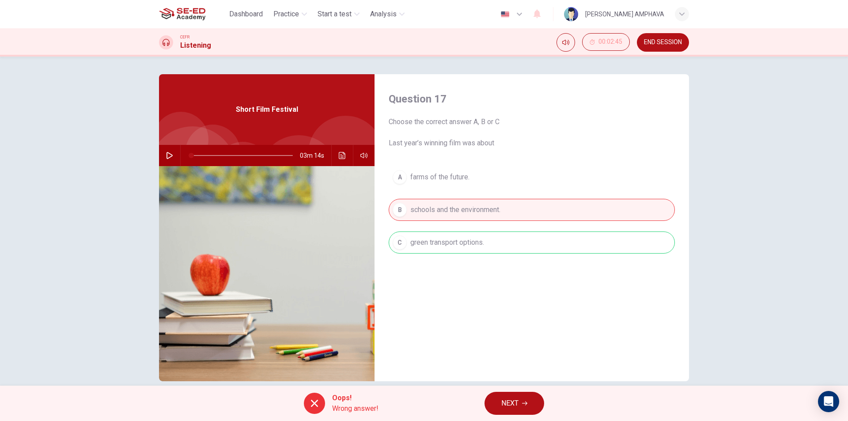
click at [517, 400] on span "NEXT" at bounding box center [509, 403] width 17 height 12
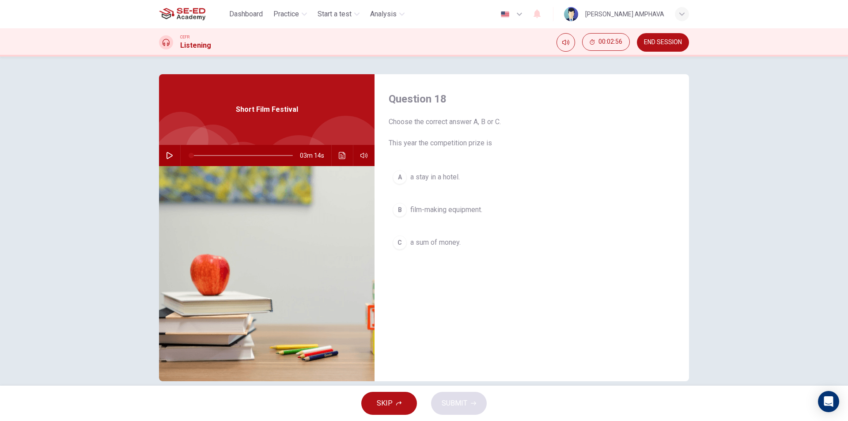
click at [431, 211] on span "film-making equipment." at bounding box center [446, 209] width 72 height 11
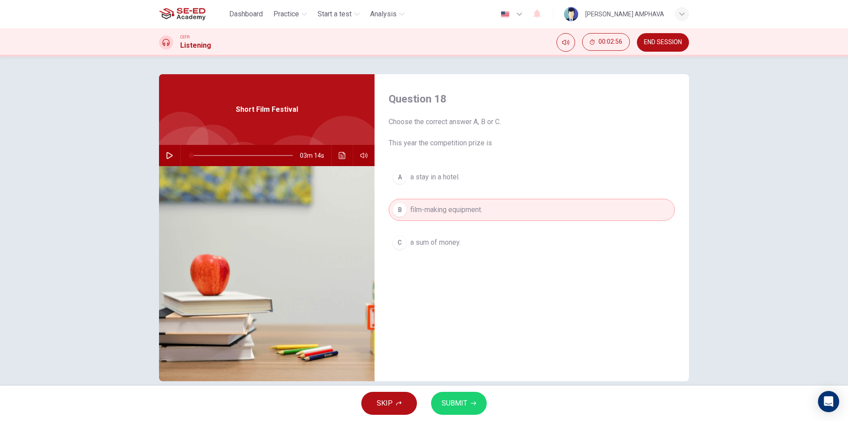
click at [457, 400] on span "SUBMIT" at bounding box center [454, 403] width 26 height 12
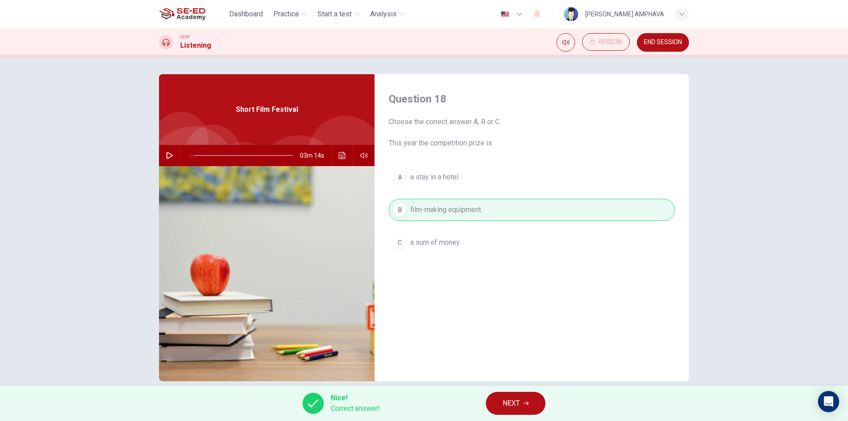
click at [509, 408] on span "NEXT" at bounding box center [510, 403] width 17 height 12
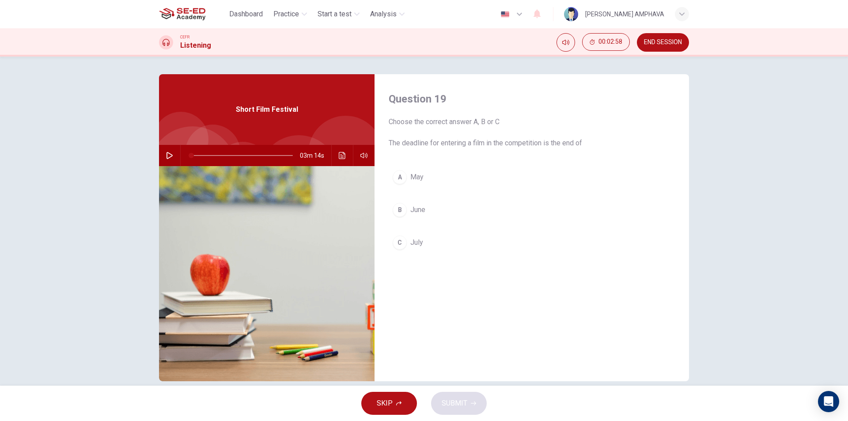
drag, startPoint x: 166, startPoint y: 153, endPoint x: 273, endPoint y: 155, distance: 106.9
click at [166, 153] on icon "button" at bounding box center [169, 155] width 6 height 7
drag, startPoint x: 283, startPoint y: 155, endPoint x: 253, endPoint y: 158, distance: 29.7
click at [279, 155] on span at bounding box center [242, 155] width 102 height 1
click at [269, 152] on span at bounding box center [242, 155] width 102 height 12
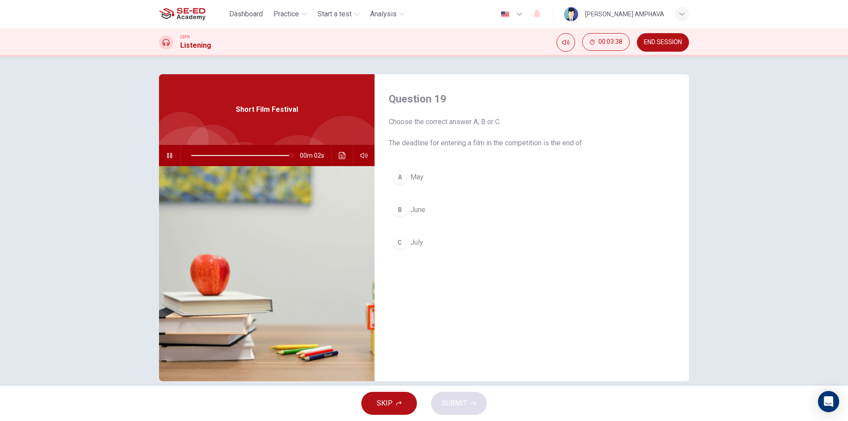
click at [434, 238] on button "C July" at bounding box center [531, 242] width 286 height 22
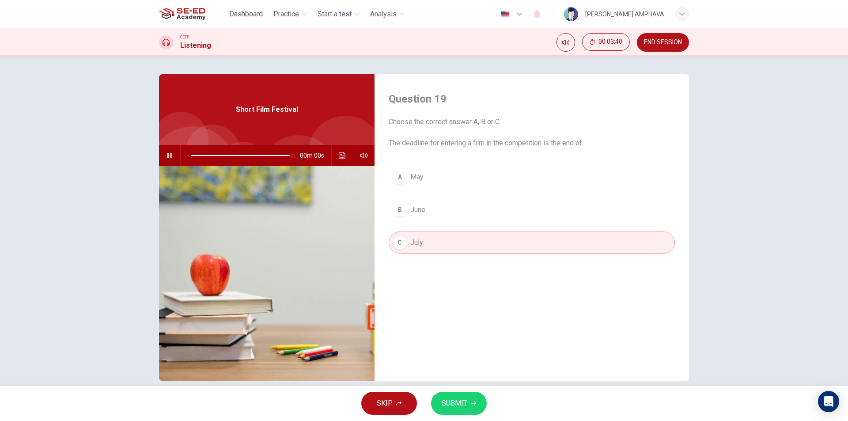
type input "0"
click at [452, 391] on div "SKIP SUBMIT" at bounding box center [424, 402] width 848 height 35
click at [449, 403] on span "SUBMIT" at bounding box center [454, 403] width 26 height 12
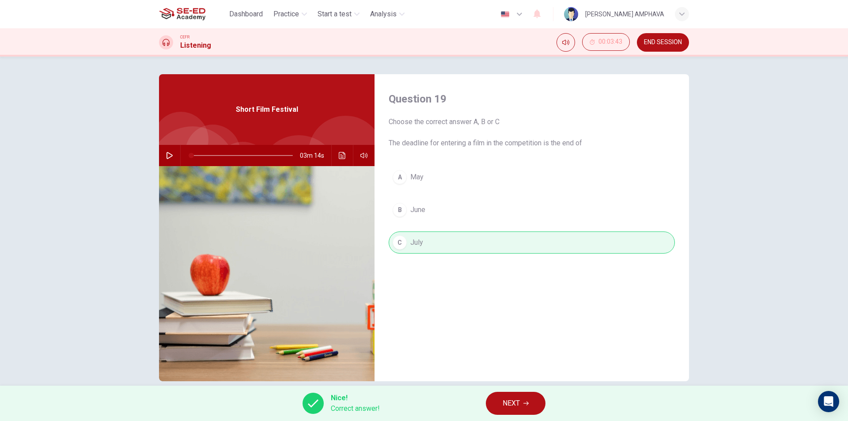
click at [513, 406] on span "NEXT" at bounding box center [510, 403] width 17 height 12
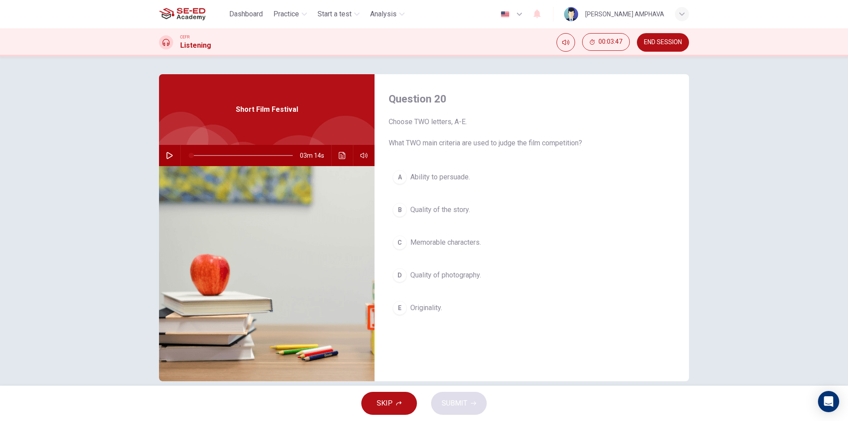
click at [431, 189] on div "A Ability to persuade. B Quality of the story. C Memorable characters. D Qualit…" at bounding box center [531, 251] width 286 height 170
click at [428, 178] on span "Ability to persuade." at bounding box center [440, 177] width 60 height 11
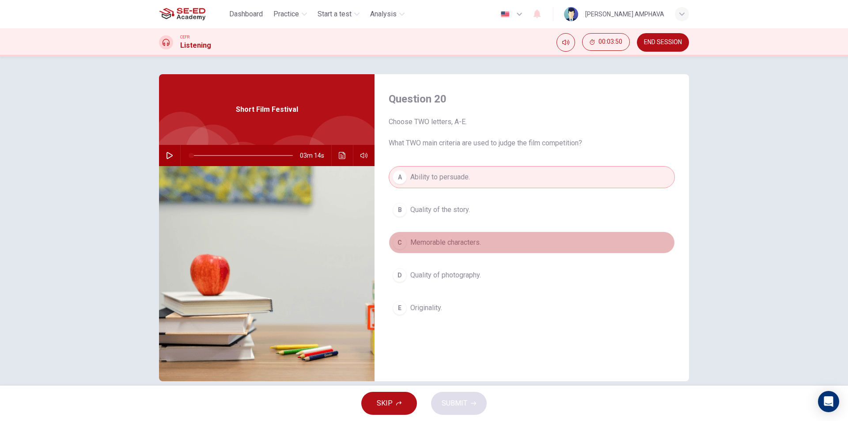
click at [427, 245] on span "Memorable characters." at bounding box center [445, 242] width 71 height 11
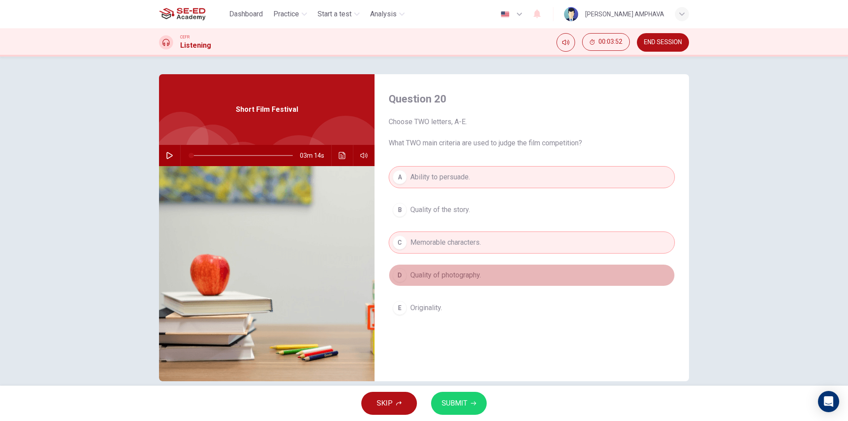
drag, startPoint x: 423, startPoint y: 283, endPoint x: 422, endPoint y: 294, distance: 11.9
click at [423, 283] on button "D Quality of photography." at bounding box center [531, 275] width 286 height 22
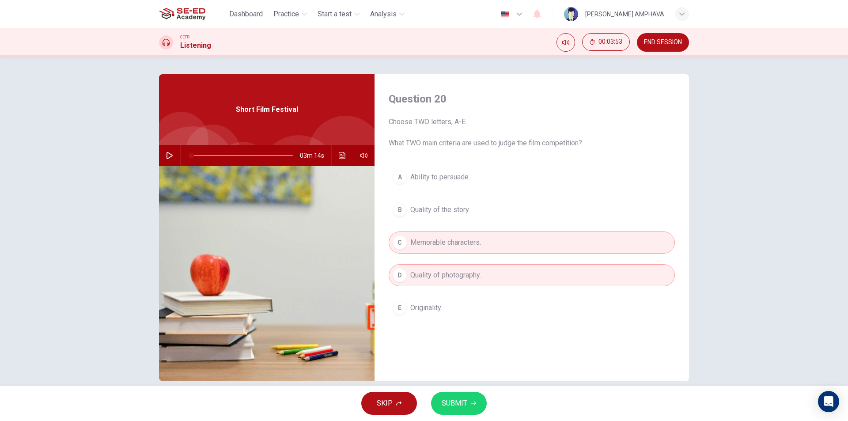
click at [422, 298] on button "E Originality." at bounding box center [531, 308] width 286 height 22
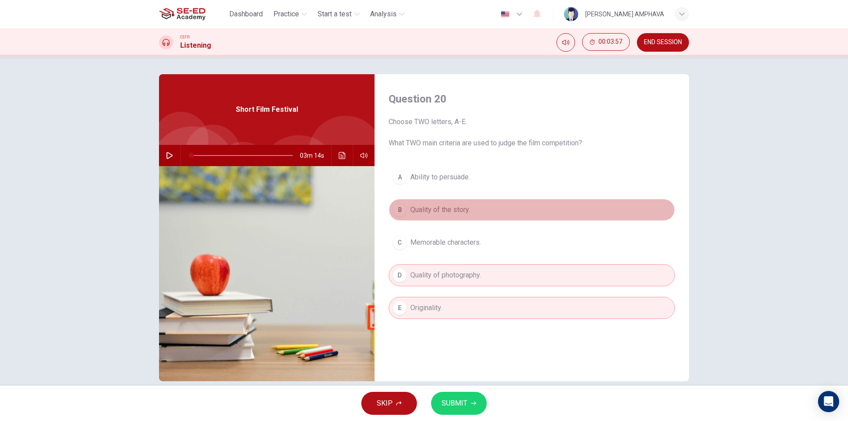
click at [464, 207] on span "Quality of the story." at bounding box center [440, 209] width 60 height 11
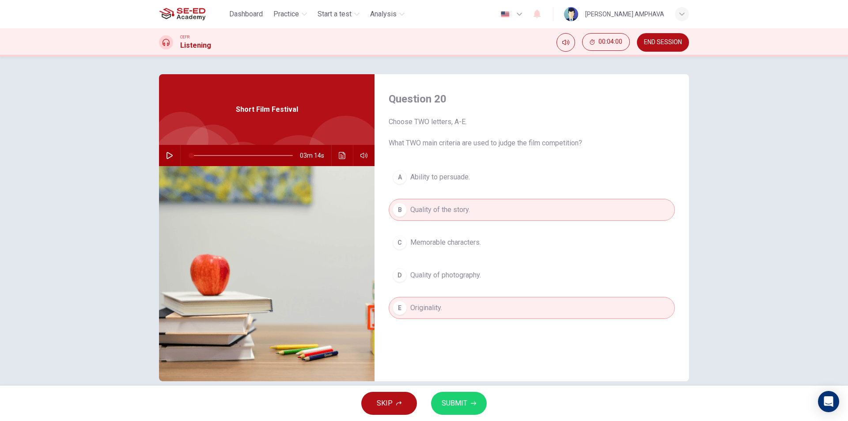
click at [443, 411] on button "SUBMIT" at bounding box center [459, 403] width 56 height 23
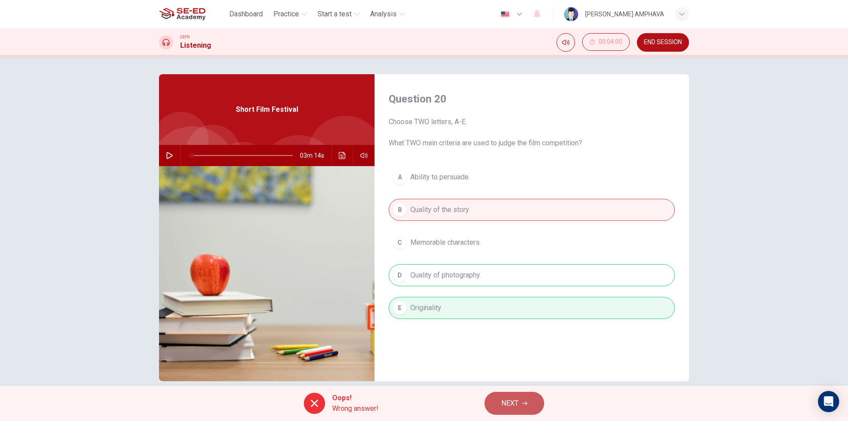
click at [500, 399] on button "NEXT" at bounding box center [514, 403] width 60 height 23
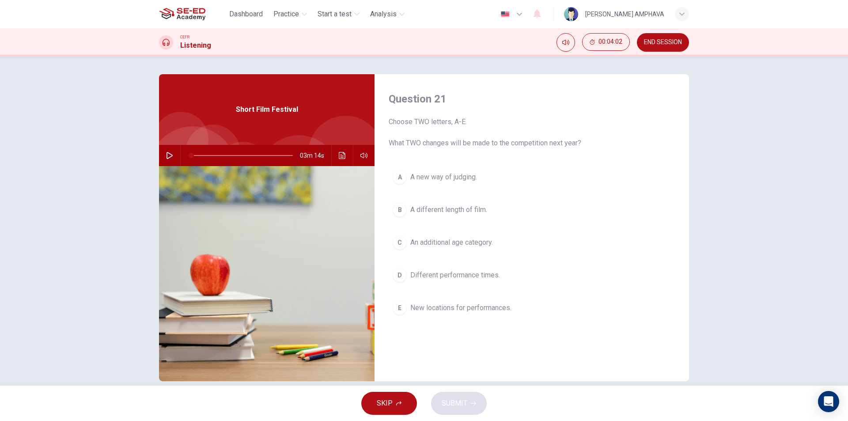
drag, startPoint x: 444, startPoint y: 178, endPoint x: 444, endPoint y: 185, distance: 6.2
click at [444, 179] on span "A new way of judging." at bounding box center [443, 177] width 67 height 11
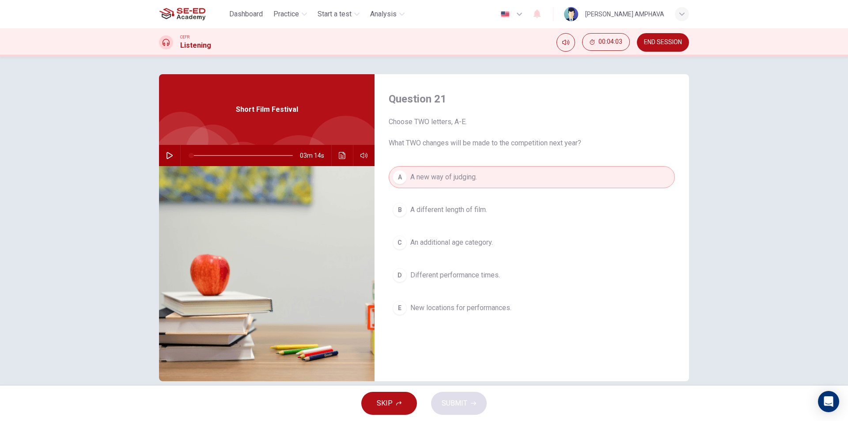
click at [445, 214] on span "A different length of film." at bounding box center [448, 209] width 77 height 11
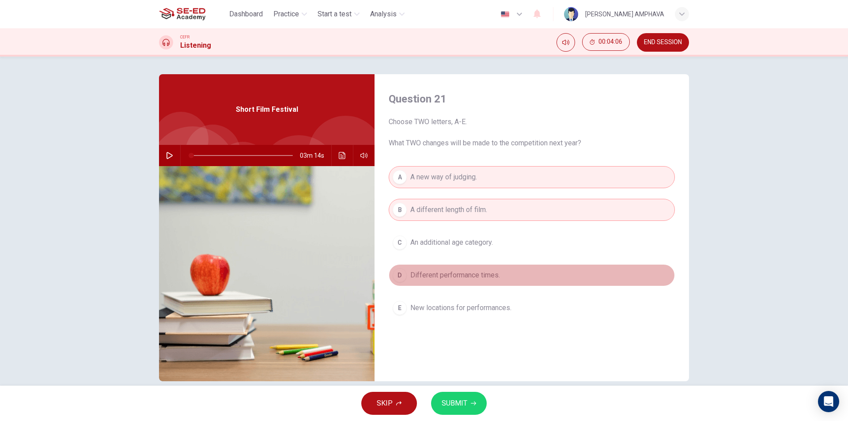
click at [454, 274] on span "Different performance times." at bounding box center [455, 275] width 90 height 11
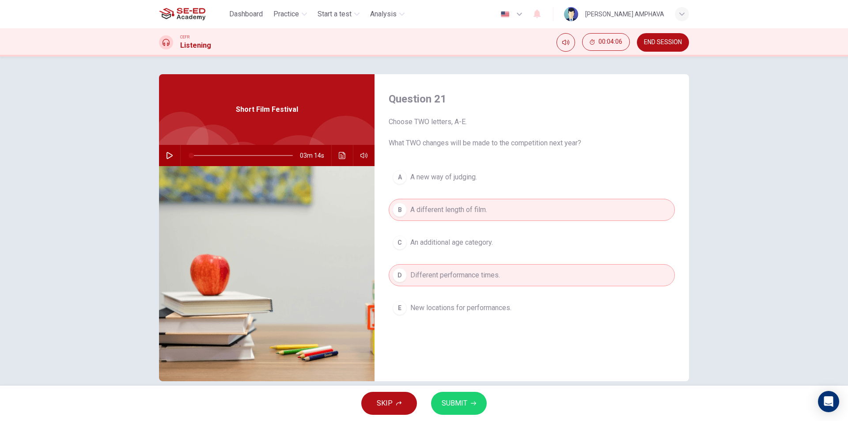
click at [465, 308] on span "New locations for performances." at bounding box center [460, 307] width 101 height 11
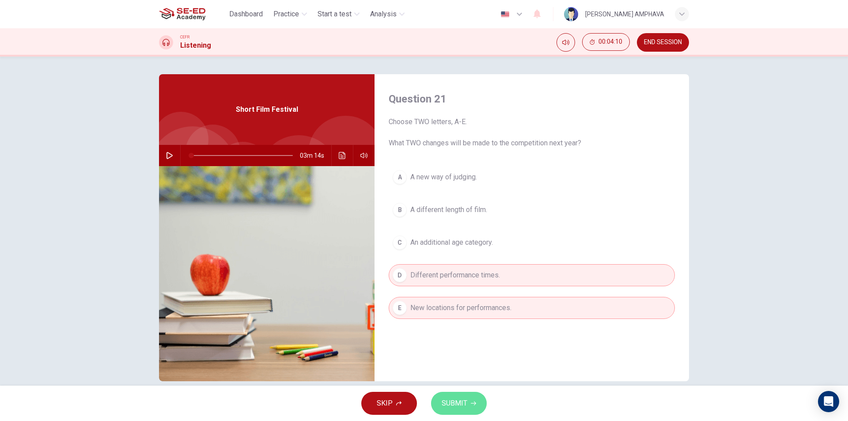
click at [467, 401] on button "SUBMIT" at bounding box center [459, 403] width 56 height 23
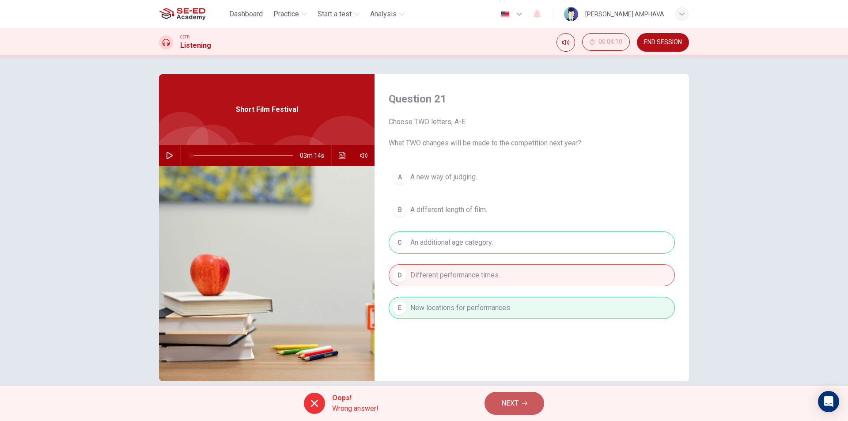
click at [491, 402] on button "NEXT" at bounding box center [514, 403] width 60 height 23
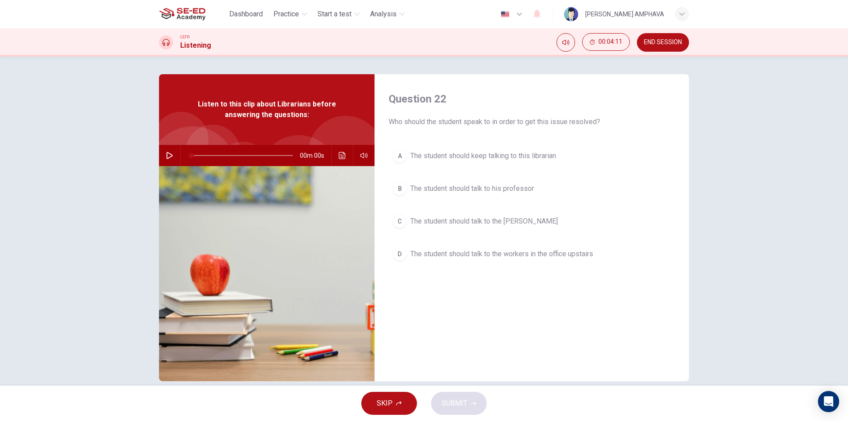
click at [656, 35] on button "END SESSION" at bounding box center [663, 42] width 52 height 19
